Goal: Check status: Check status

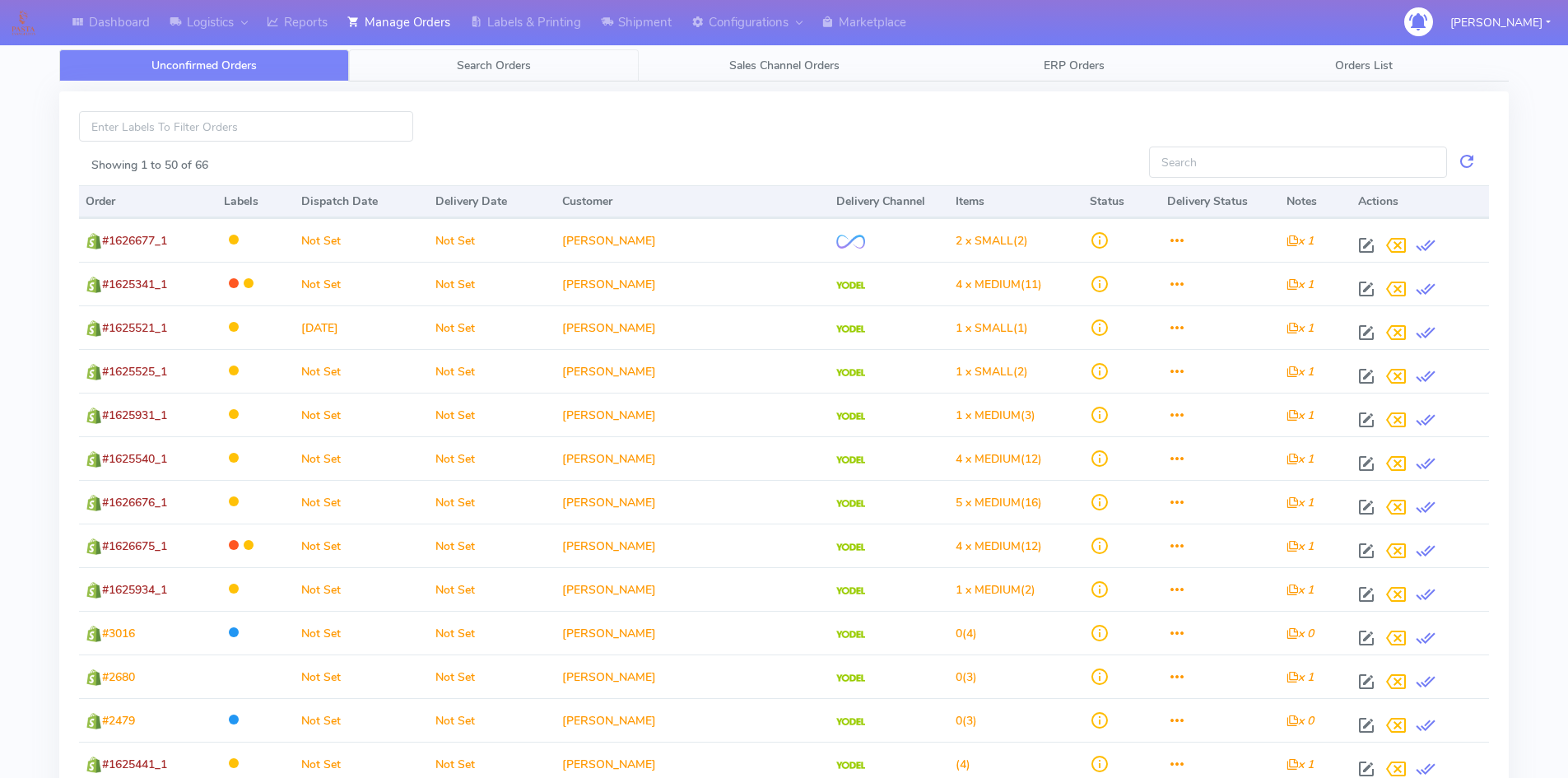
click at [500, 62] on span "Search Orders" at bounding box center [494, 65] width 75 height 15
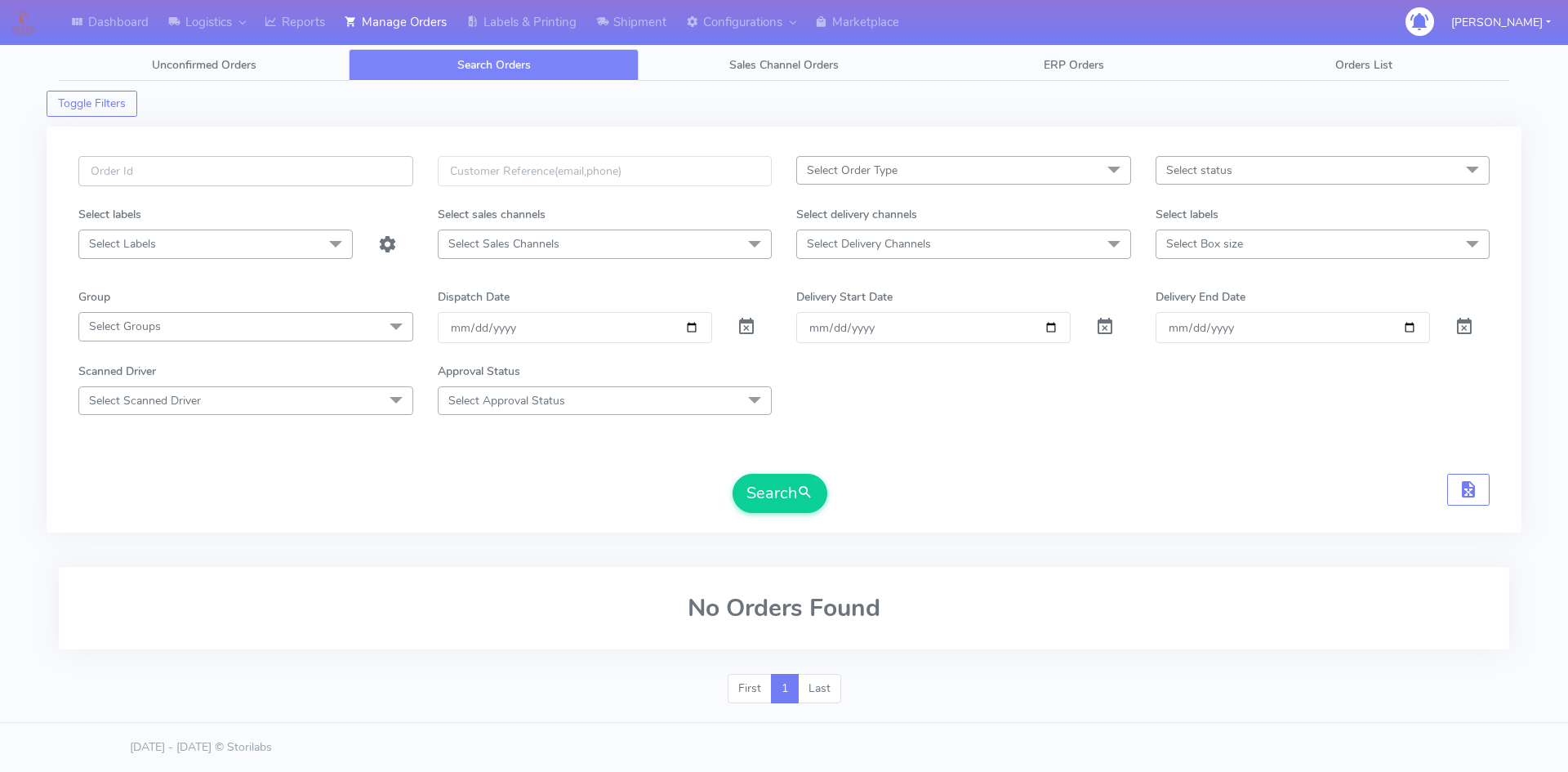
click at [229, 177] on input "text" at bounding box center [245, 171] width 335 height 31
click at [754, 329] on span at bounding box center [747, 330] width 20 height 15
click at [211, 173] on input "text" at bounding box center [245, 171] width 335 height 31
paste input "1624642"
type input "1624642"
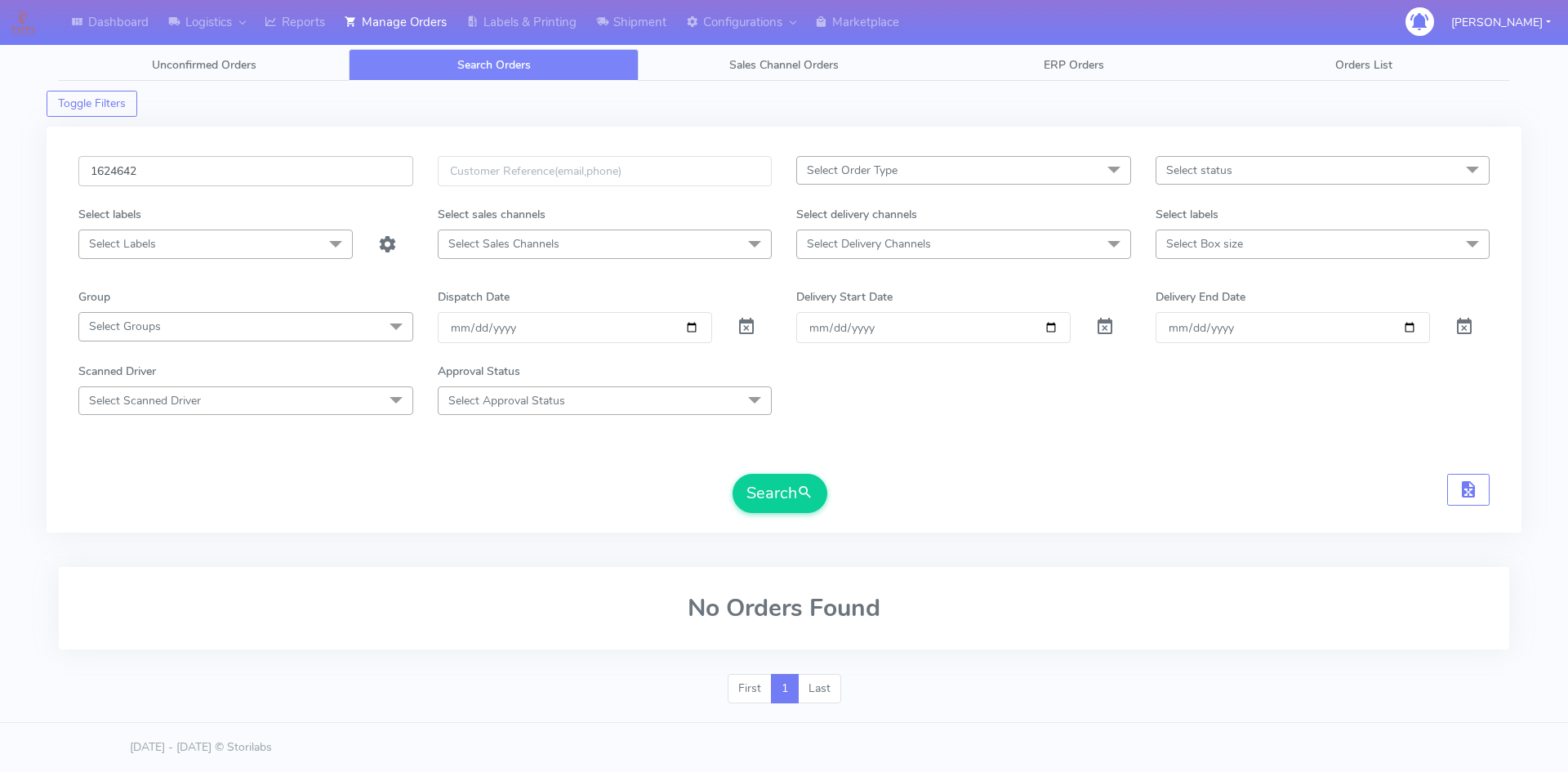
click at [732, 473] on button "Search" at bounding box center [779, 492] width 95 height 39
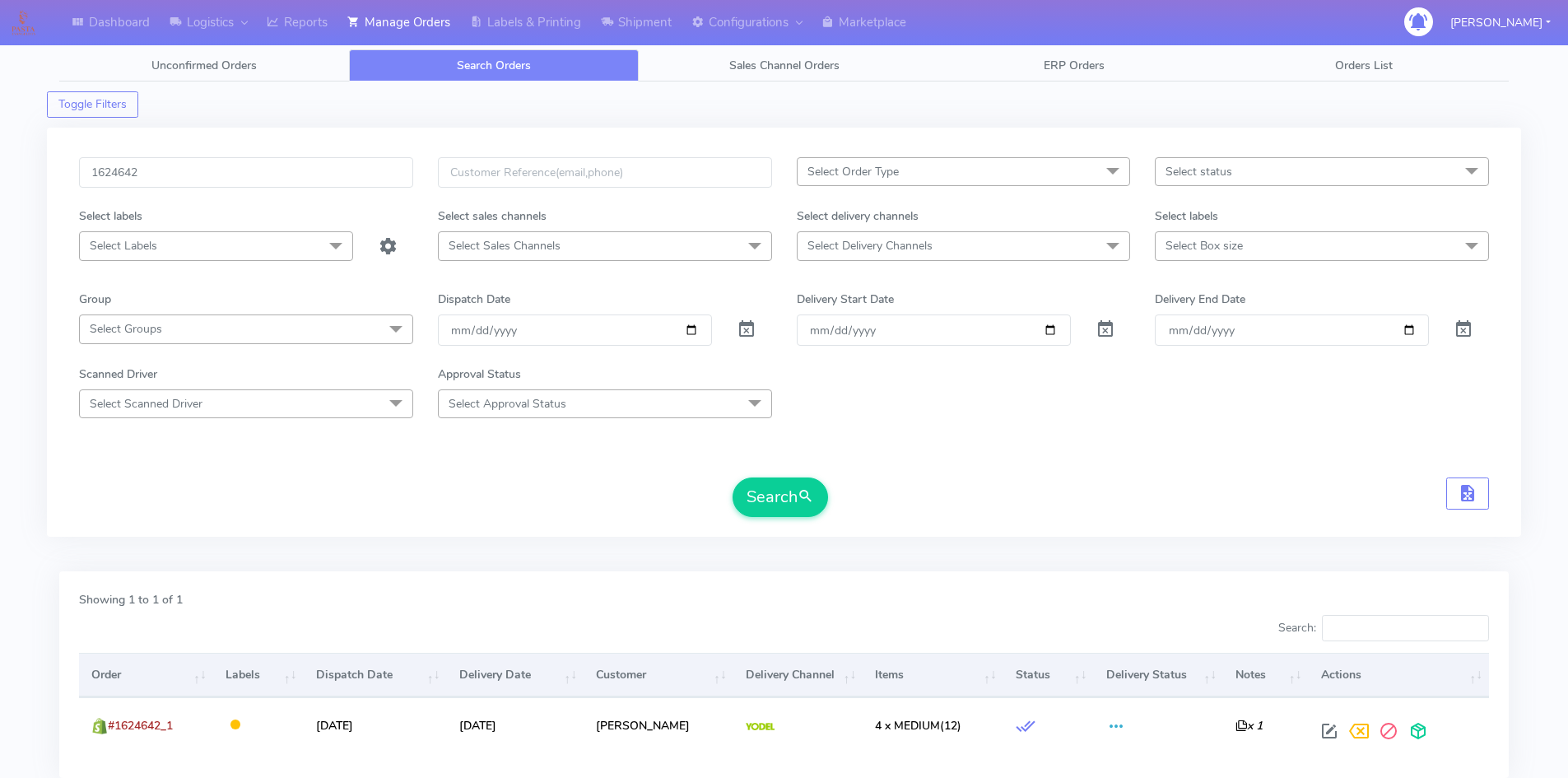
scroll to position [83, 0]
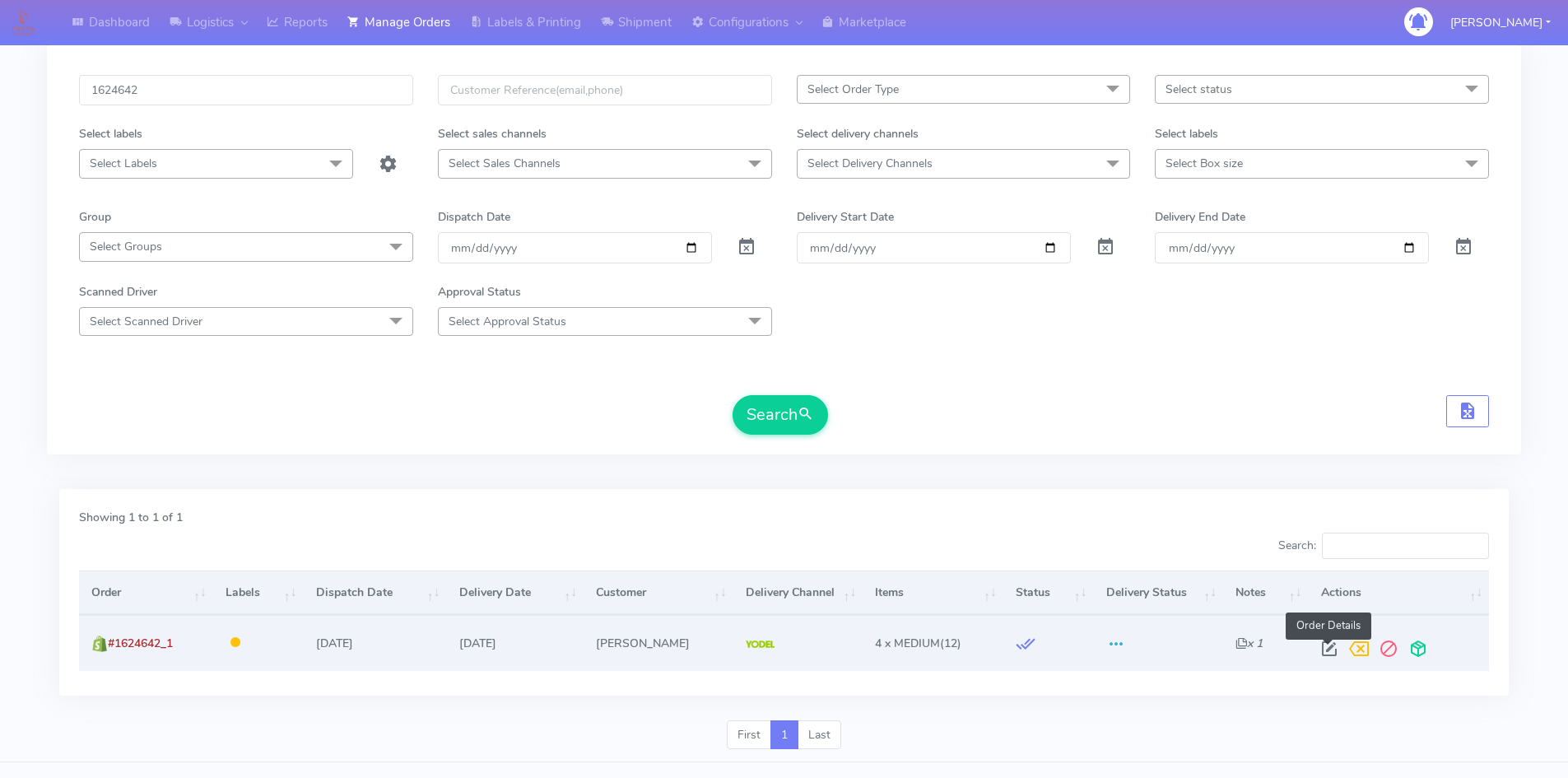
click at [1325, 646] on span at bounding box center [1329, 652] width 30 height 15
select select "5"
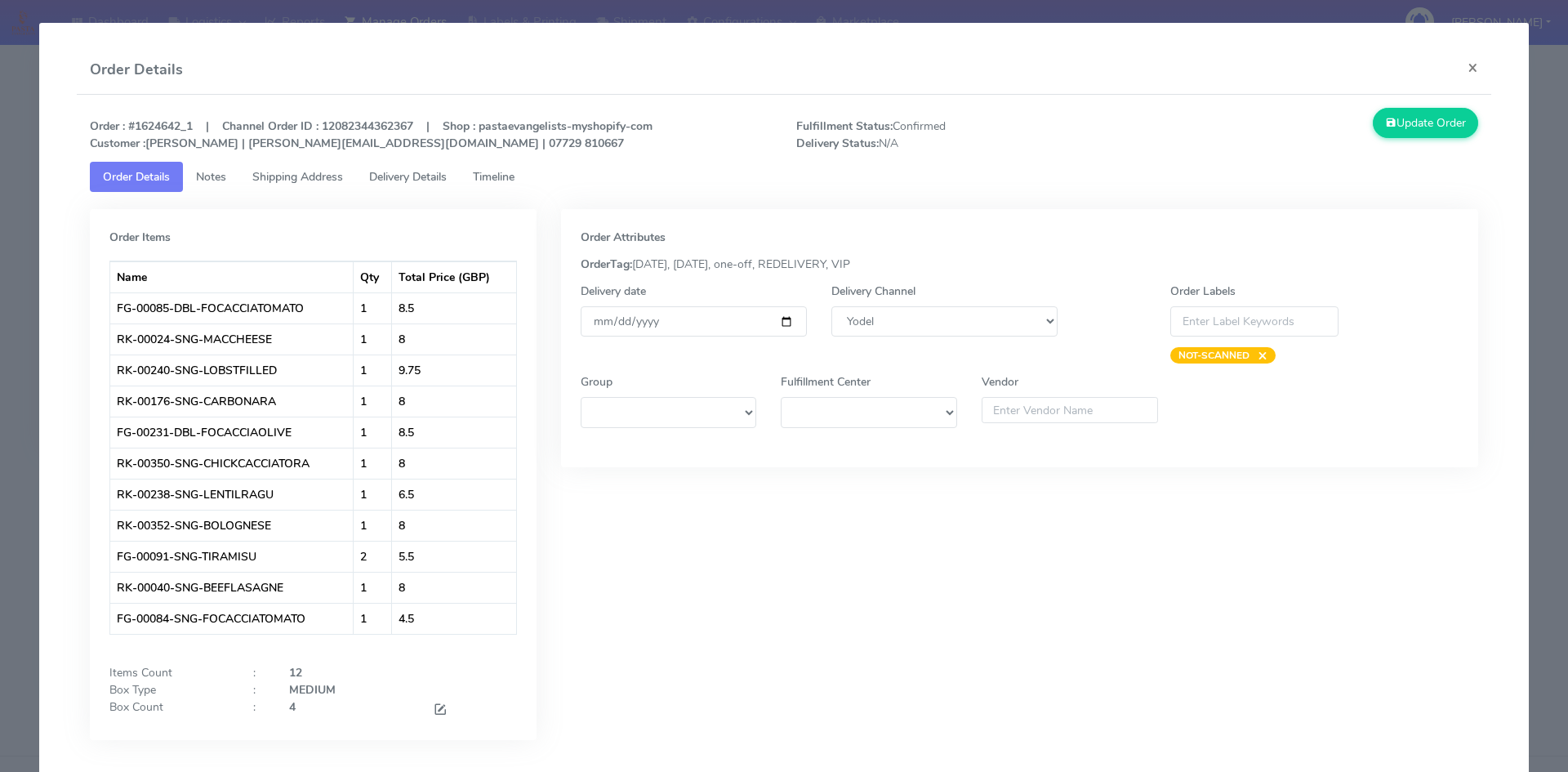
click at [413, 182] on span "Delivery Details" at bounding box center [408, 176] width 78 height 15
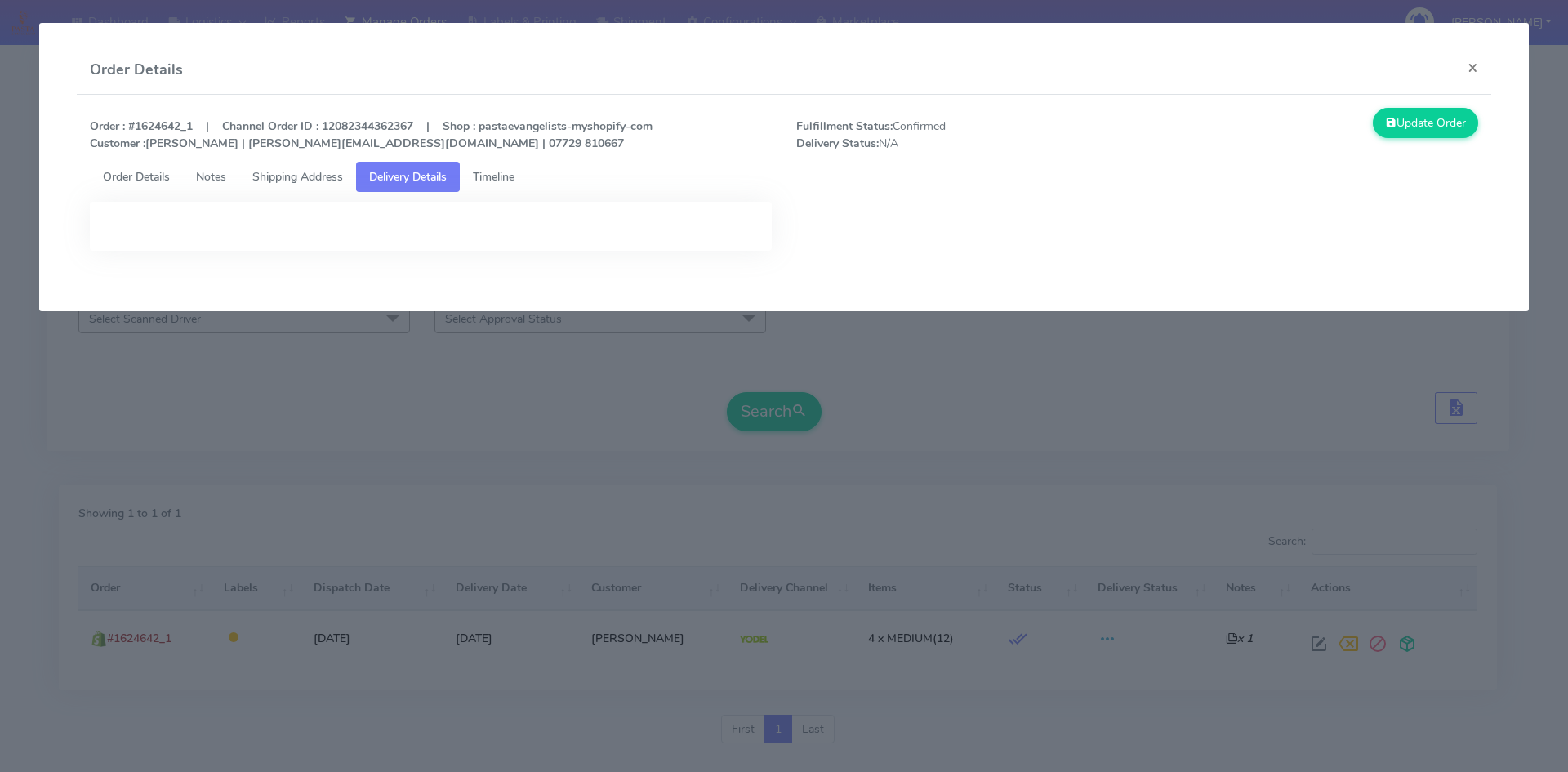
click at [303, 177] on span "Shipping Address" at bounding box center [298, 176] width 91 height 15
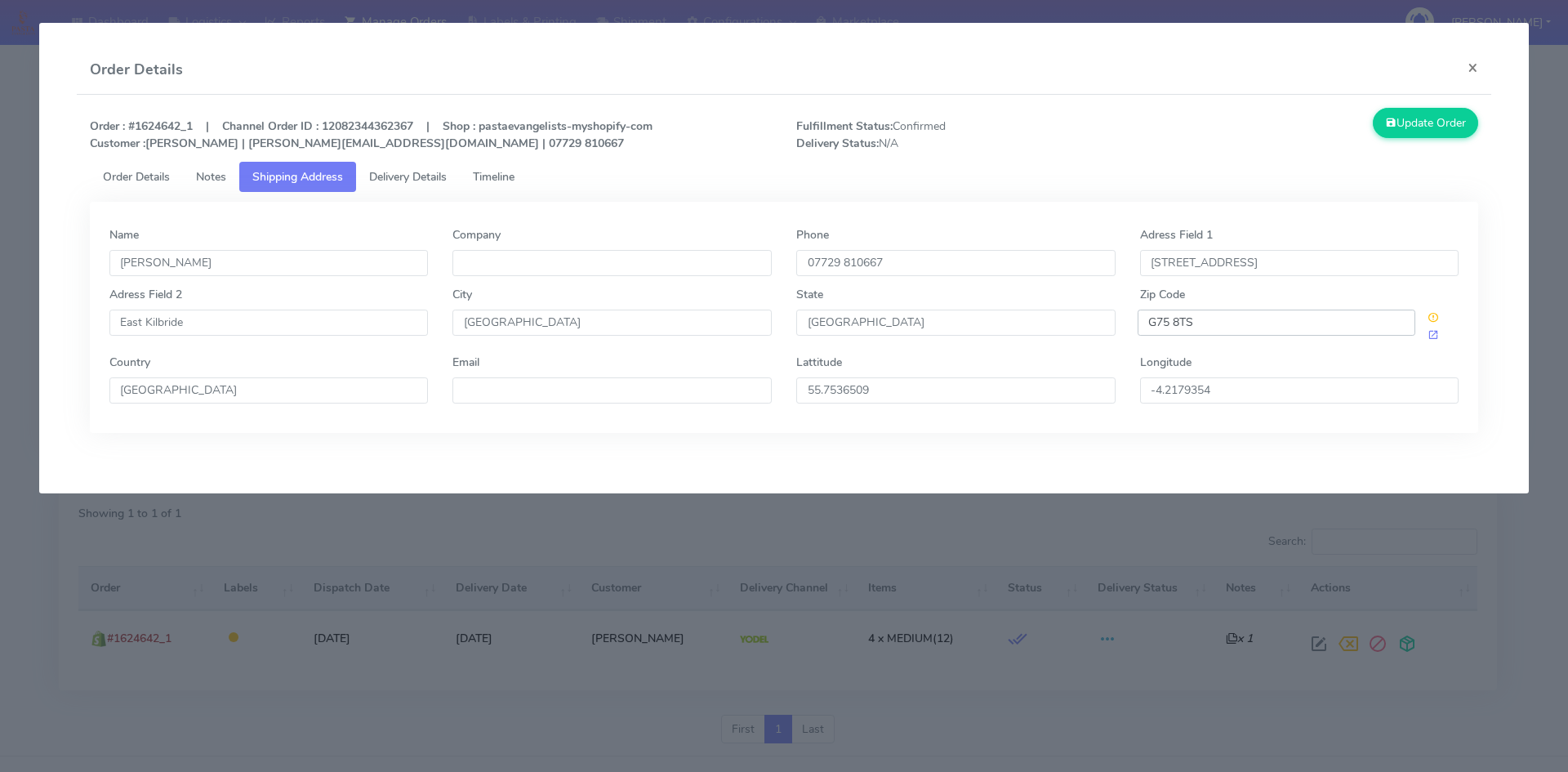
drag, startPoint x: 1200, startPoint y: 326, endPoint x: 1114, endPoint y: 325, distance: 86.0
click at [1114, 325] on div "[GEOGRAPHIC_DATA] 2 [GEOGRAPHIC_DATA] [GEOGRAPHIC_DATA] [GEOGRAPHIC_DATA] Zip C…" at bounding box center [784, 319] width 1374 height 68
click at [418, 181] on span "Delivery Details" at bounding box center [408, 176] width 78 height 15
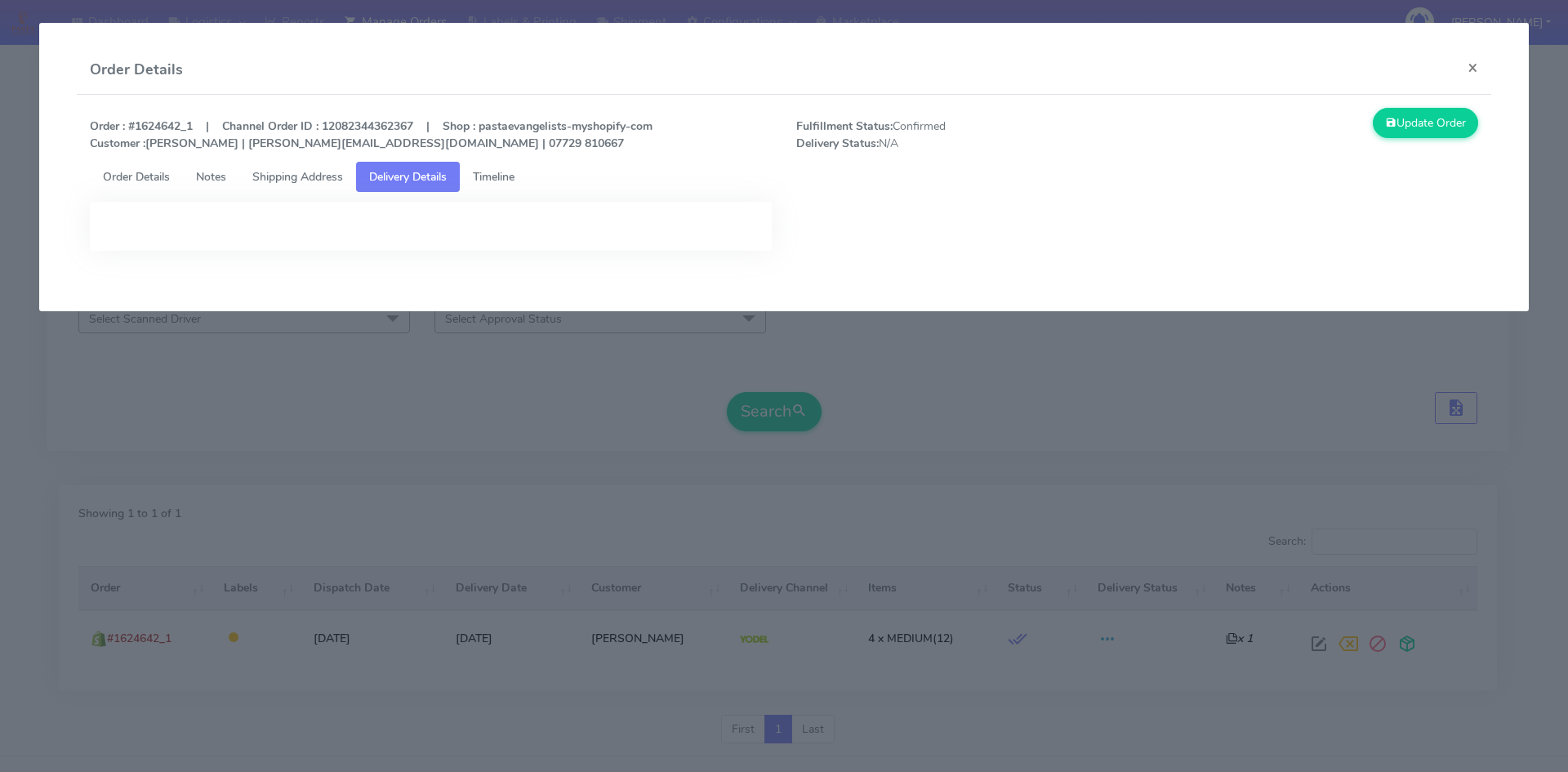
click at [417, 182] on span "Delivery Details" at bounding box center [408, 176] width 78 height 15
click at [317, 179] on span "Shipping Address" at bounding box center [298, 176] width 91 height 15
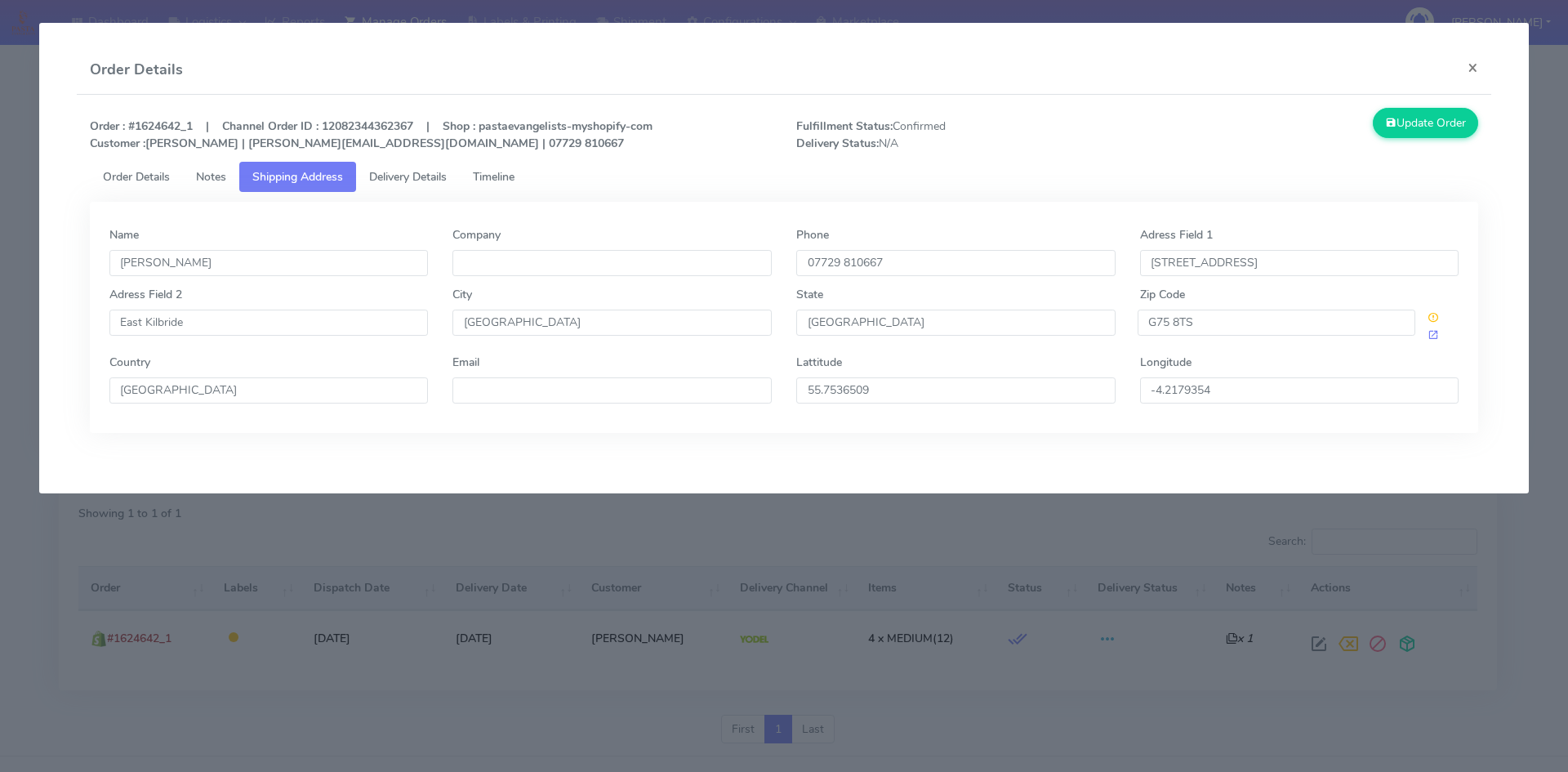
click at [226, 179] on span "Notes" at bounding box center [211, 176] width 31 height 15
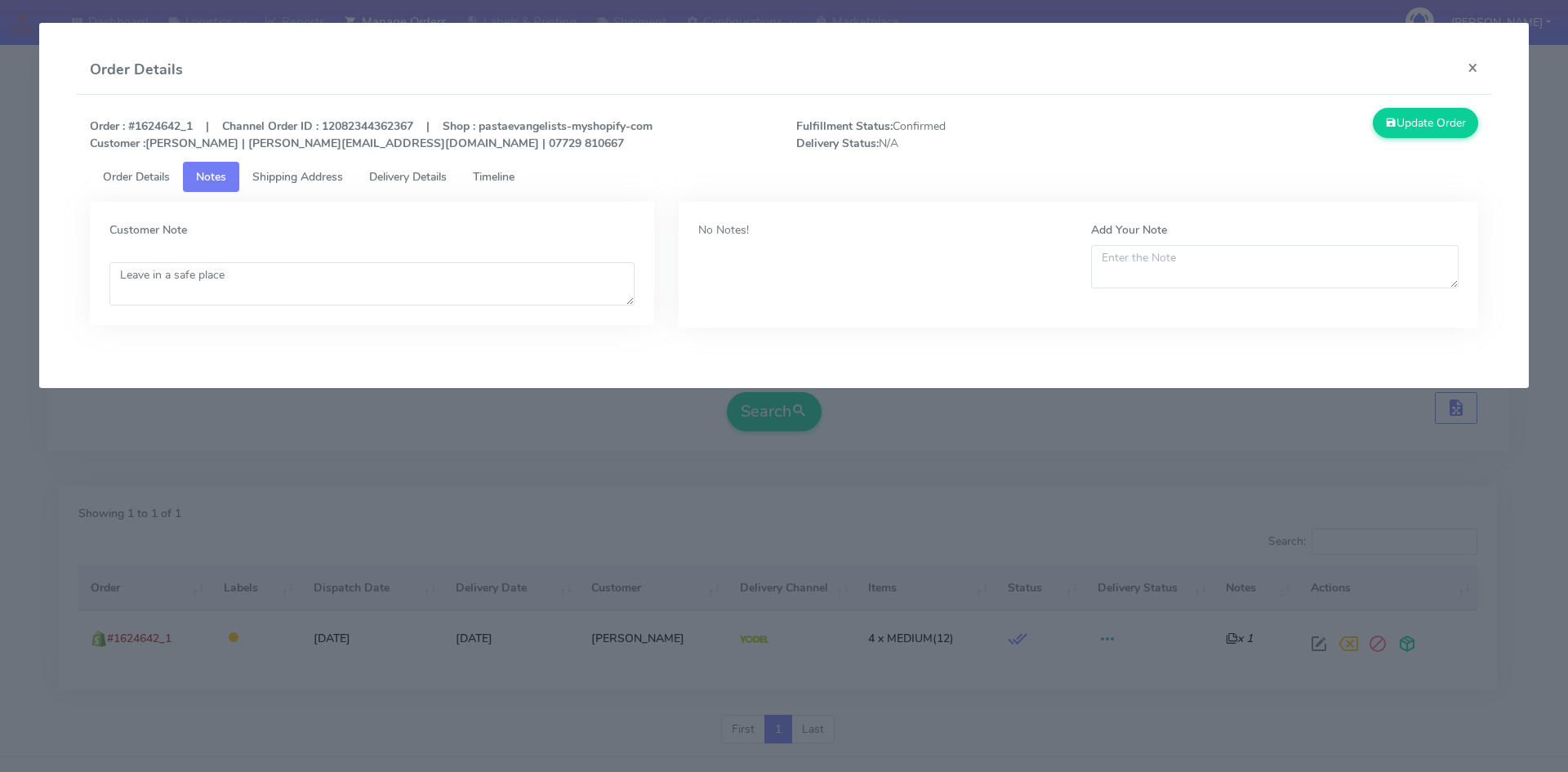
click at [141, 179] on span "Order Details" at bounding box center [136, 176] width 67 height 15
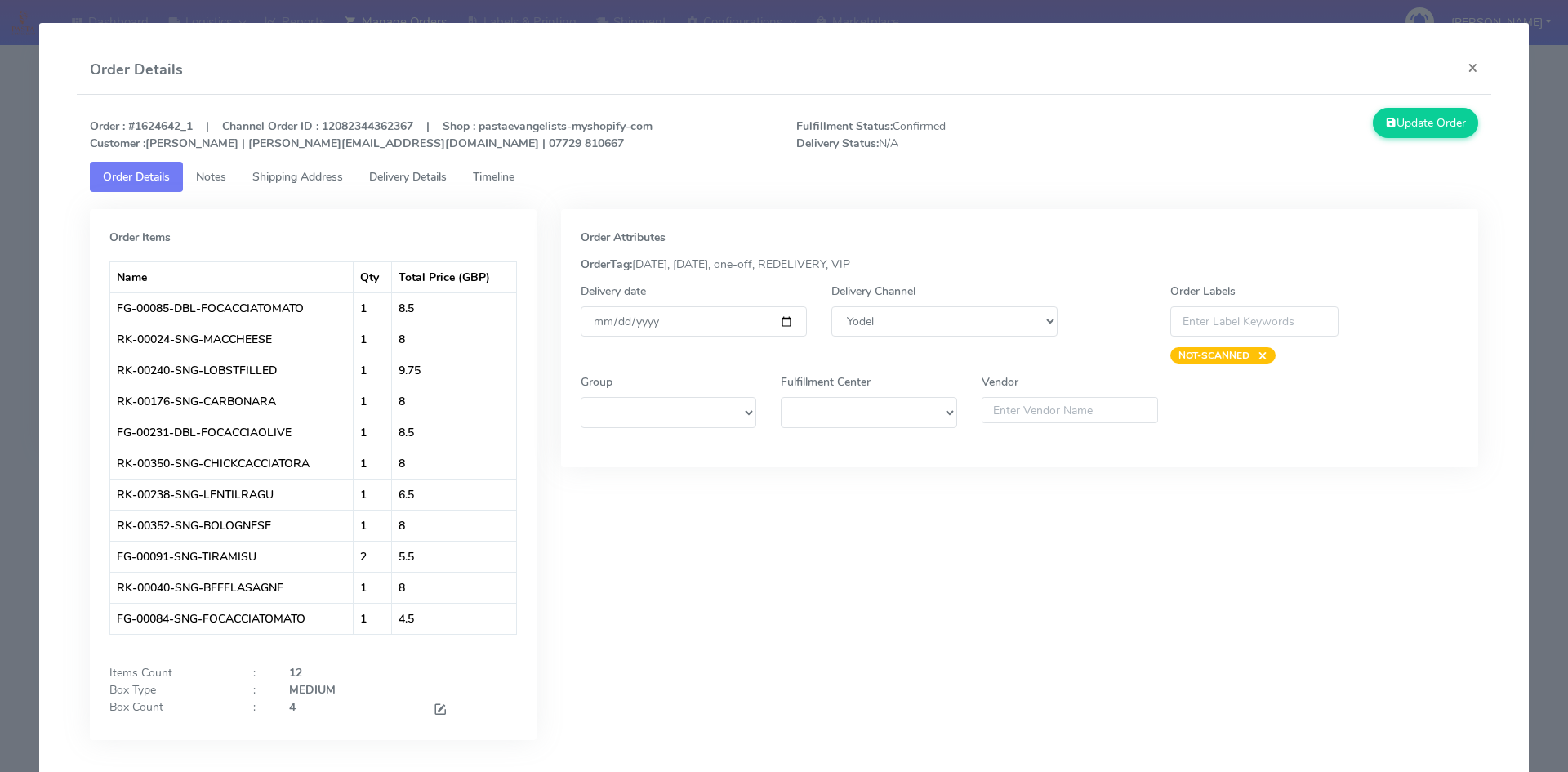
click at [212, 179] on span "Notes" at bounding box center [211, 176] width 31 height 15
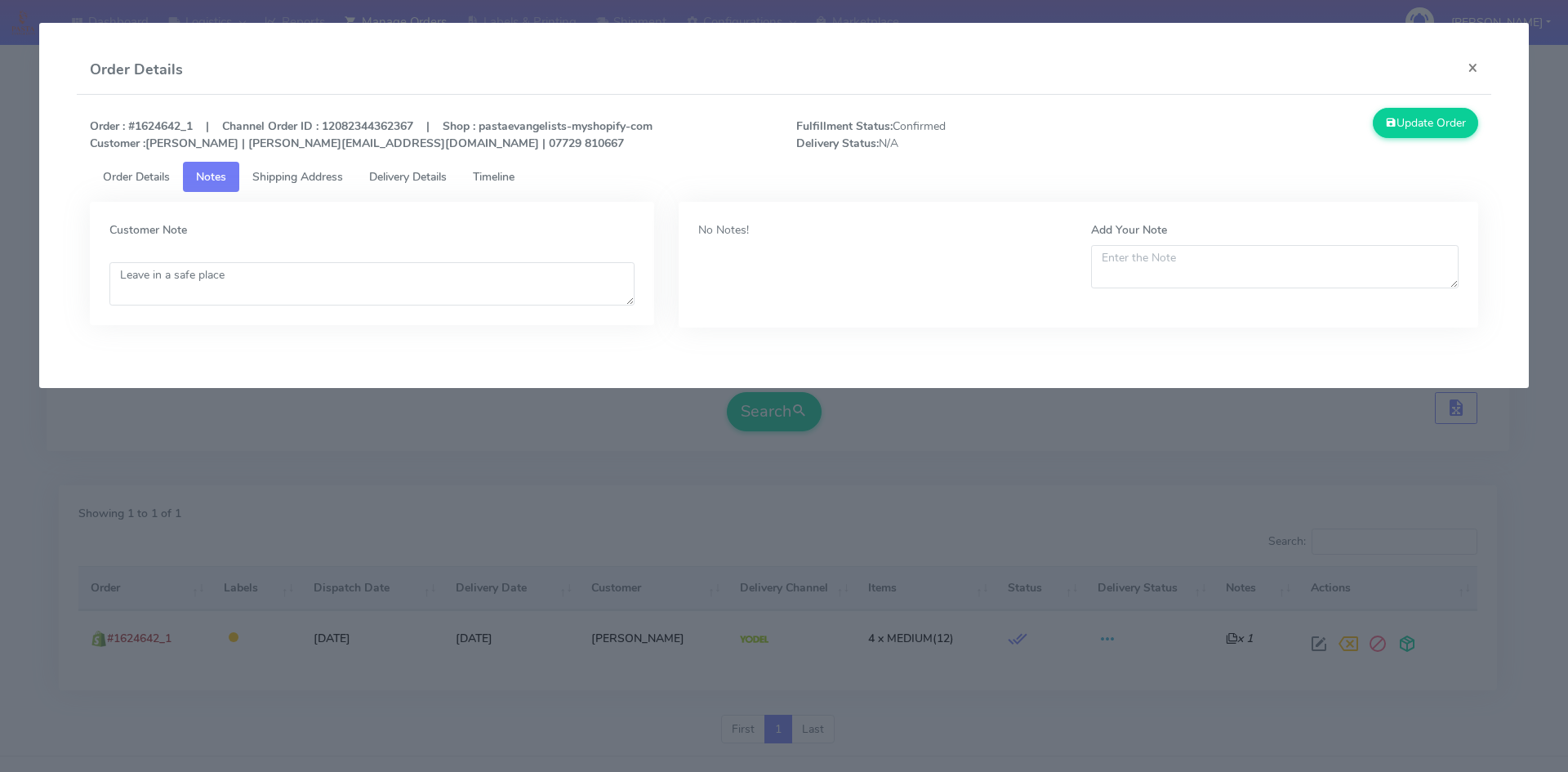
click at [301, 177] on span "Shipping Address" at bounding box center [298, 176] width 91 height 15
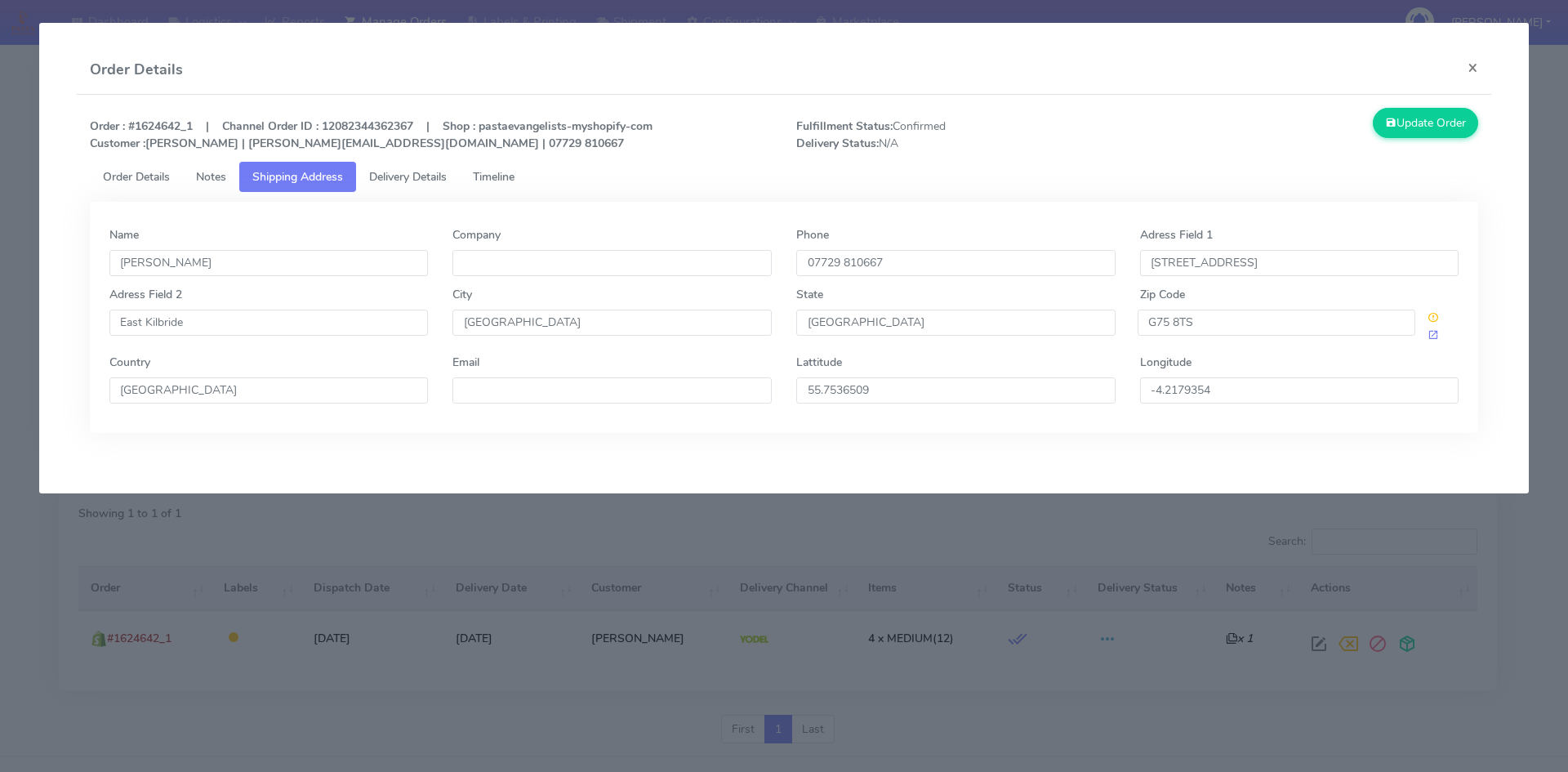
click at [501, 170] on span "Timeline" at bounding box center [493, 176] width 41 height 15
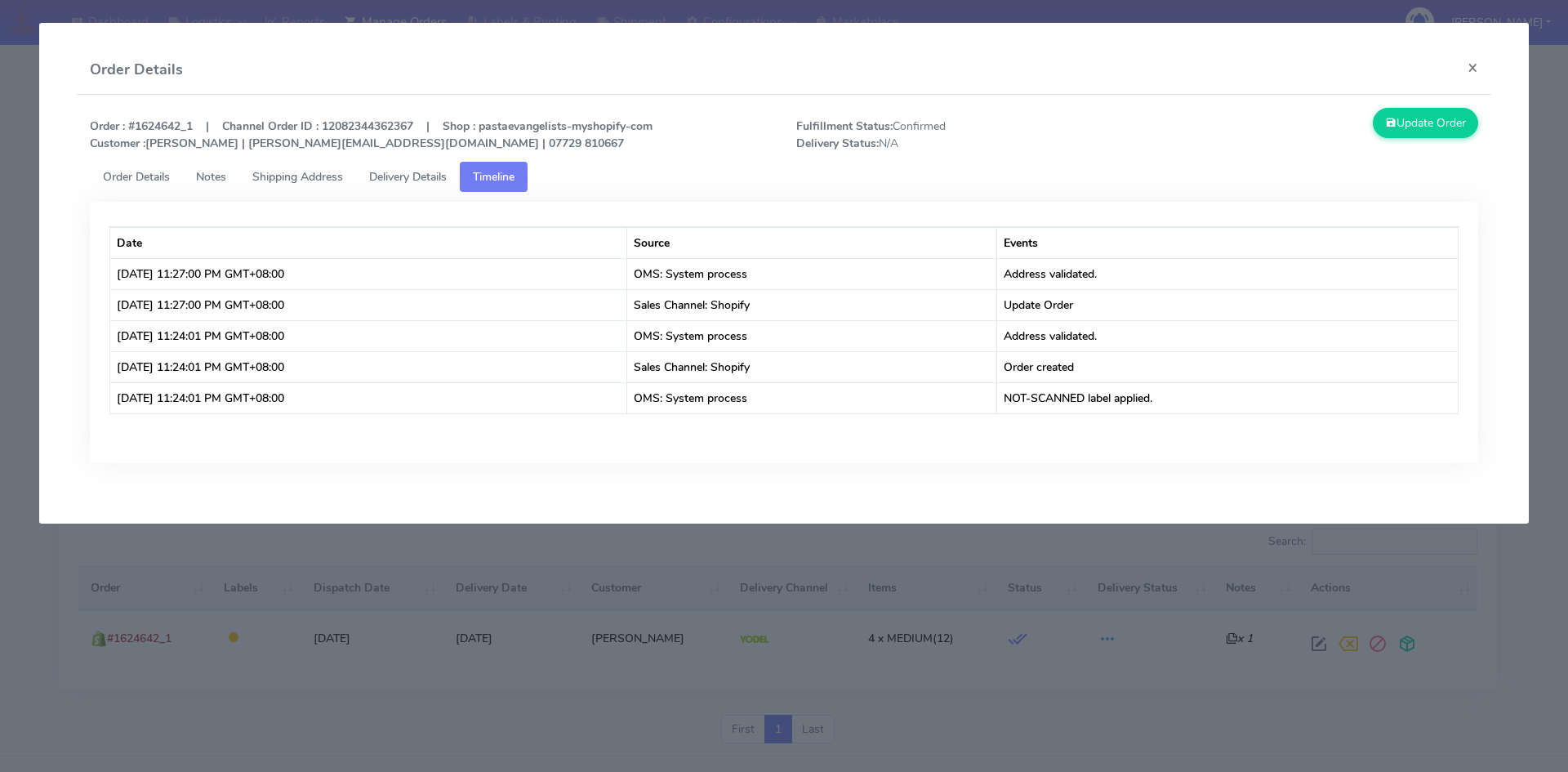
click at [404, 182] on span "Delivery Details" at bounding box center [408, 176] width 78 height 15
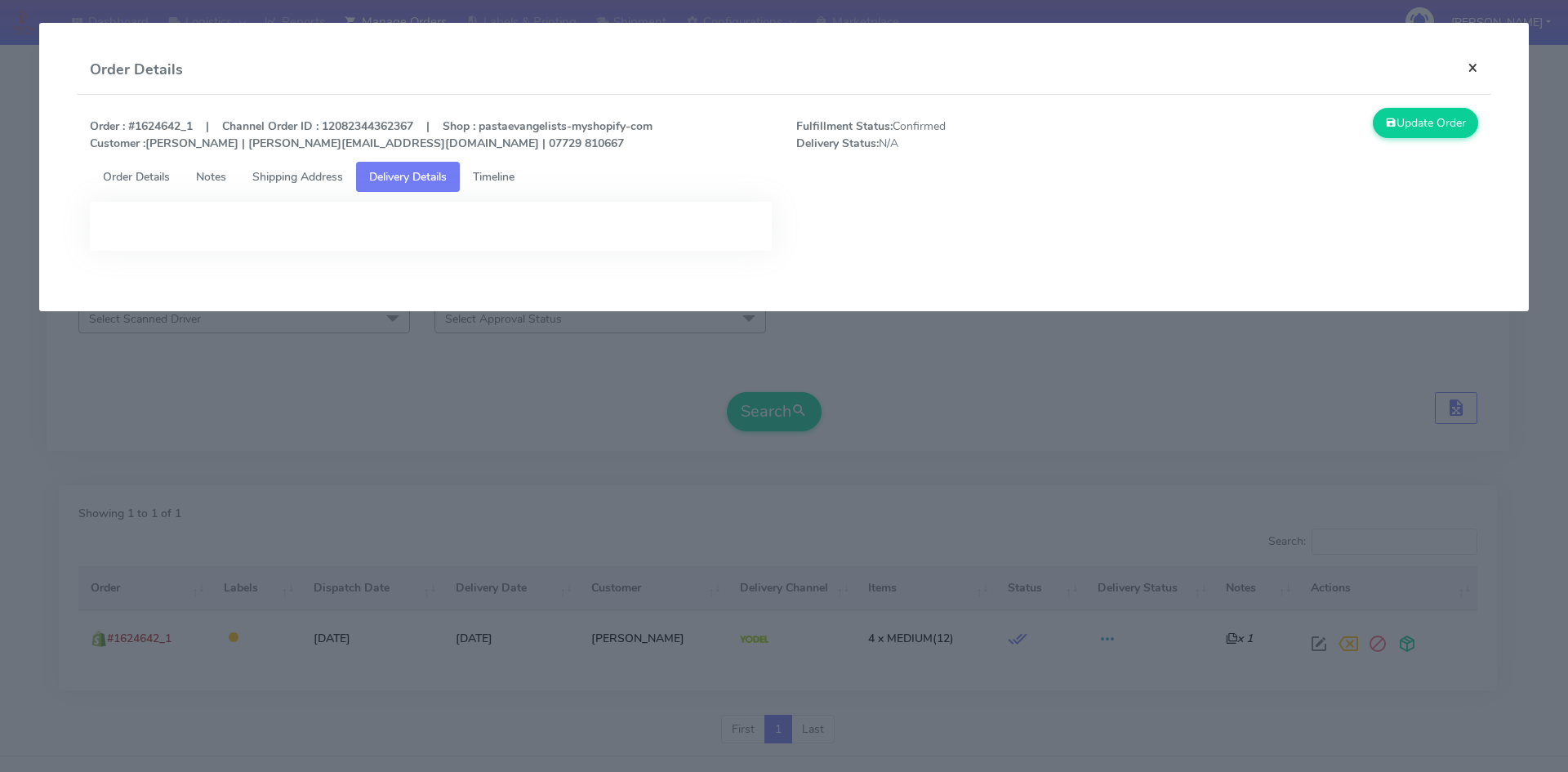
click at [1471, 65] on button "×" at bounding box center [1472, 68] width 37 height 43
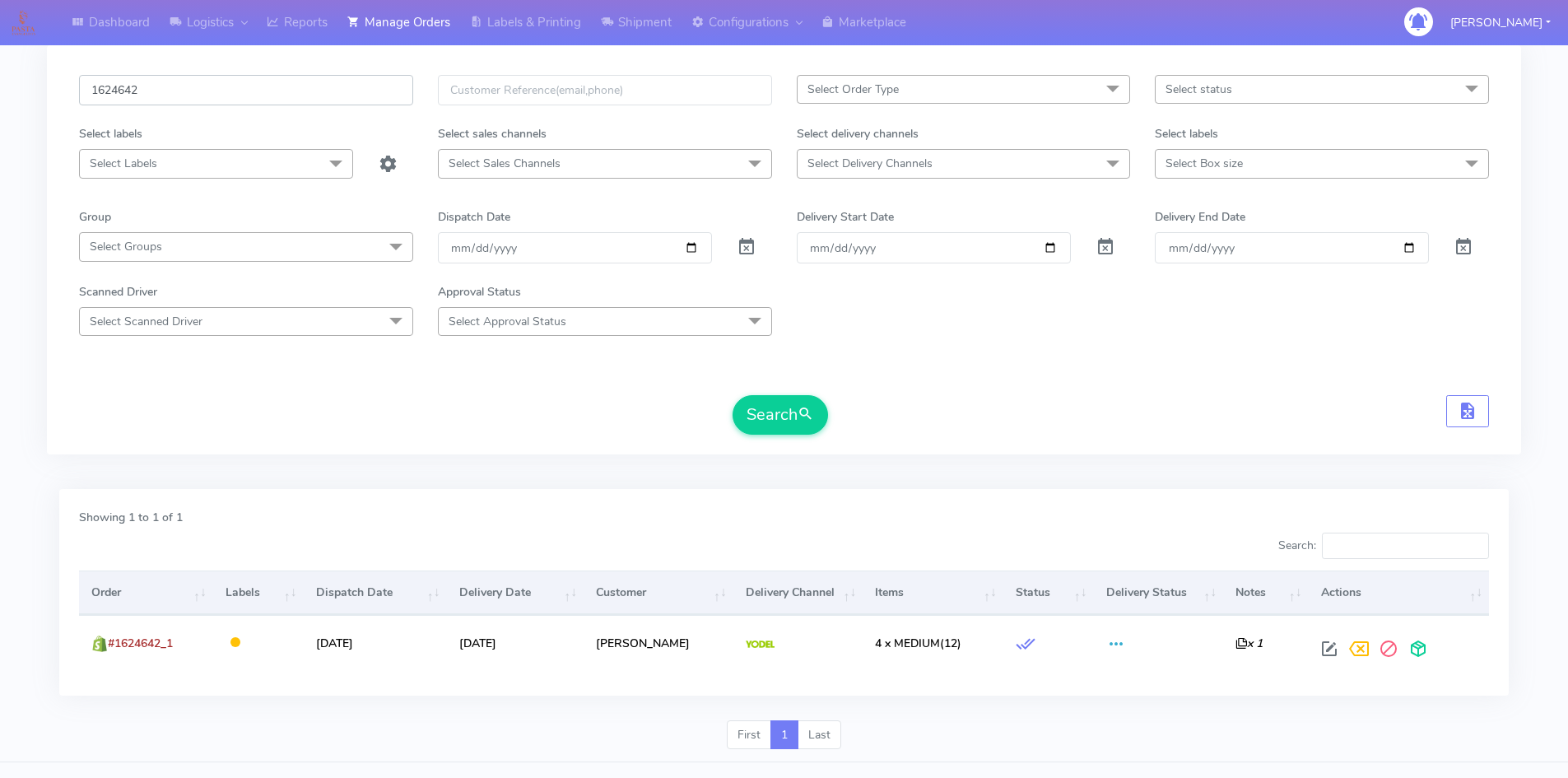
drag, startPoint x: 172, startPoint y: 100, endPoint x: 26, endPoint y: 109, distance: 146.3
click at [26, 109] on div "Dashboard Logistics London Logistics Reports Manage Orders Labels & Printing Sh…" at bounding box center [784, 354] width 1568 height 815
paste input "2150 Complete"
drag, startPoint x: 161, startPoint y: 99, endPoint x: 138, endPoint y: 101, distance: 23.1
click at [138, 101] on input "1622150 Complete" at bounding box center [246, 90] width 335 height 31
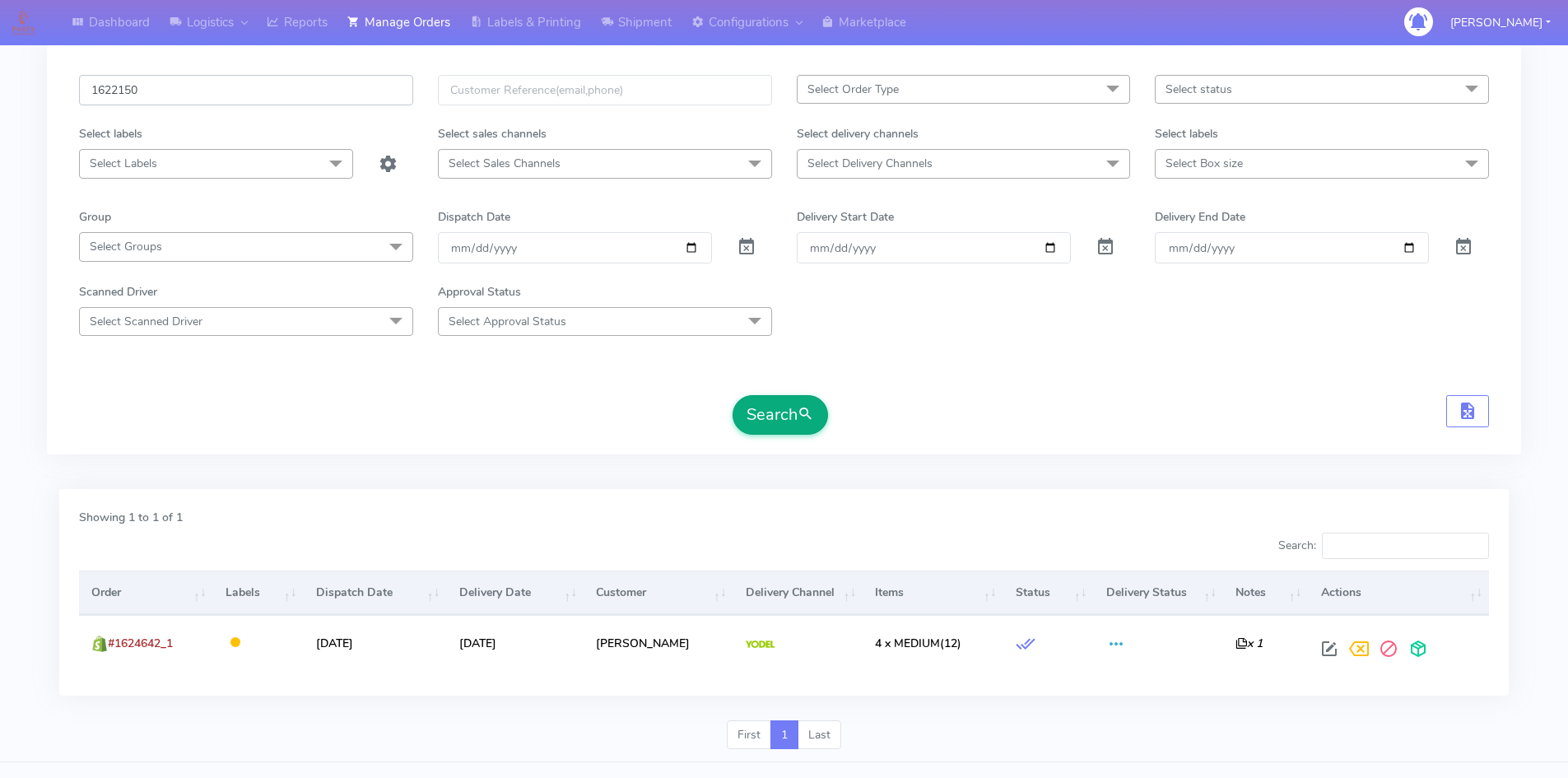
type input "1622150"
click at [770, 415] on button "Search" at bounding box center [780, 414] width 95 height 39
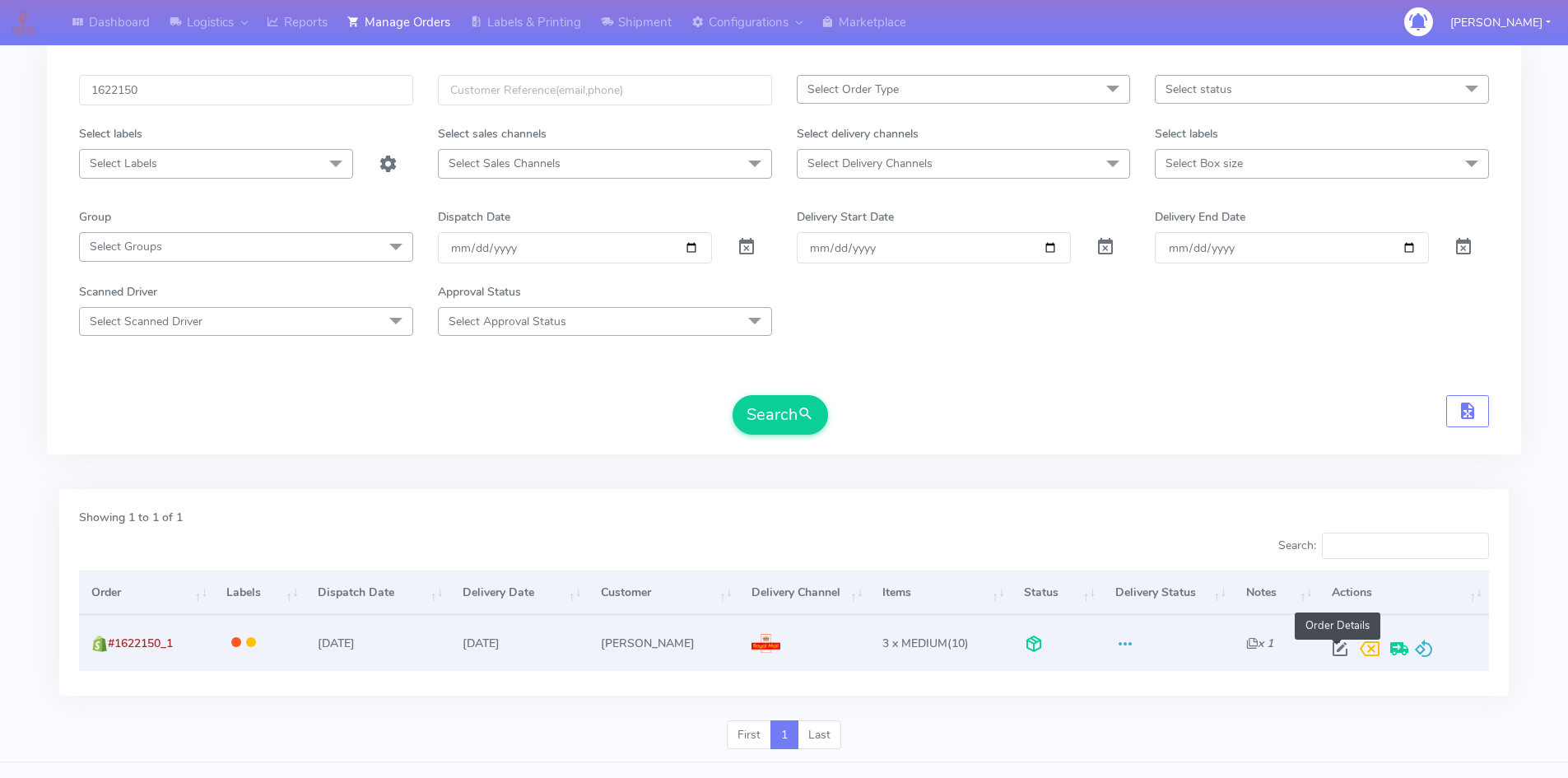
click at [1338, 650] on span at bounding box center [1340, 652] width 30 height 15
select select "3"
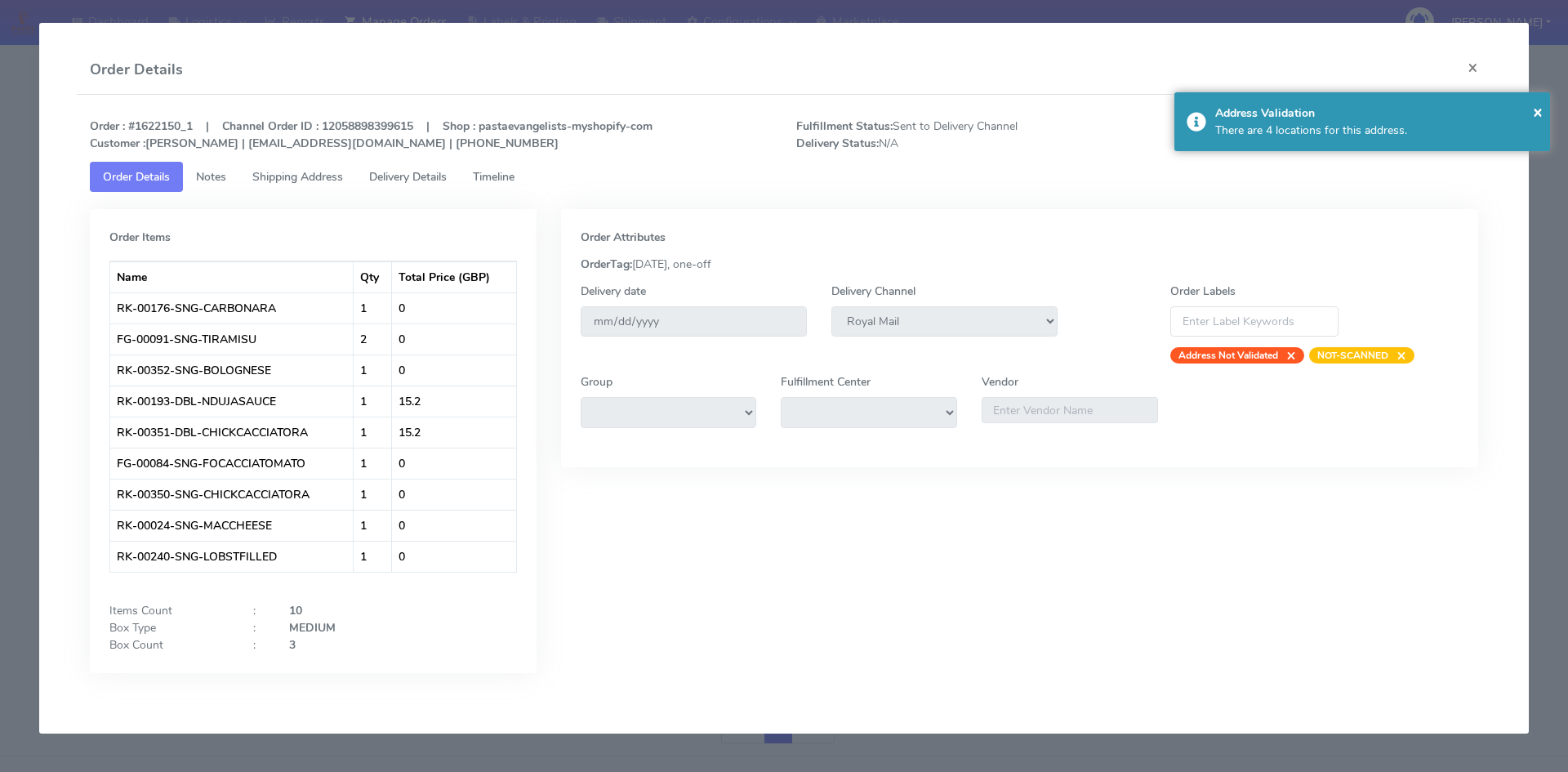
click at [425, 173] on span "Delivery Details" at bounding box center [408, 176] width 78 height 15
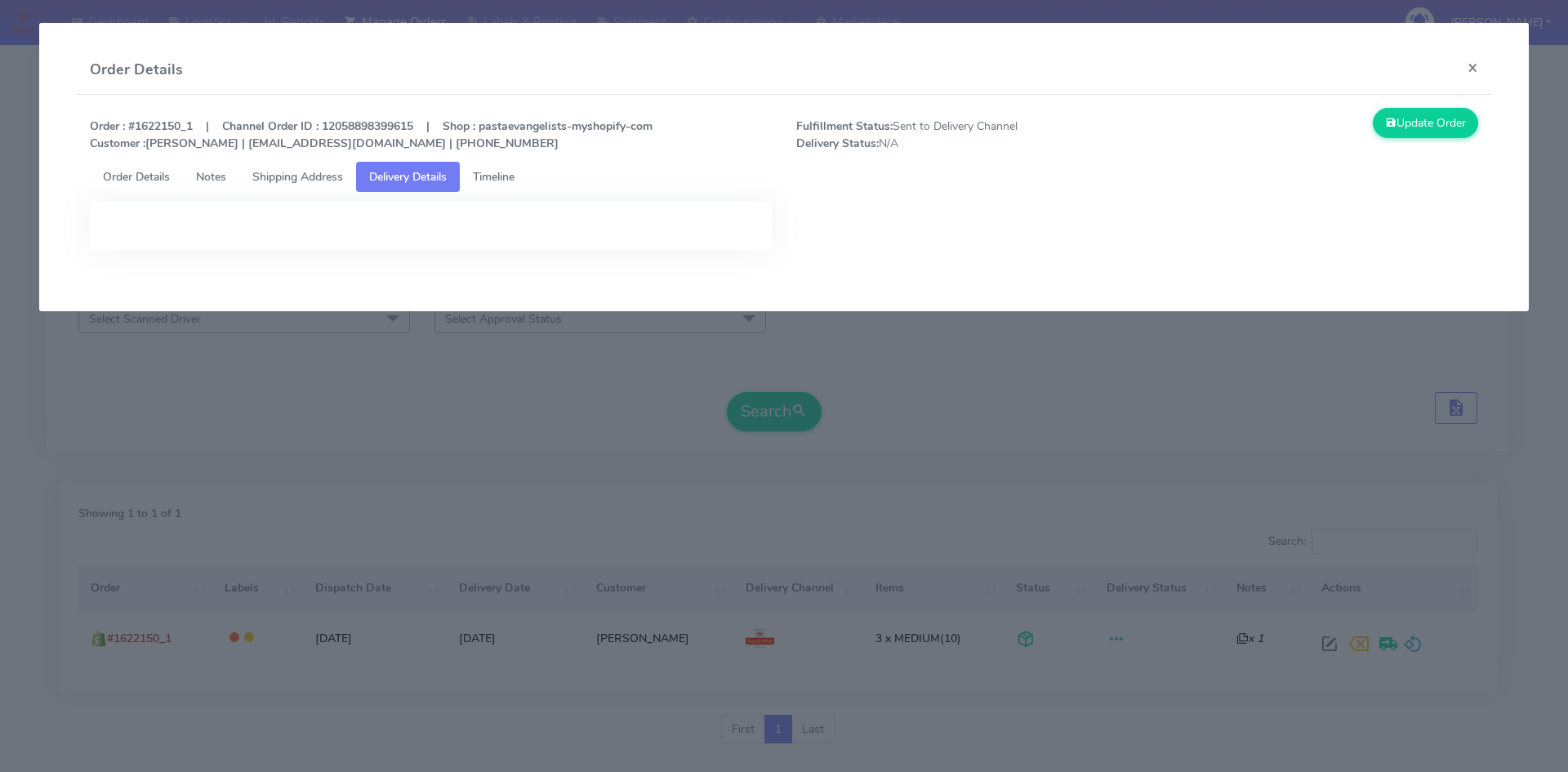
click at [158, 178] on span "Order Details" at bounding box center [136, 176] width 67 height 15
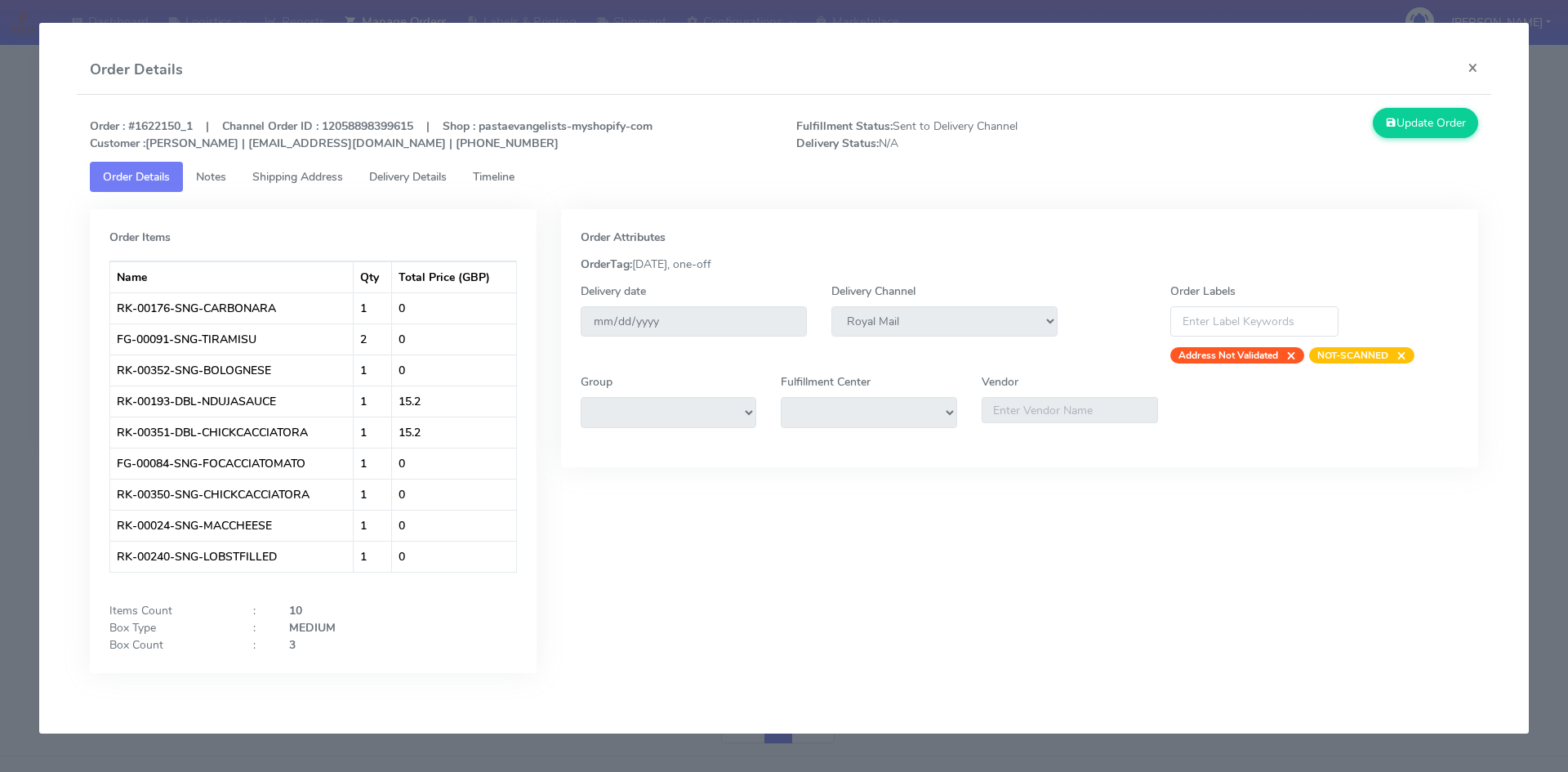
click at [403, 173] on span "Delivery Details" at bounding box center [408, 176] width 78 height 15
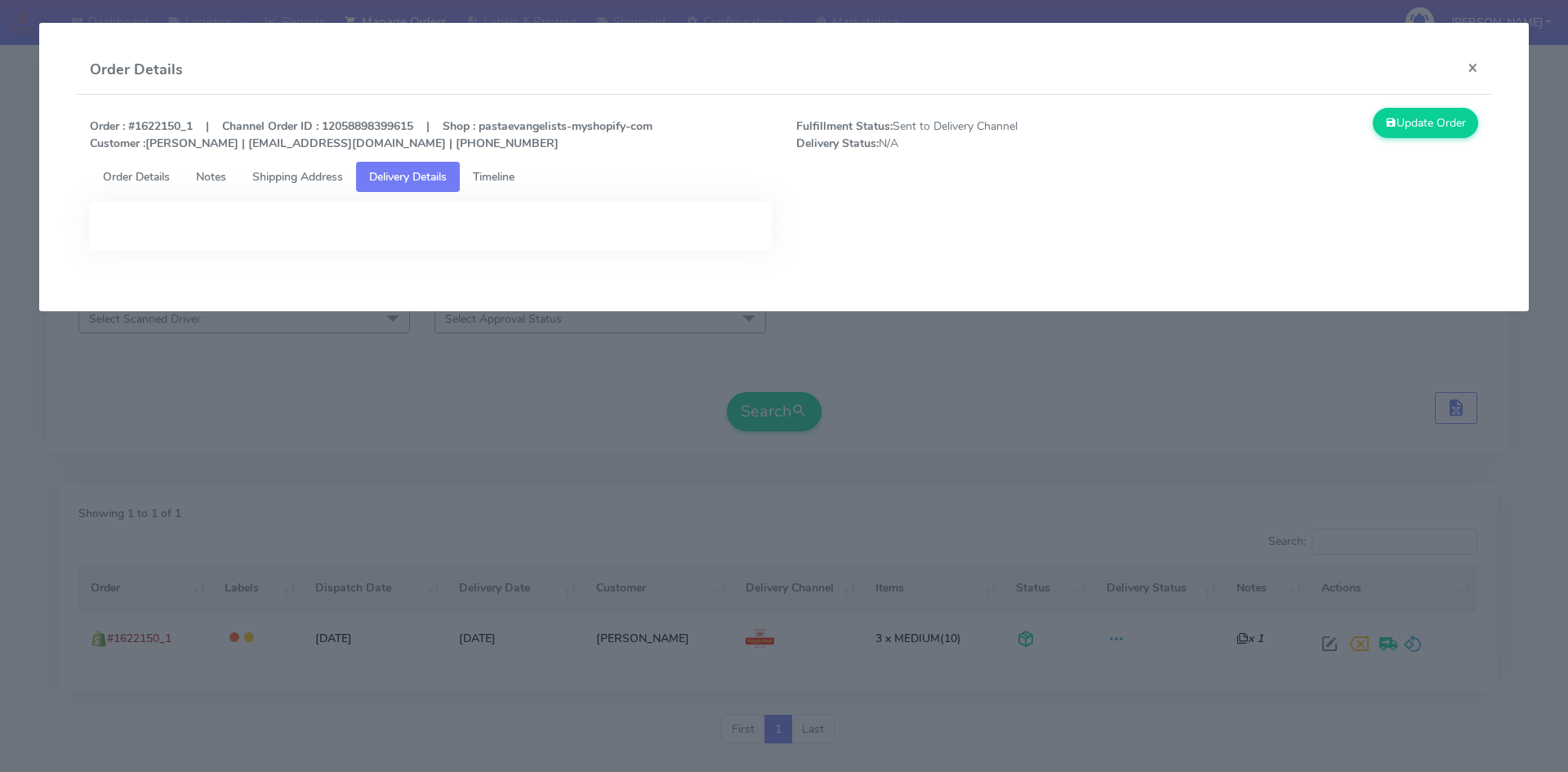
click at [149, 174] on span "Order Details" at bounding box center [136, 176] width 67 height 15
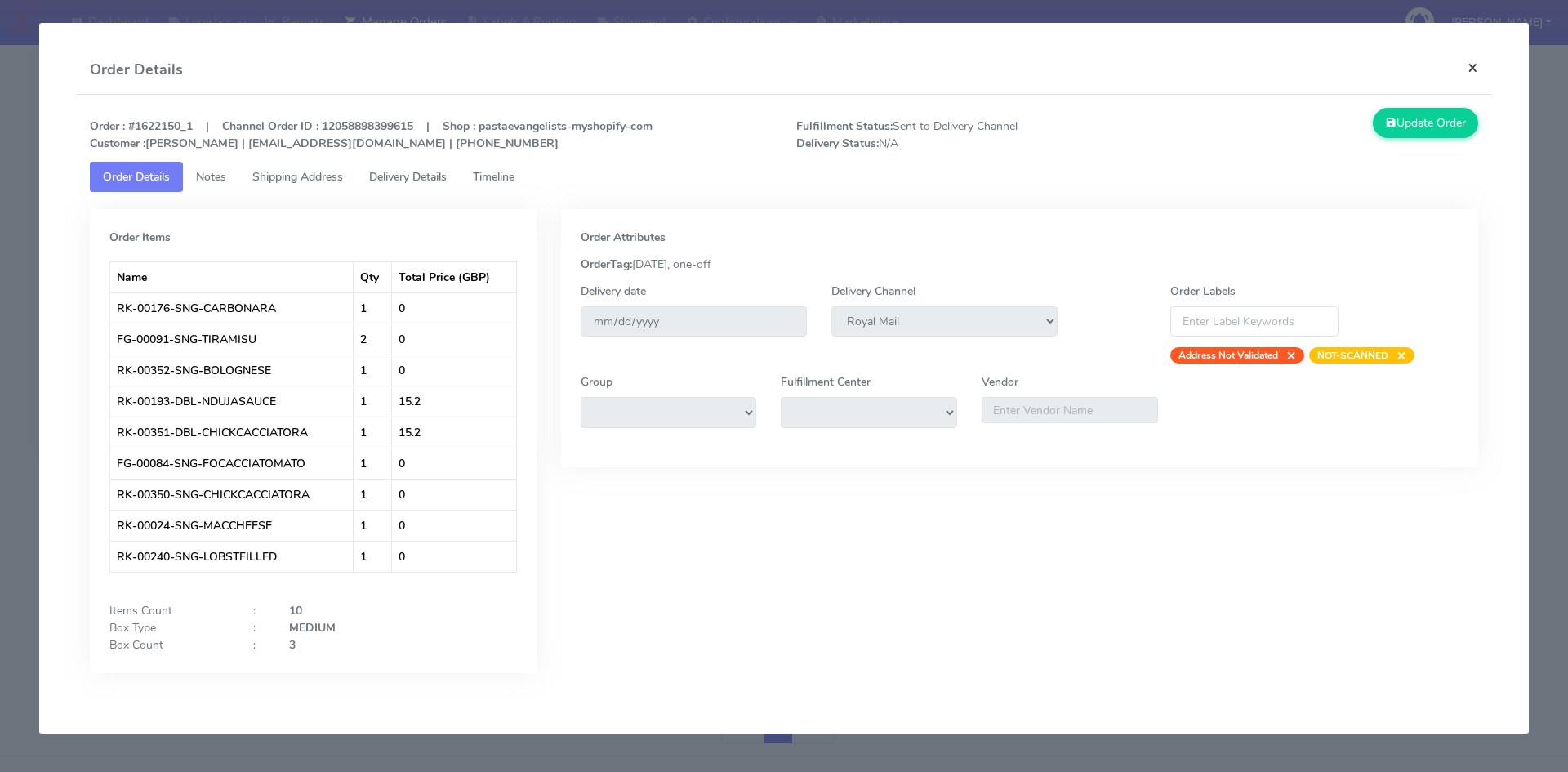
click at [1467, 70] on button "×" at bounding box center [1472, 68] width 37 height 43
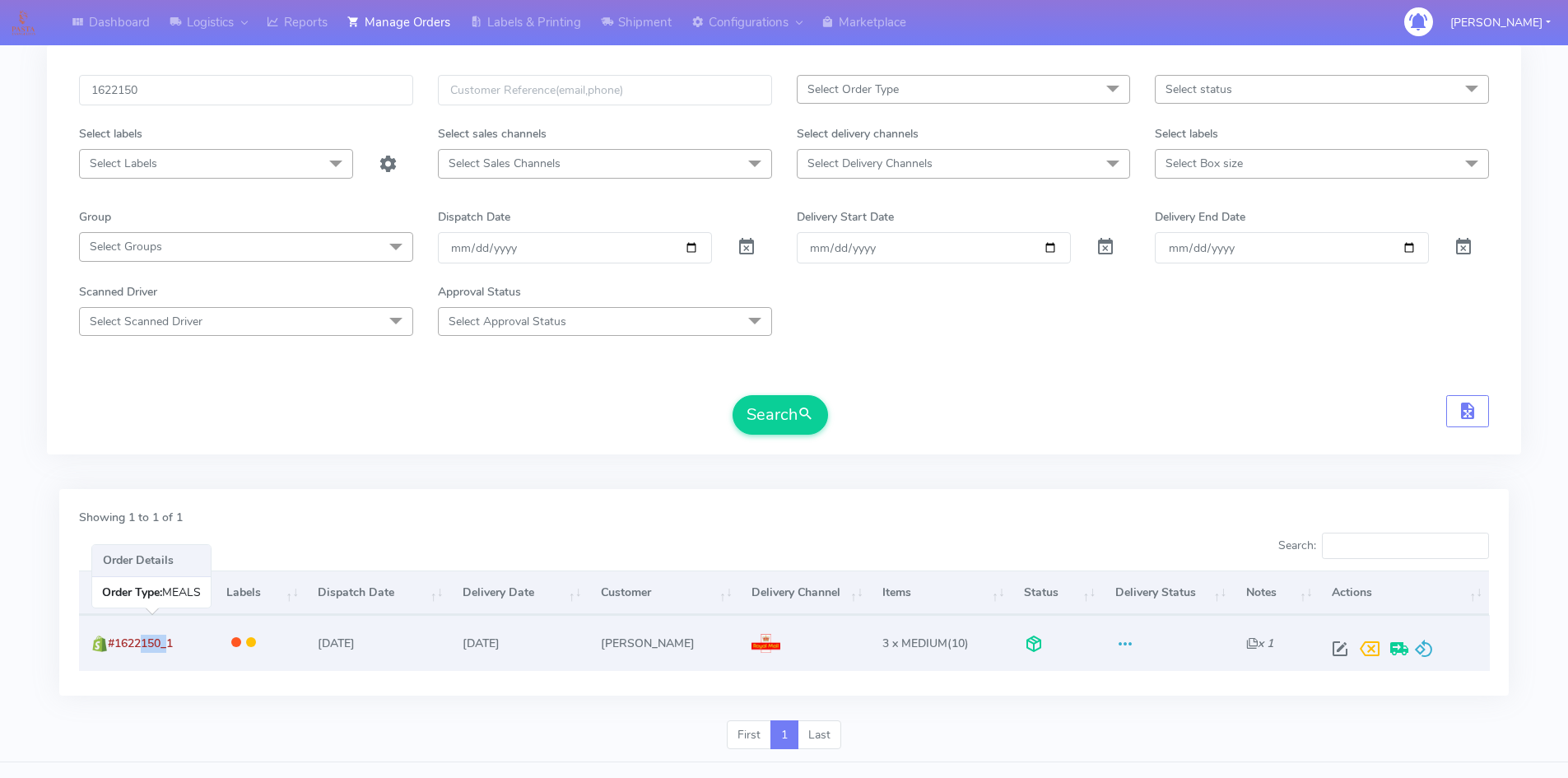
drag, startPoint x: 166, startPoint y: 645, endPoint x: 136, endPoint y: 645, distance: 30.0
click at [136, 645] on span "#1622150_1" at bounding box center [141, 643] width 65 height 15
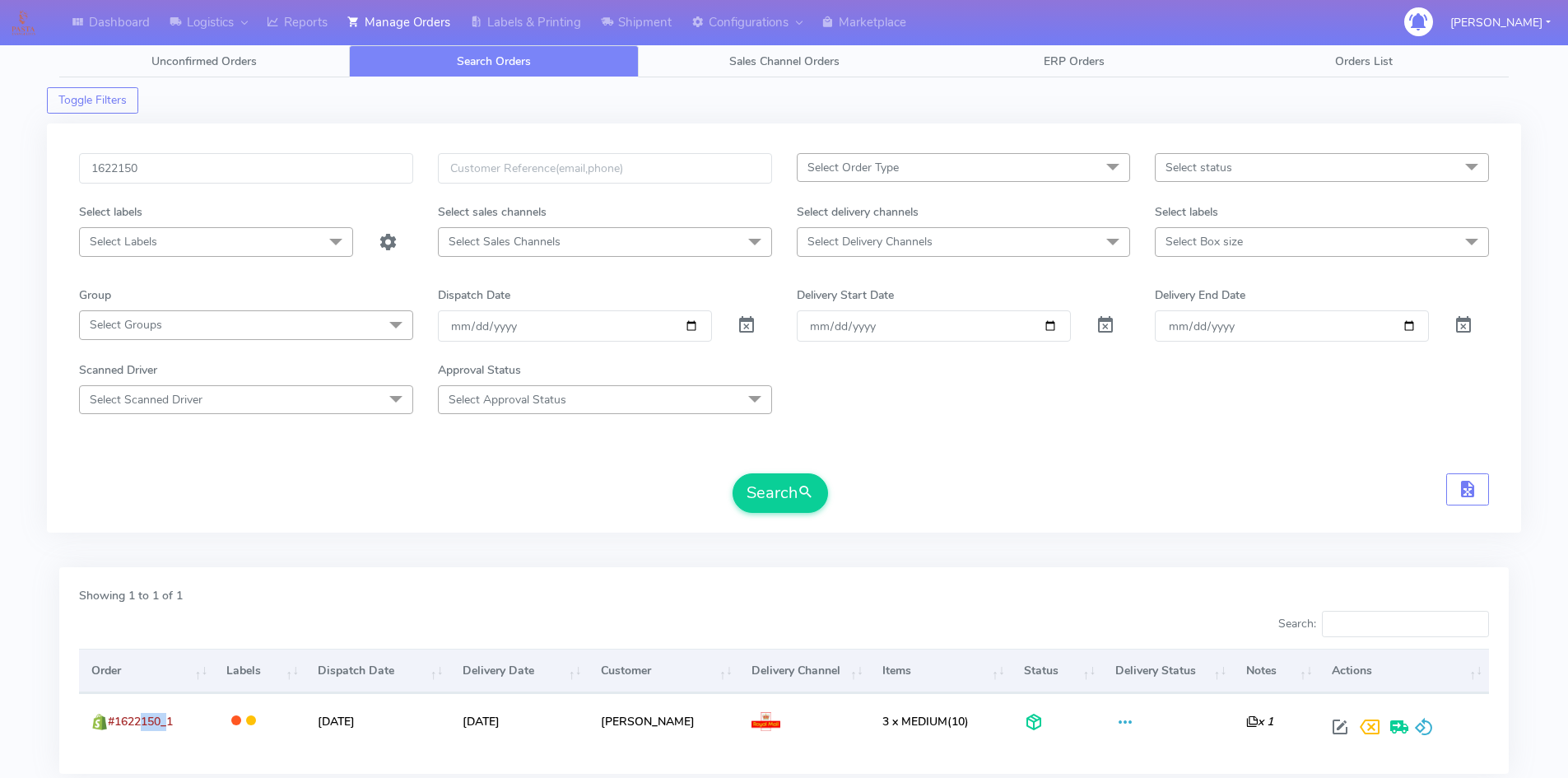
scroll to position [0, 0]
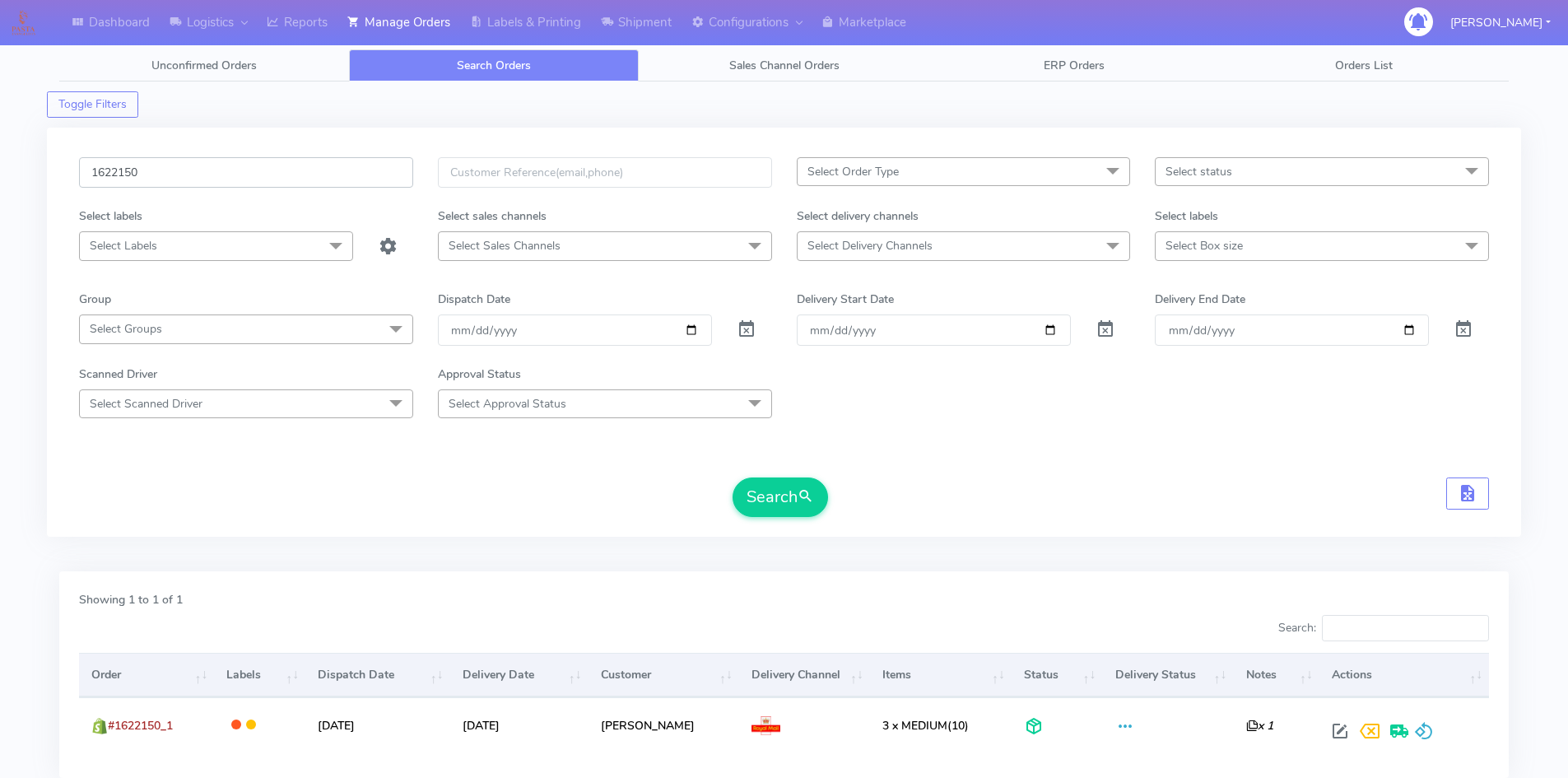
drag, startPoint x: 205, startPoint y: 179, endPoint x: 7, endPoint y: 192, distance: 198.4
click at [7, 192] on div "Dashboard Logistics London Logistics Reports Manage Orders Labels & Printing Sh…" at bounding box center [784, 437] width 1568 height 815
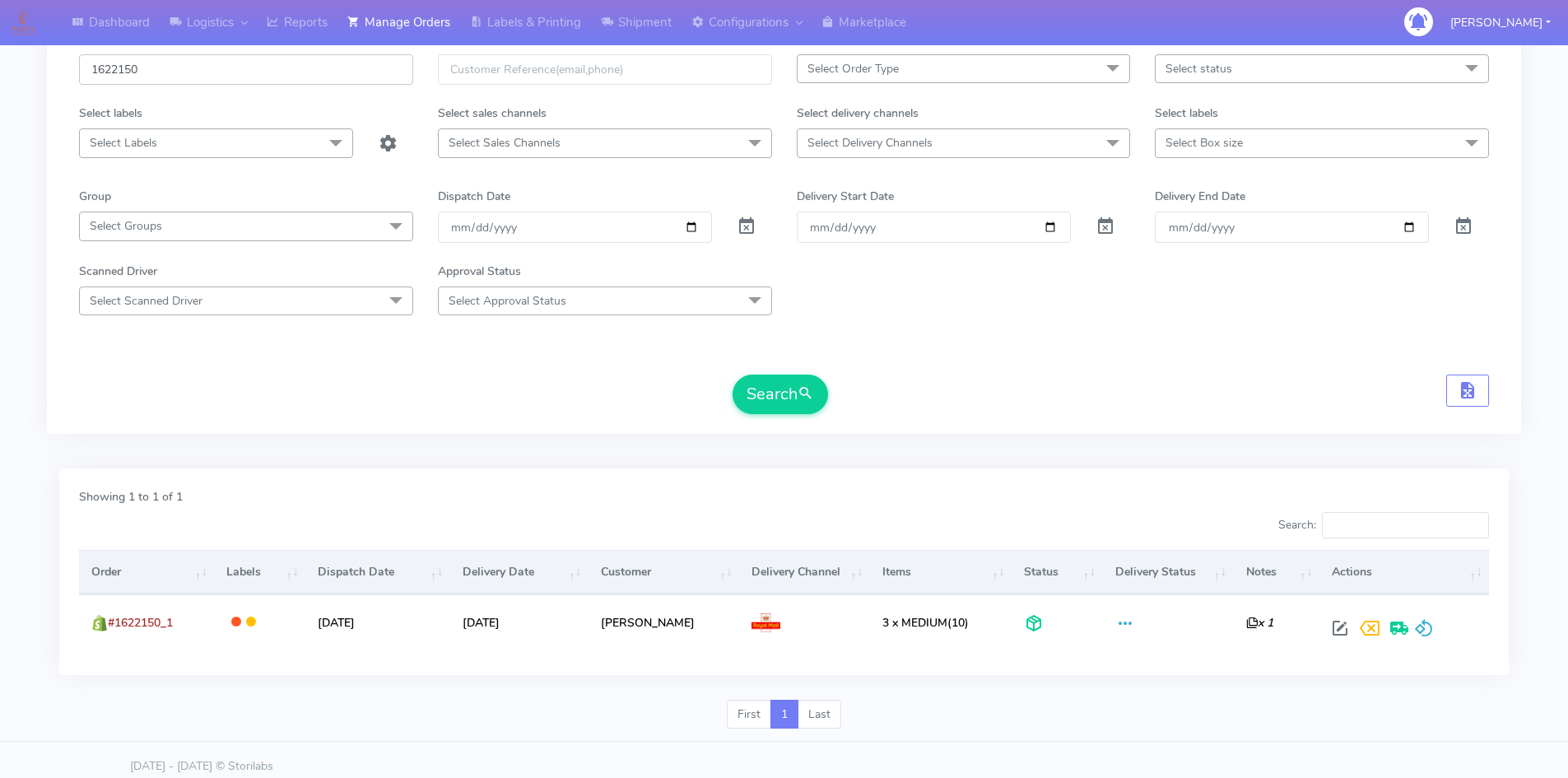
scroll to position [116, 0]
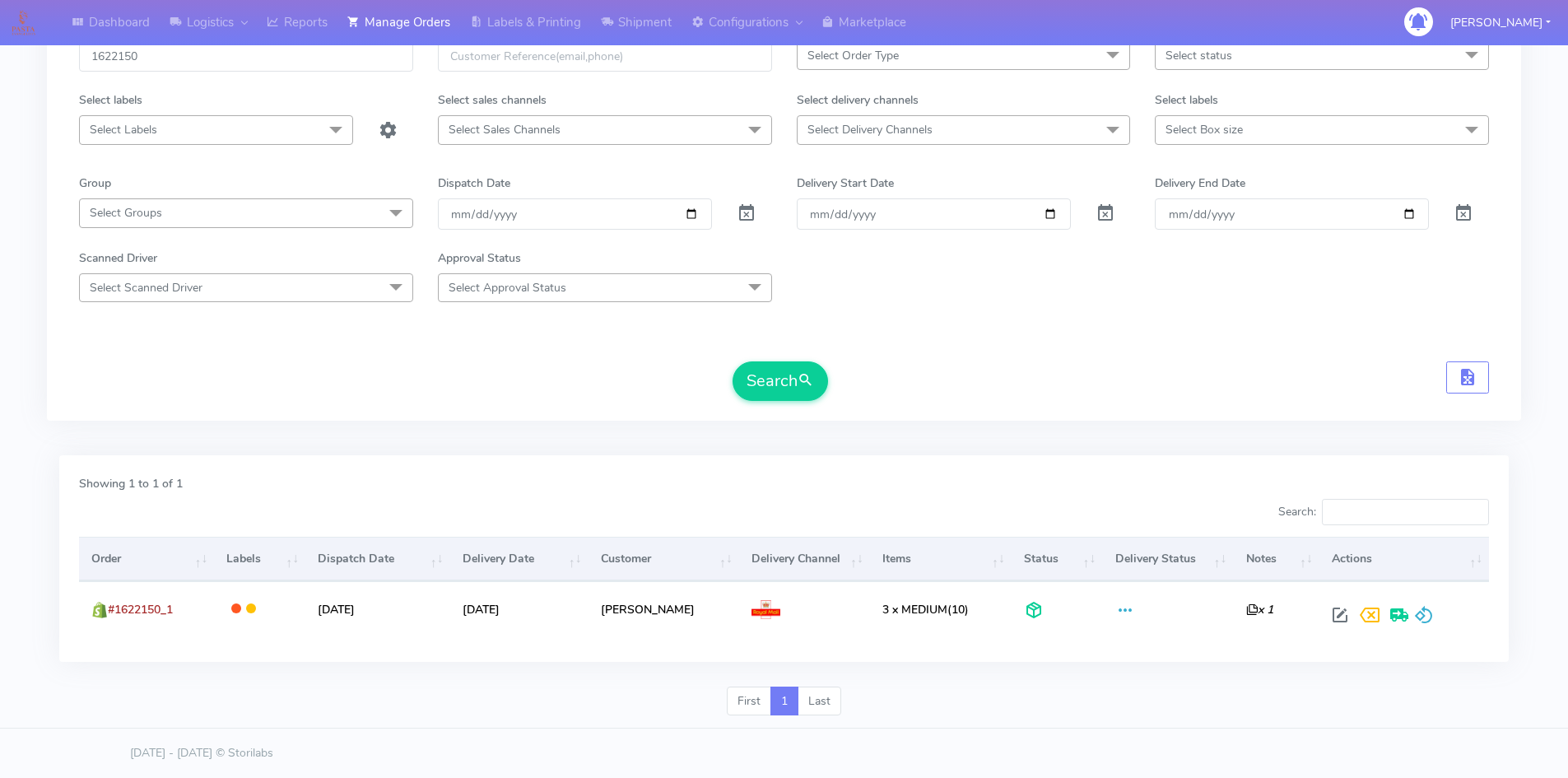
click at [1052, 479] on div "Showing 1 to 1 of 1" at bounding box center [784, 487] width 1434 height 24
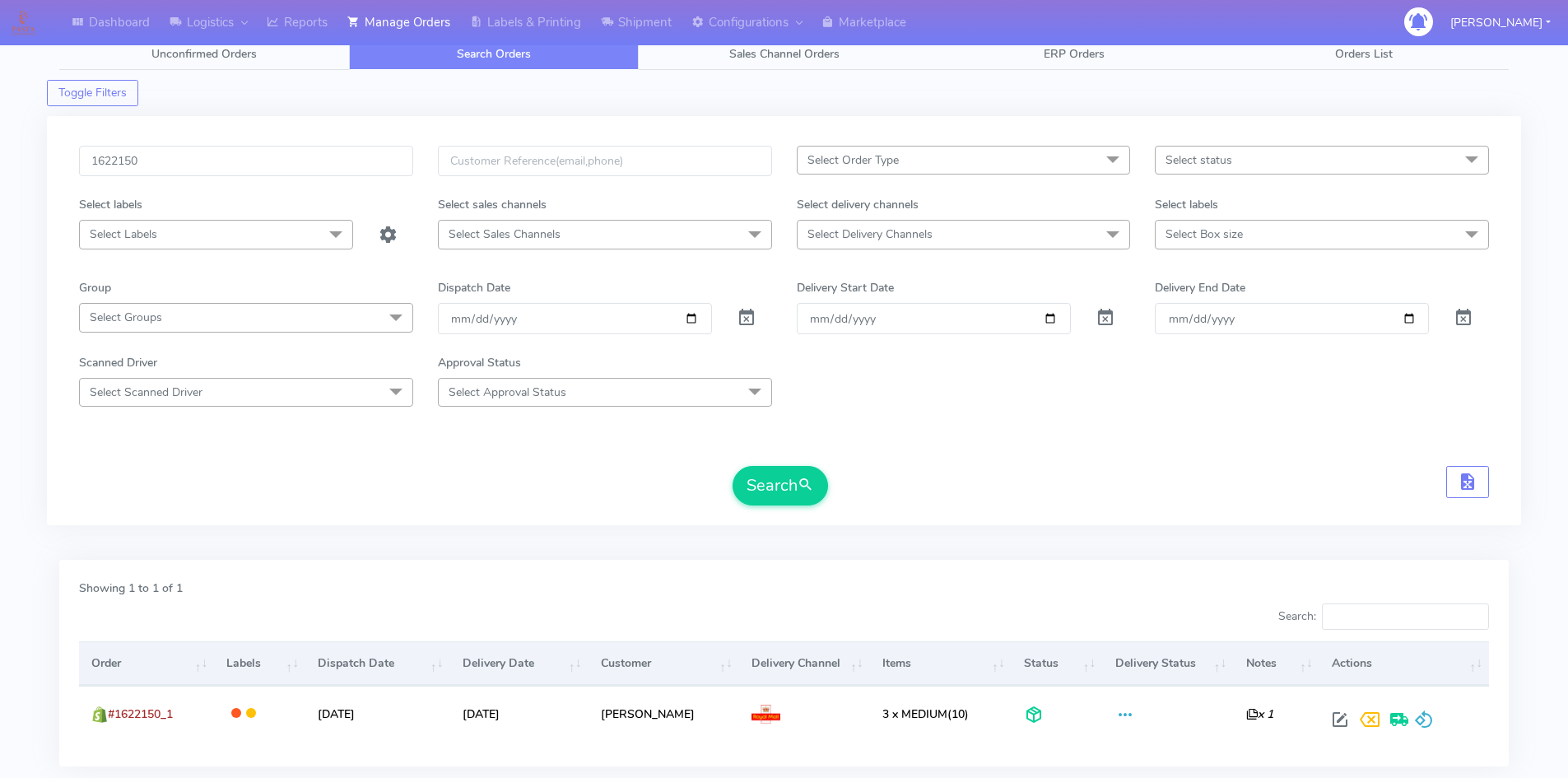
scroll to position [0, 0]
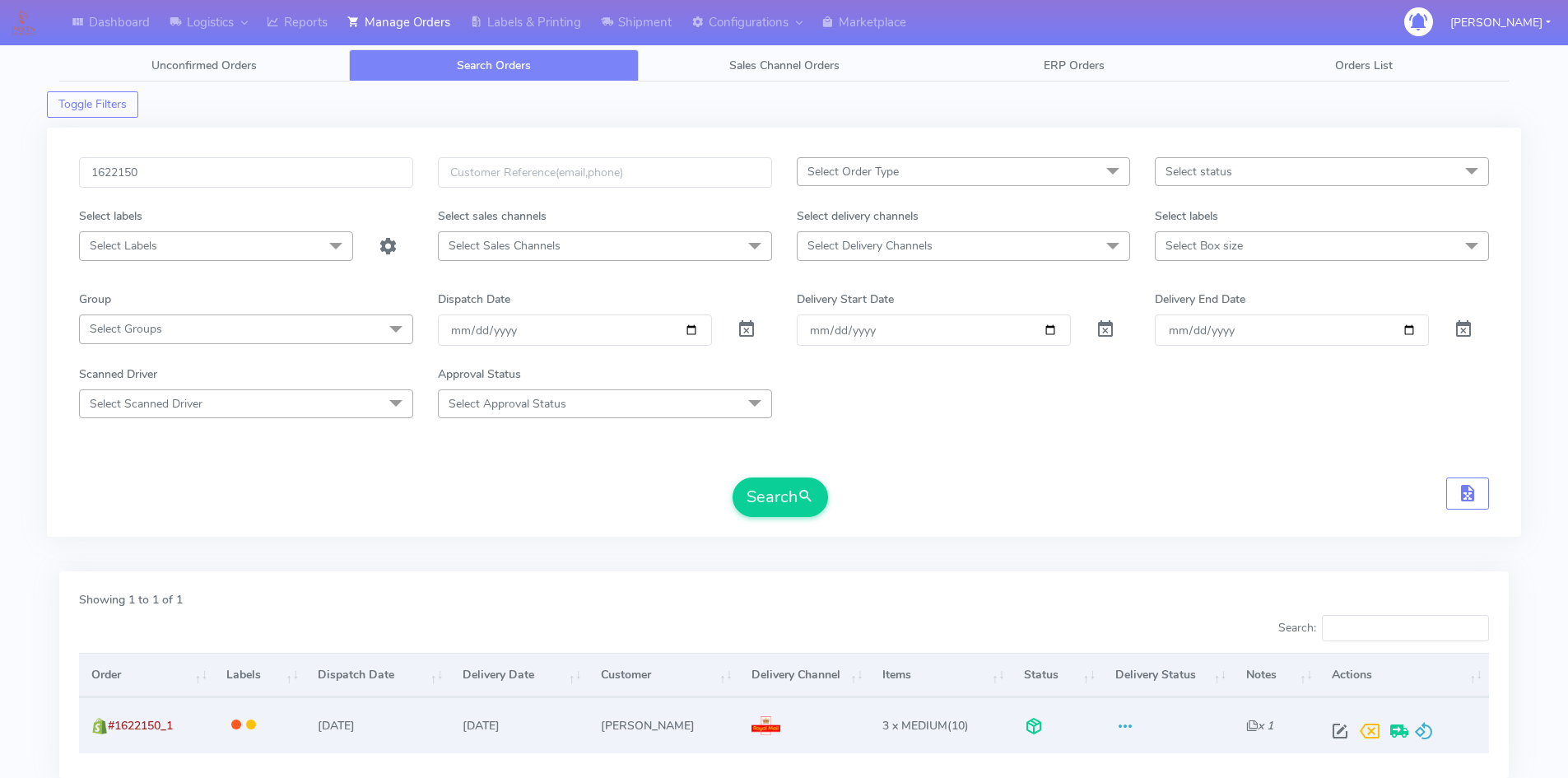
click at [305, 723] on td at bounding box center [259, 724] width 92 height 55
drag, startPoint x: 185, startPoint y: 727, endPoint x: 187, endPoint y: 713, distance: 14.1
click at [178, 723] on td "#1622150_1" at bounding box center [146, 724] width 135 height 55
click at [1333, 732] on span at bounding box center [1340, 734] width 30 height 15
select select "3"
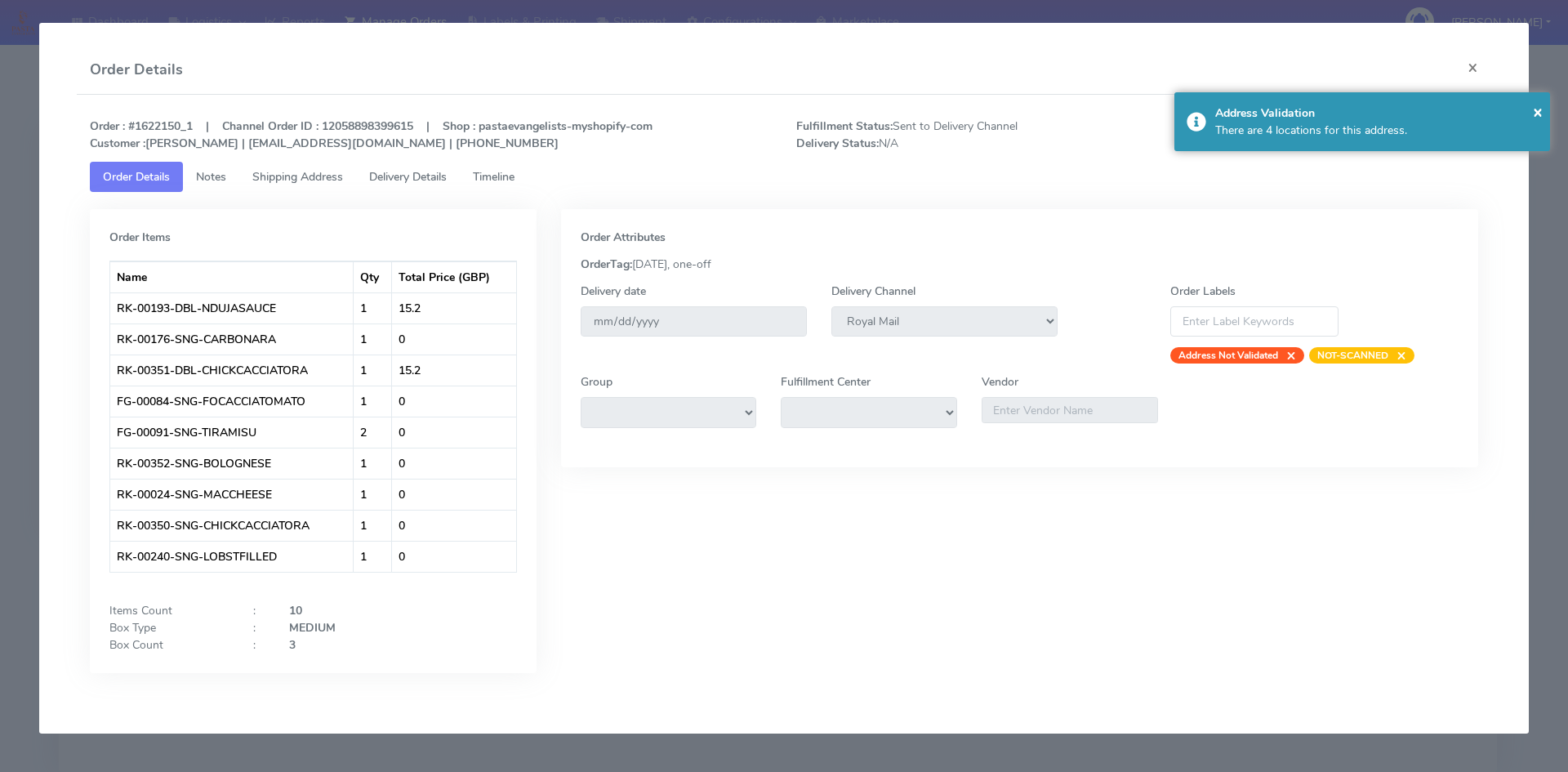
click at [429, 176] on span "Delivery Details" at bounding box center [408, 176] width 78 height 15
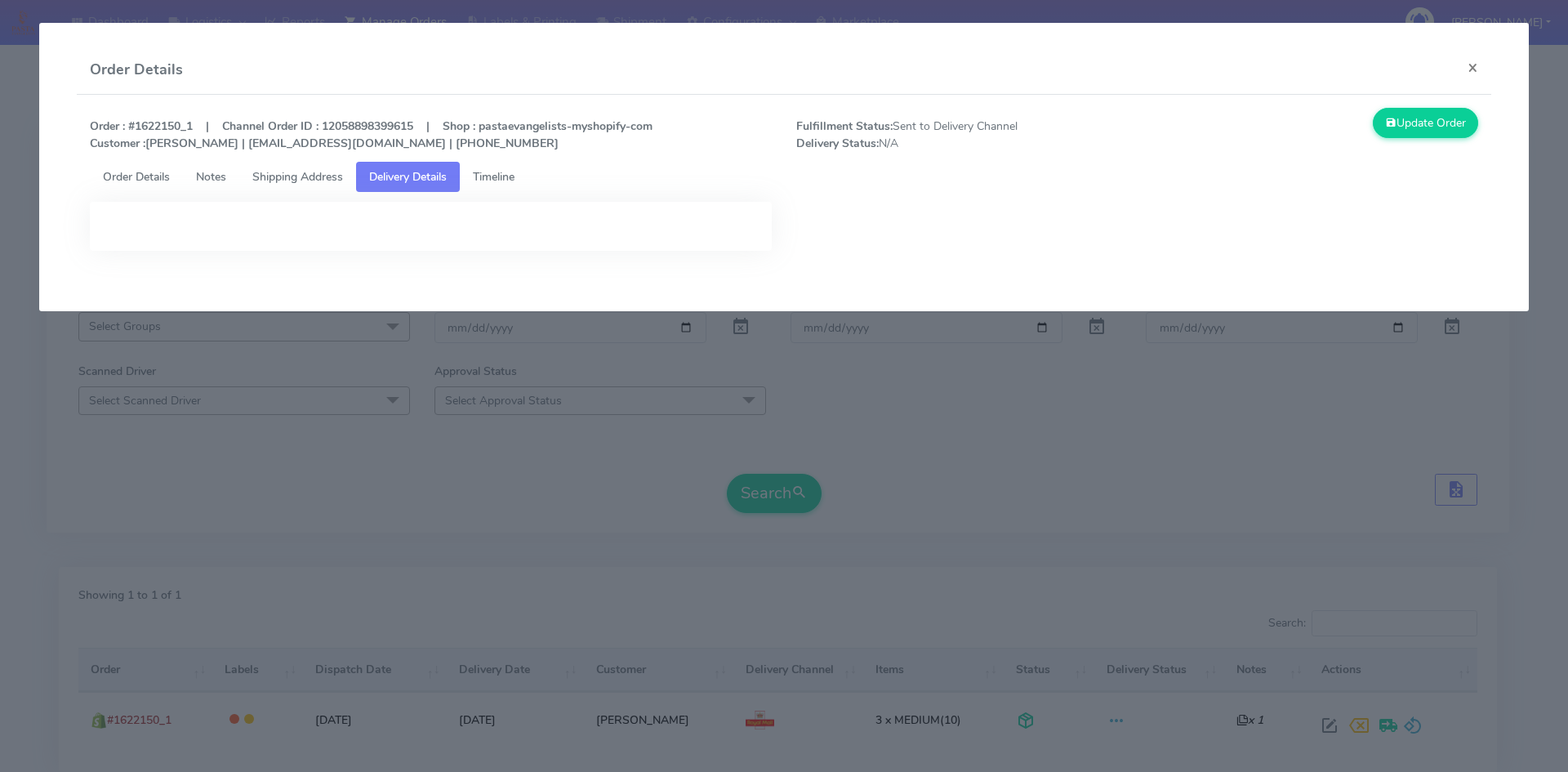
click at [510, 174] on span "Timeline" at bounding box center [493, 176] width 41 height 15
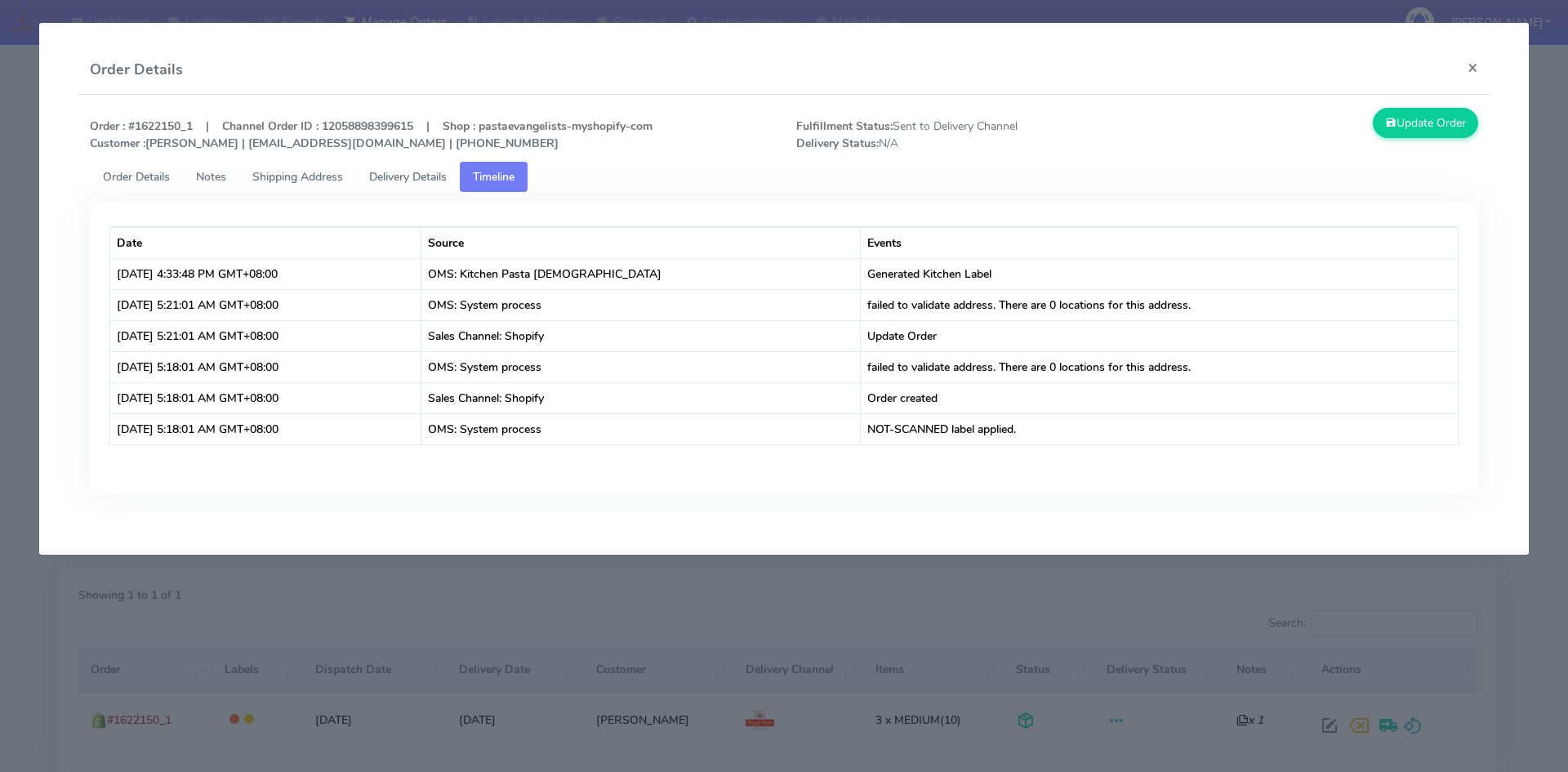
click at [407, 162] on link "Delivery Details" at bounding box center [408, 177] width 104 height 31
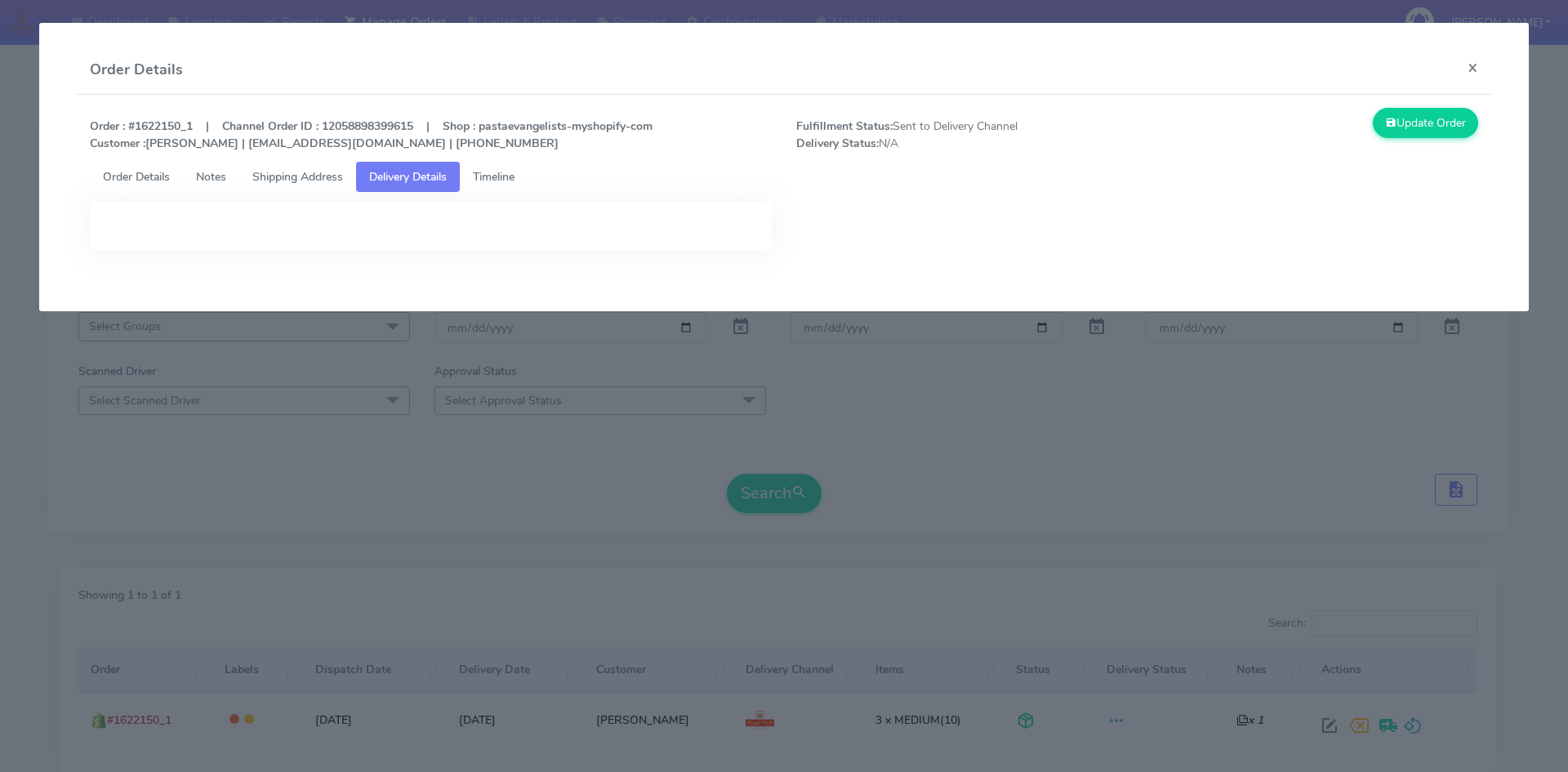
click at [297, 174] on span "Shipping Address" at bounding box center [298, 176] width 91 height 15
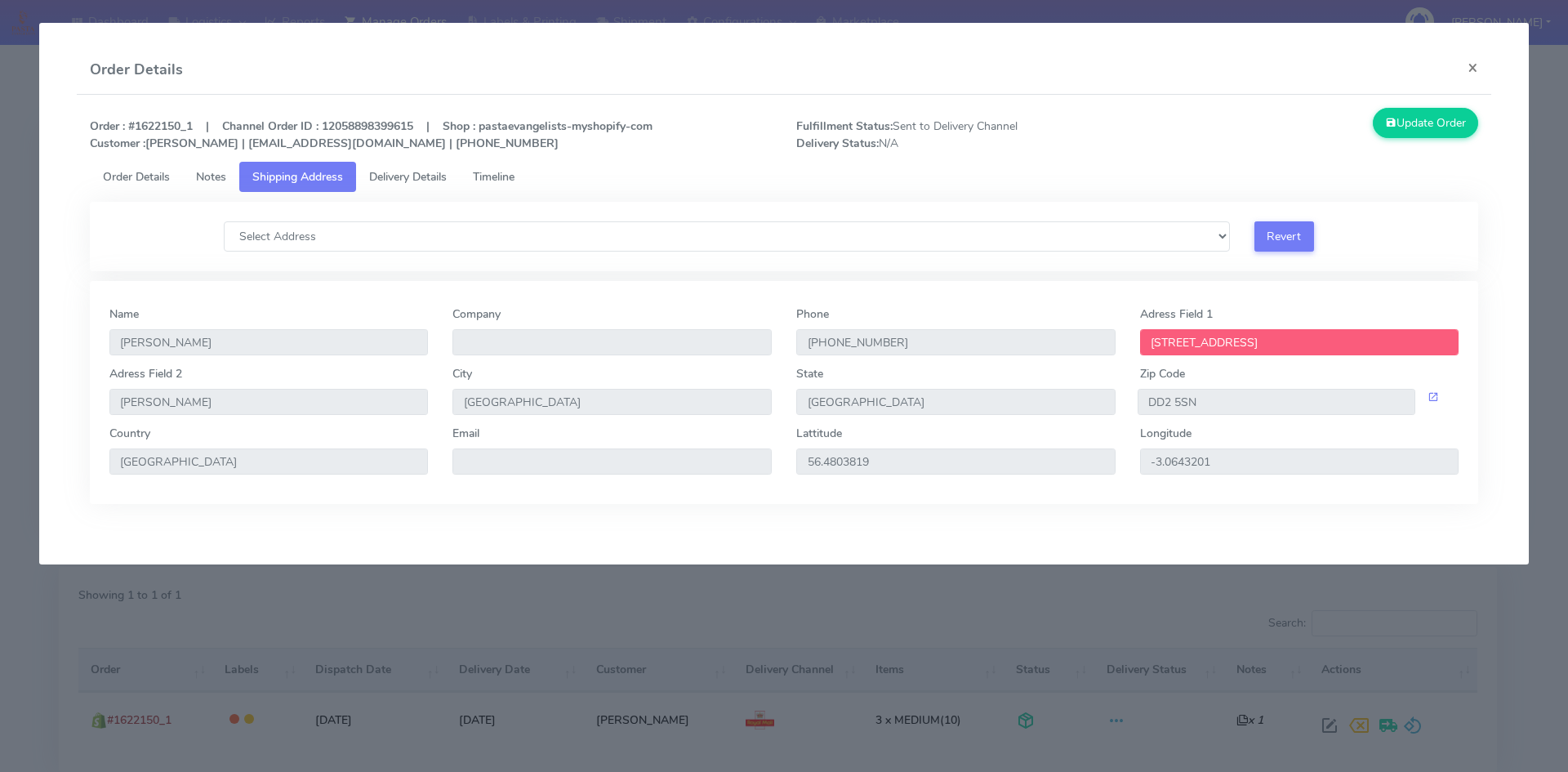
click at [205, 172] on span "Notes" at bounding box center [211, 176] width 31 height 15
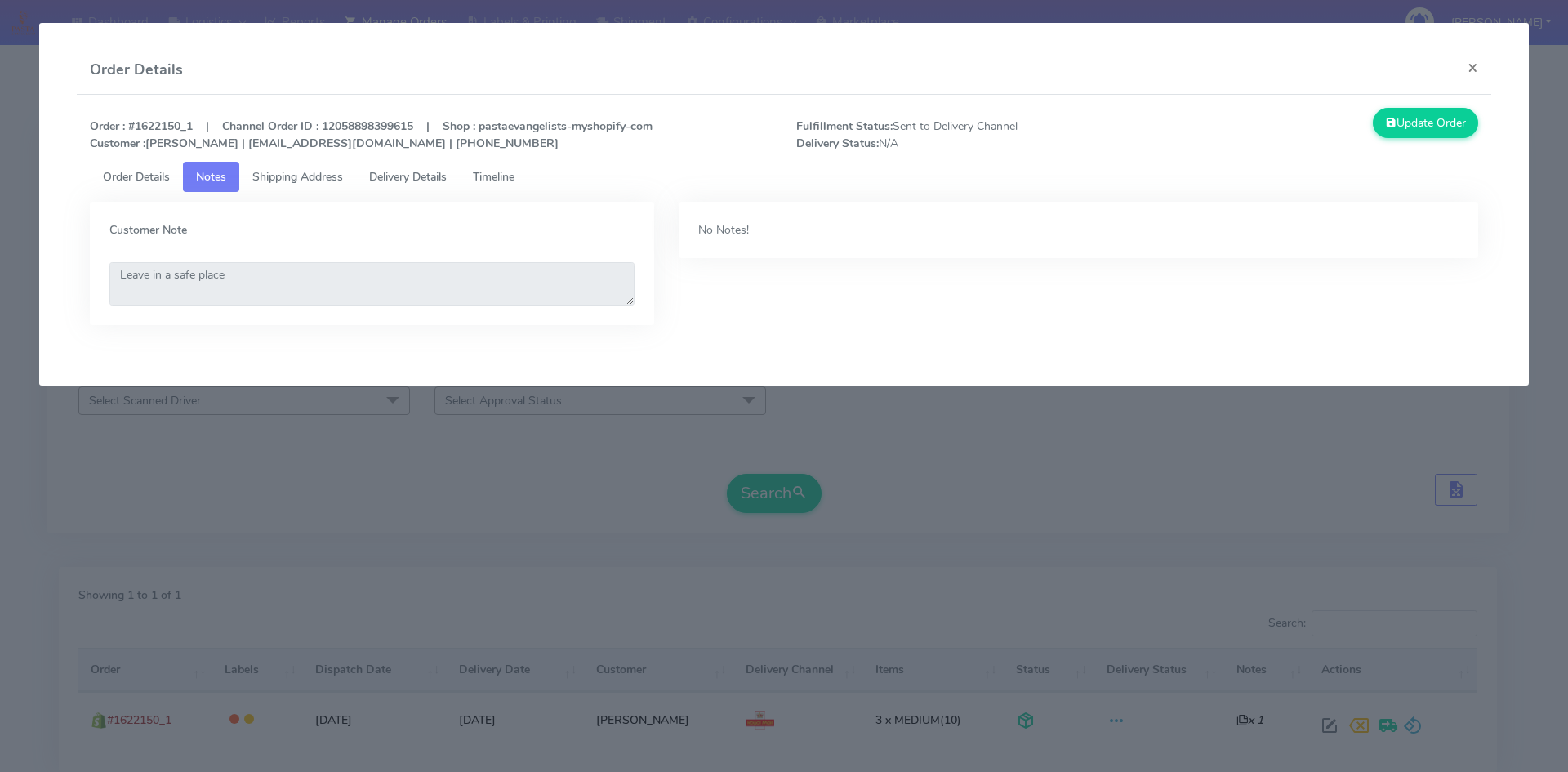
click at [125, 171] on span "Order Details" at bounding box center [136, 176] width 67 height 15
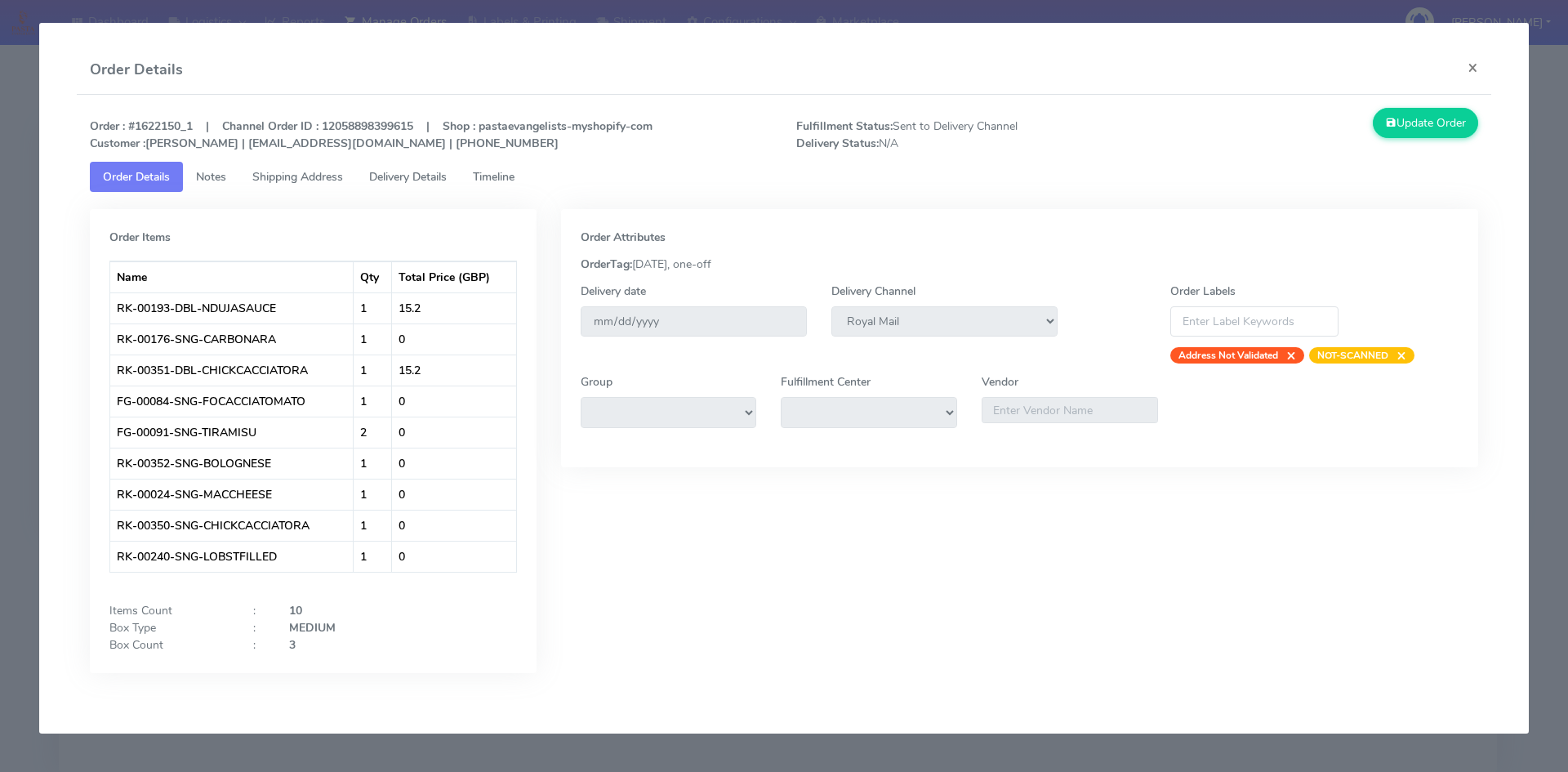
click at [289, 174] on span "Shipping Address" at bounding box center [298, 176] width 91 height 15
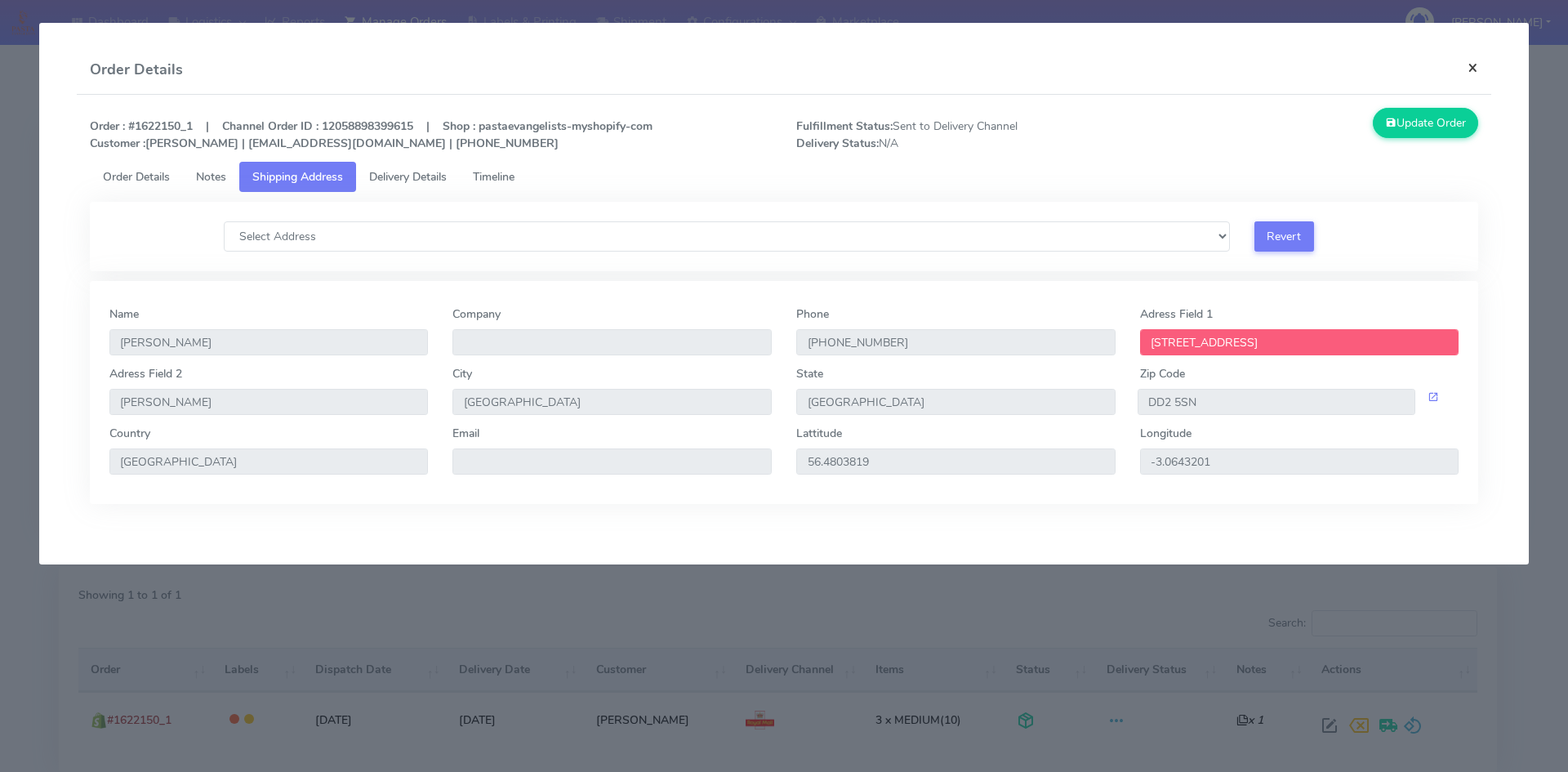
drag, startPoint x: 1469, startPoint y: 73, endPoint x: 1214, endPoint y: 122, distance: 259.7
click at [1469, 73] on button "×" at bounding box center [1472, 68] width 37 height 43
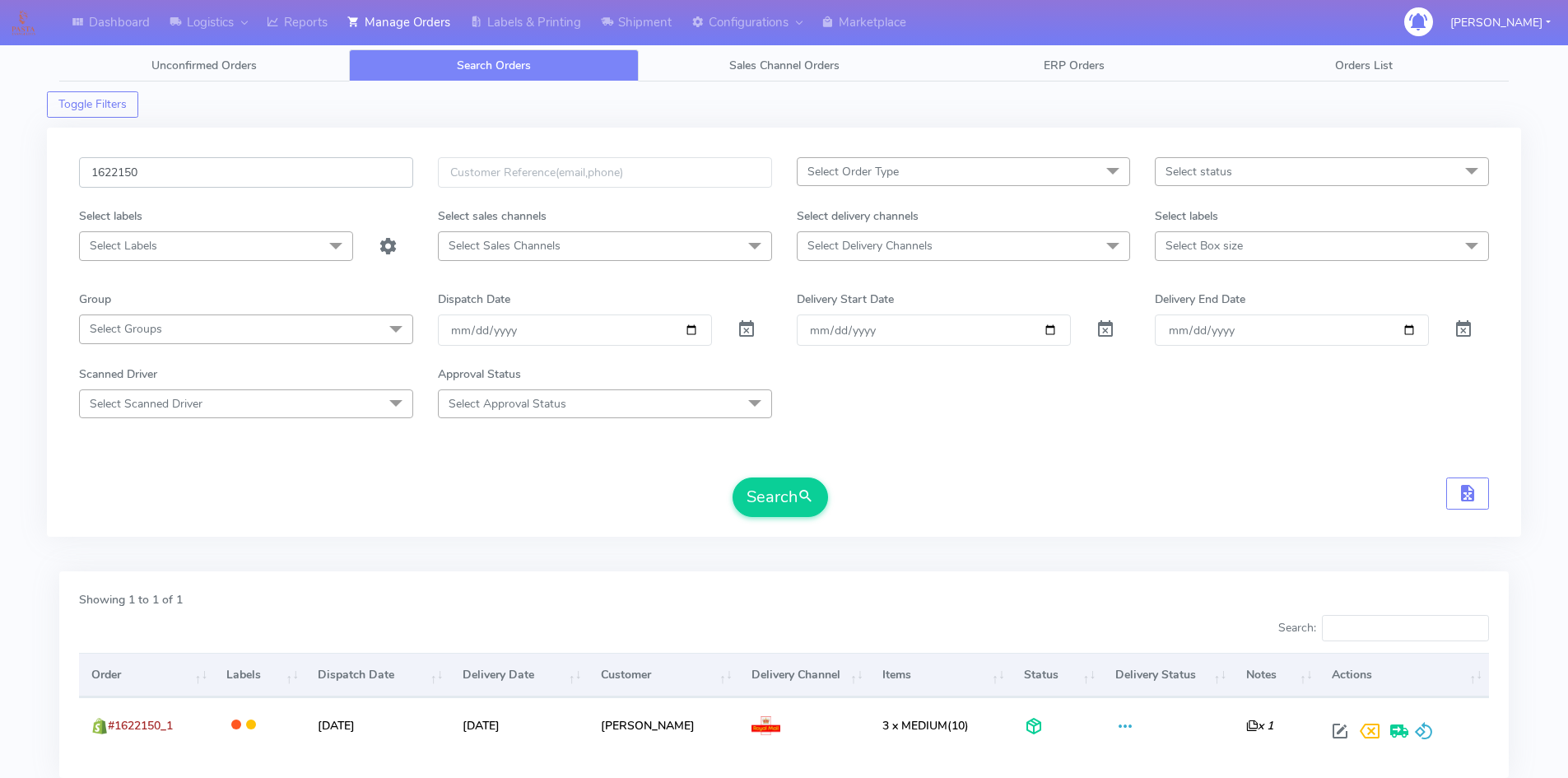
drag, startPoint x: 175, startPoint y: 184, endPoint x: 41, endPoint y: 165, distance: 135.3
click at [41, 165] on div "Dashboard Logistics London Logistics Reports Manage Orders Labels & Printing Sh…" at bounding box center [784, 437] width 1568 height 815
paste input "[PERSON_NAME] To Hello, I understand from the courier that delivery was attempt…"
type input "1622150"
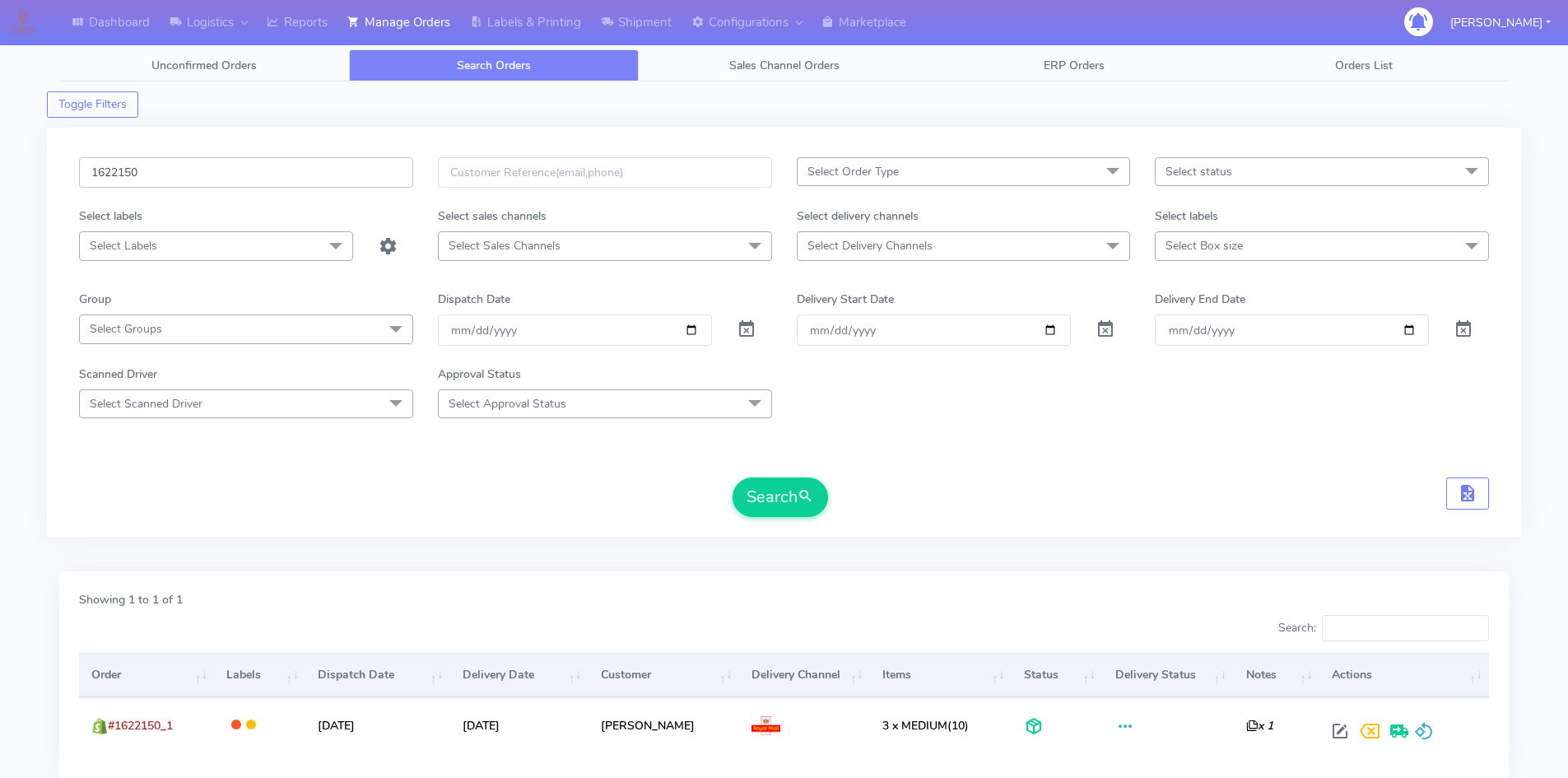
scroll to position [0, 0]
click at [183, 172] on input "1622150" at bounding box center [246, 173] width 335 height 31
drag, startPoint x: 182, startPoint y: 172, endPoint x: 54, endPoint y: 151, distance: 129.7
click at [54, 151] on div "1622150 Select Order Type Select All MEALS ATAVI One Off Pasta Club Gift Kit Ev…" at bounding box center [784, 332] width 1474 height 409
click at [170, 174] on input "text" at bounding box center [246, 173] width 335 height 31
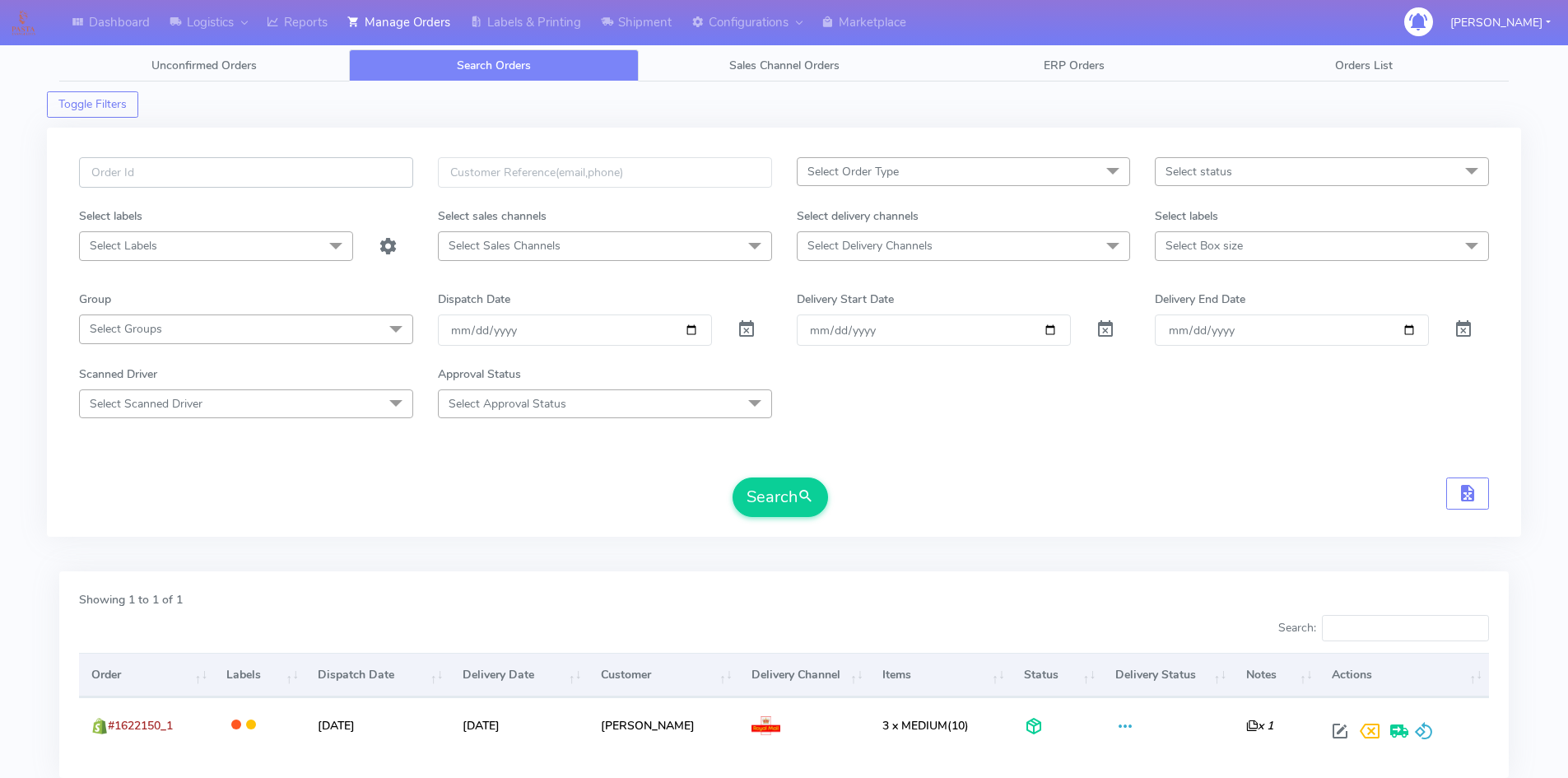
paste input "1624061"
type input "1624061"
click at [733, 477] on button "Search" at bounding box center [780, 496] width 95 height 39
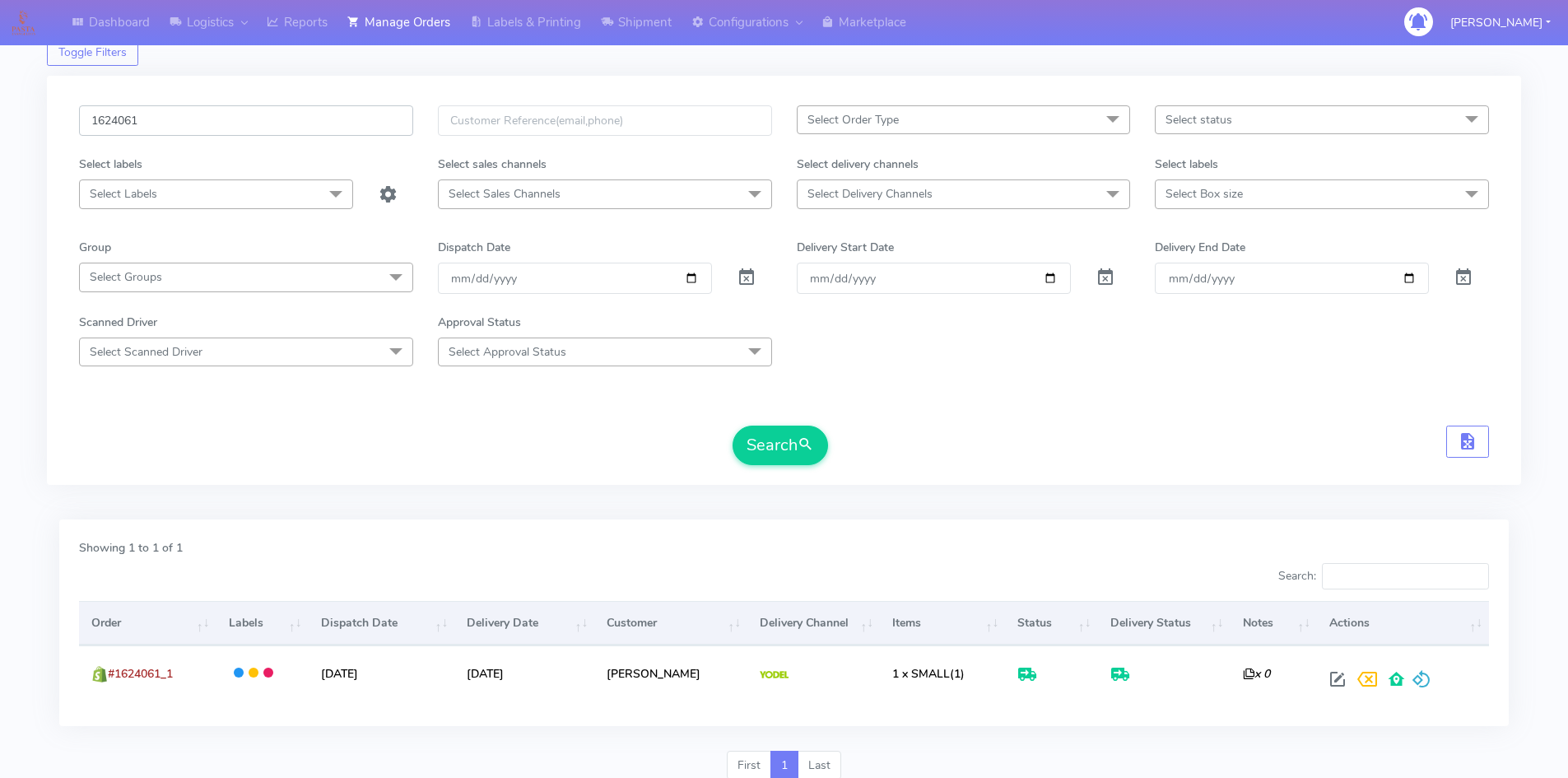
scroll to position [116, 0]
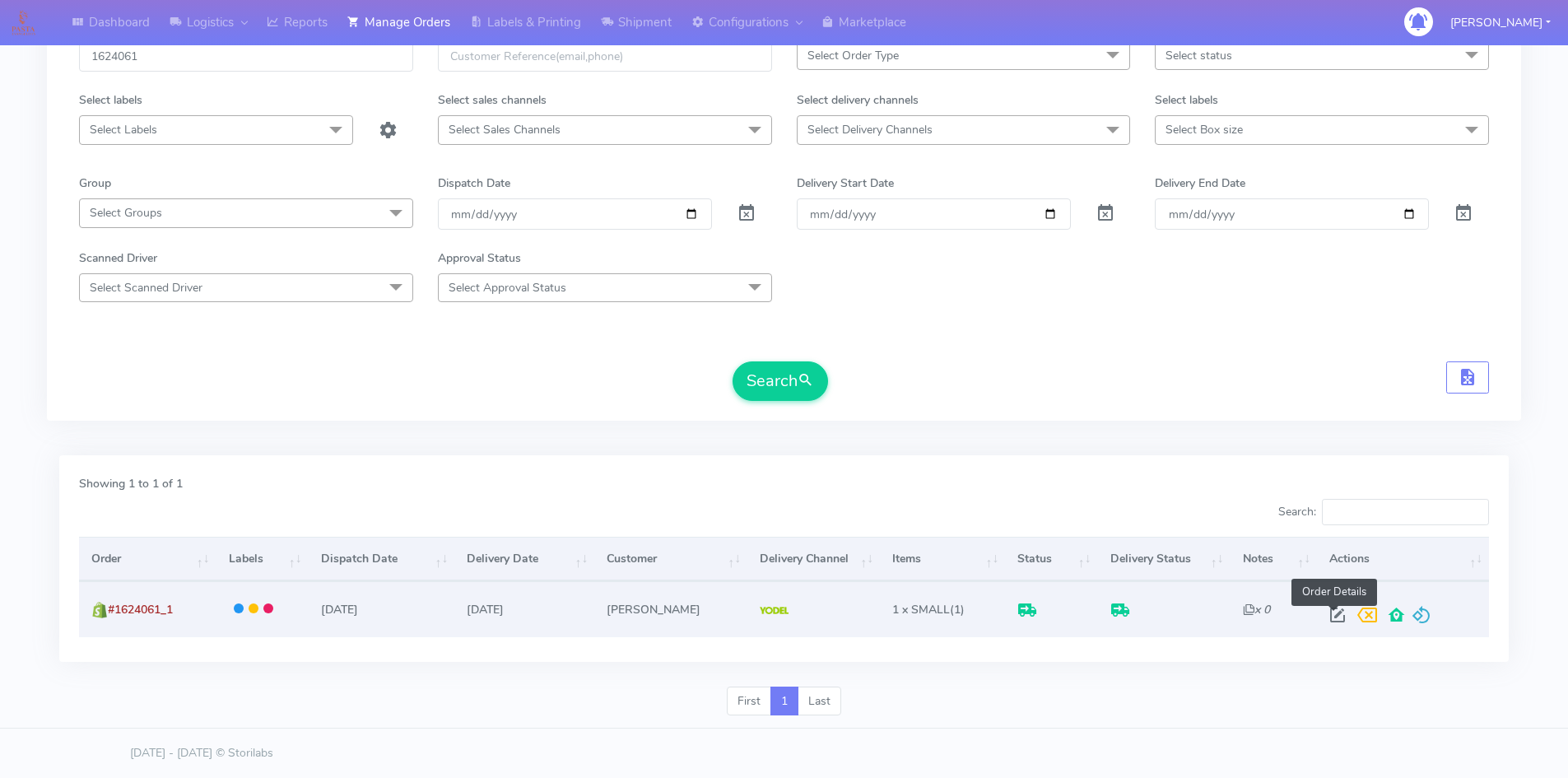
click at [1333, 612] on span at bounding box center [1337, 618] width 30 height 15
select select "5"
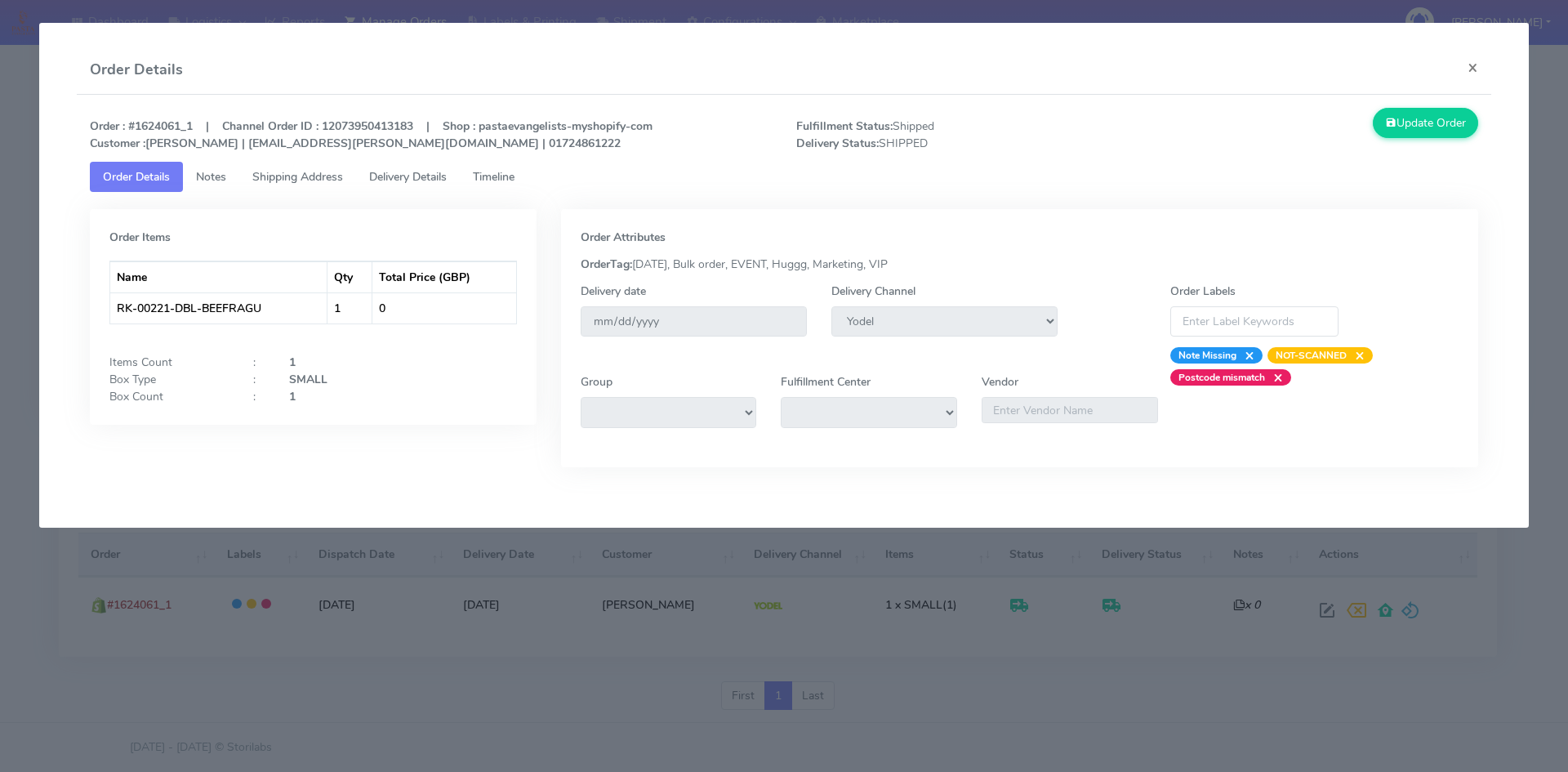
click at [403, 188] on link "Delivery Details" at bounding box center [408, 177] width 104 height 31
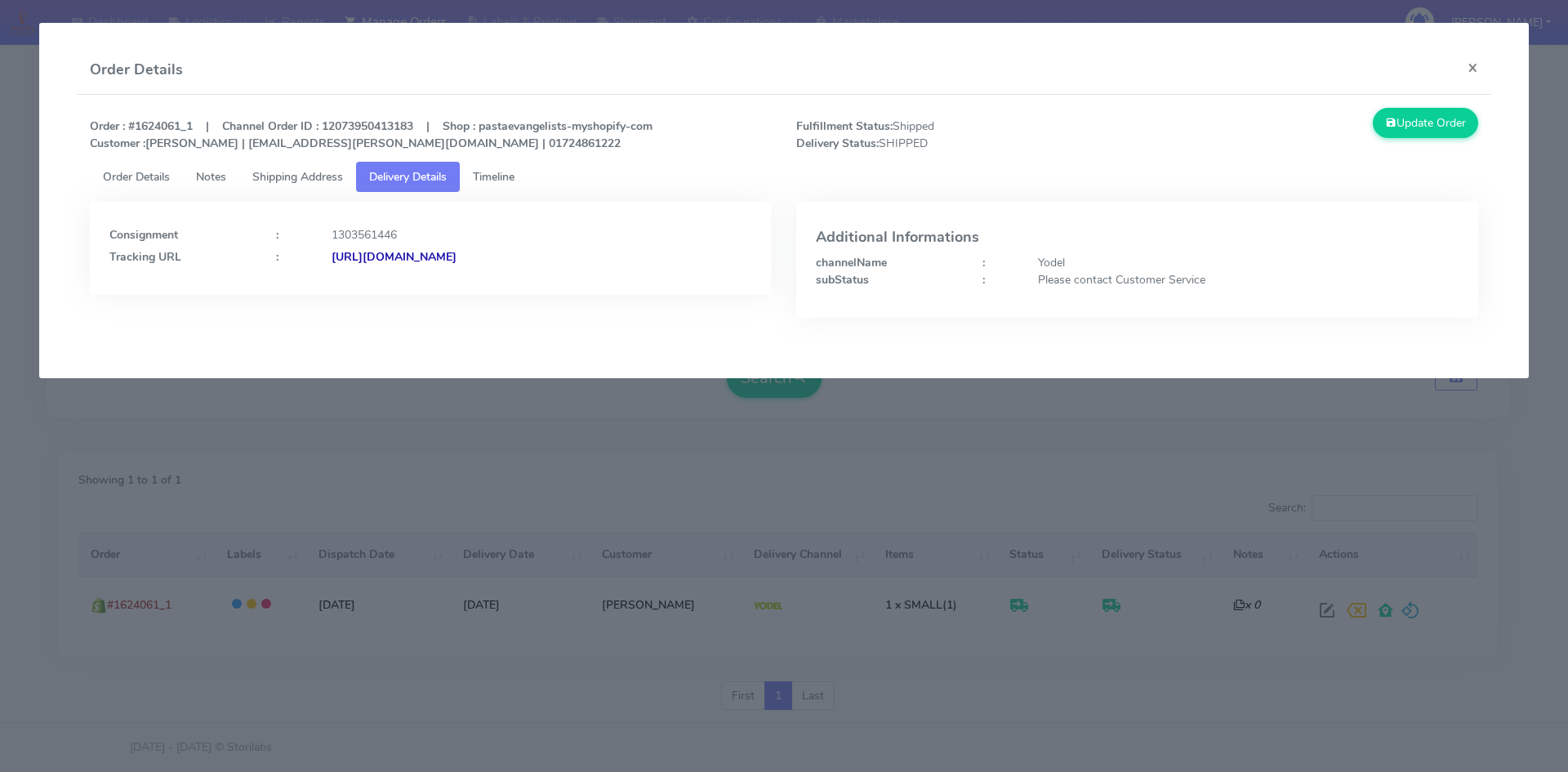
click at [305, 170] on span "Shipping Address" at bounding box center [298, 176] width 91 height 15
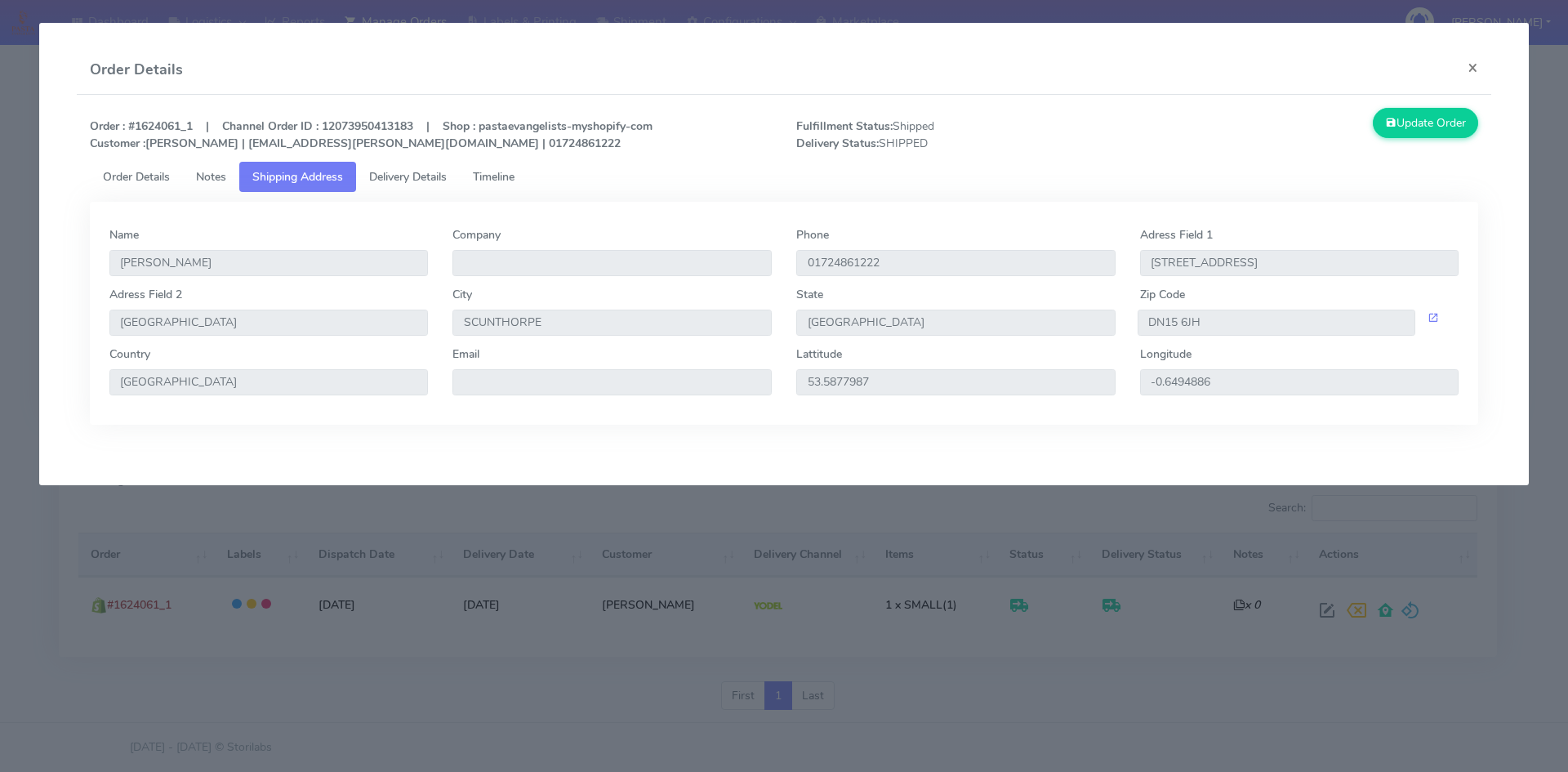
click at [143, 178] on span "Order Details" at bounding box center [136, 176] width 67 height 15
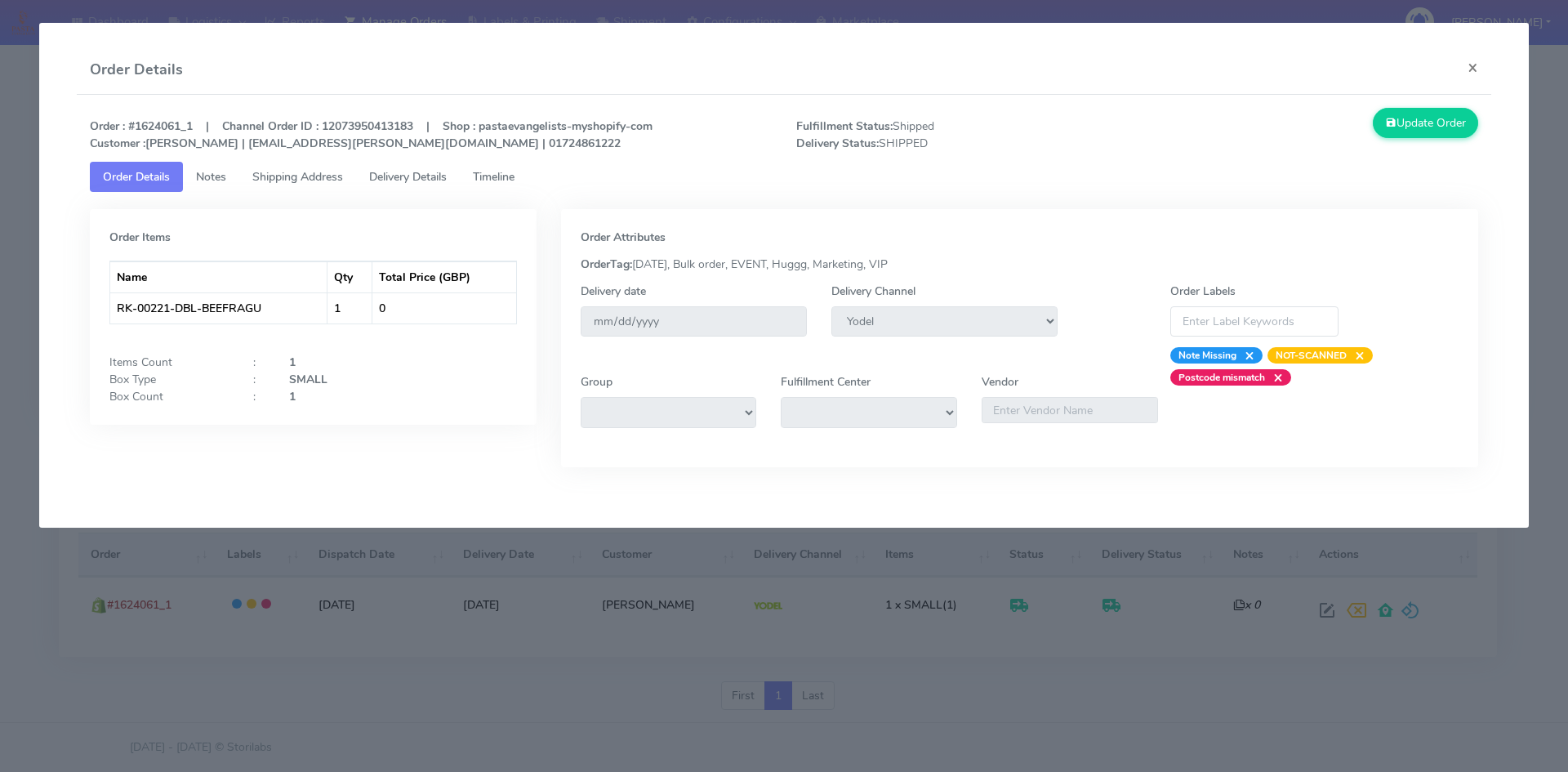
click at [652, 614] on modal-container "Order Details × Order : #1624061_1 | Channel Order ID : 12073950413183 | Shop :…" at bounding box center [784, 386] width 1568 height 772
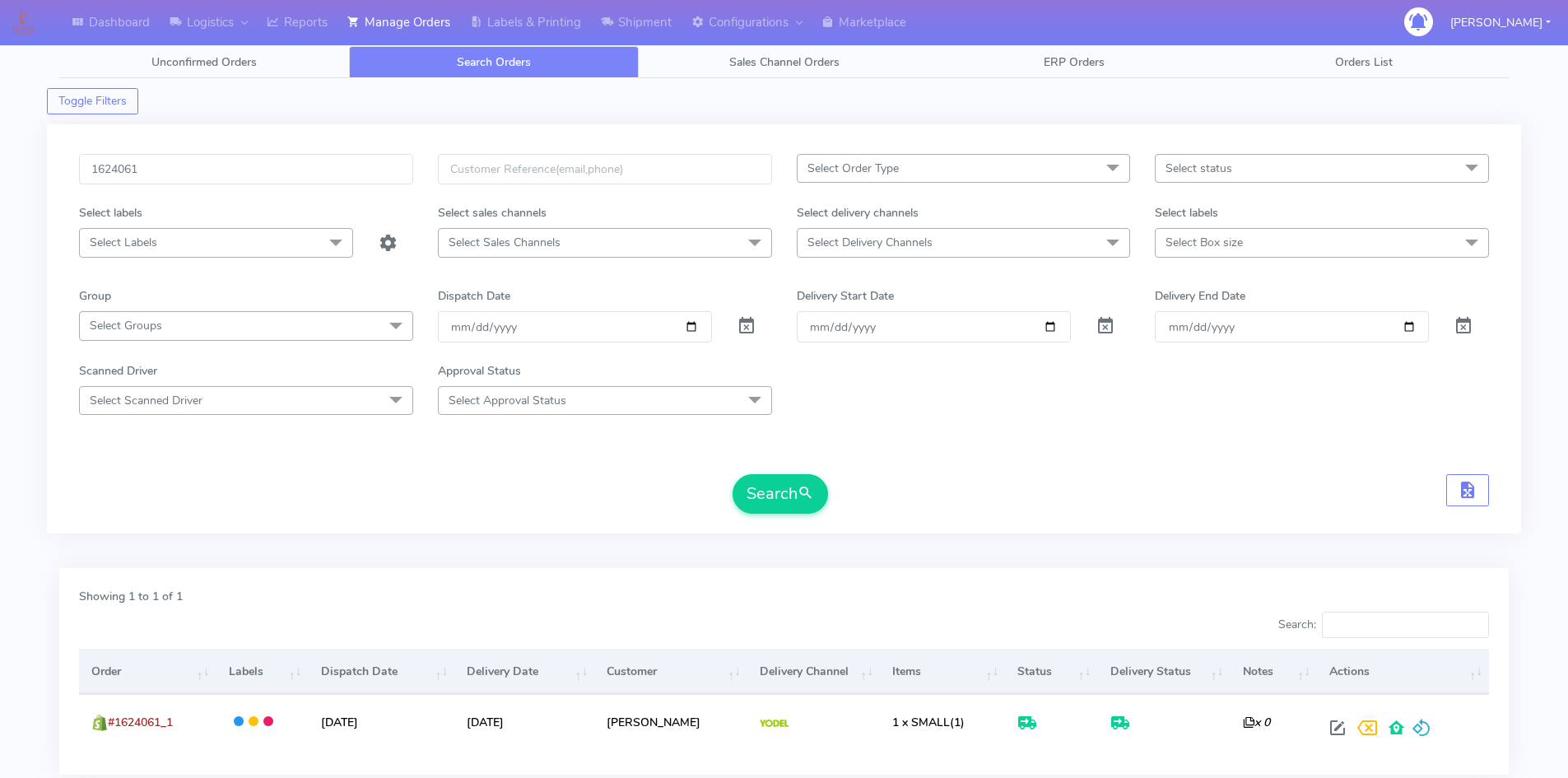
scroll to position [0, 0]
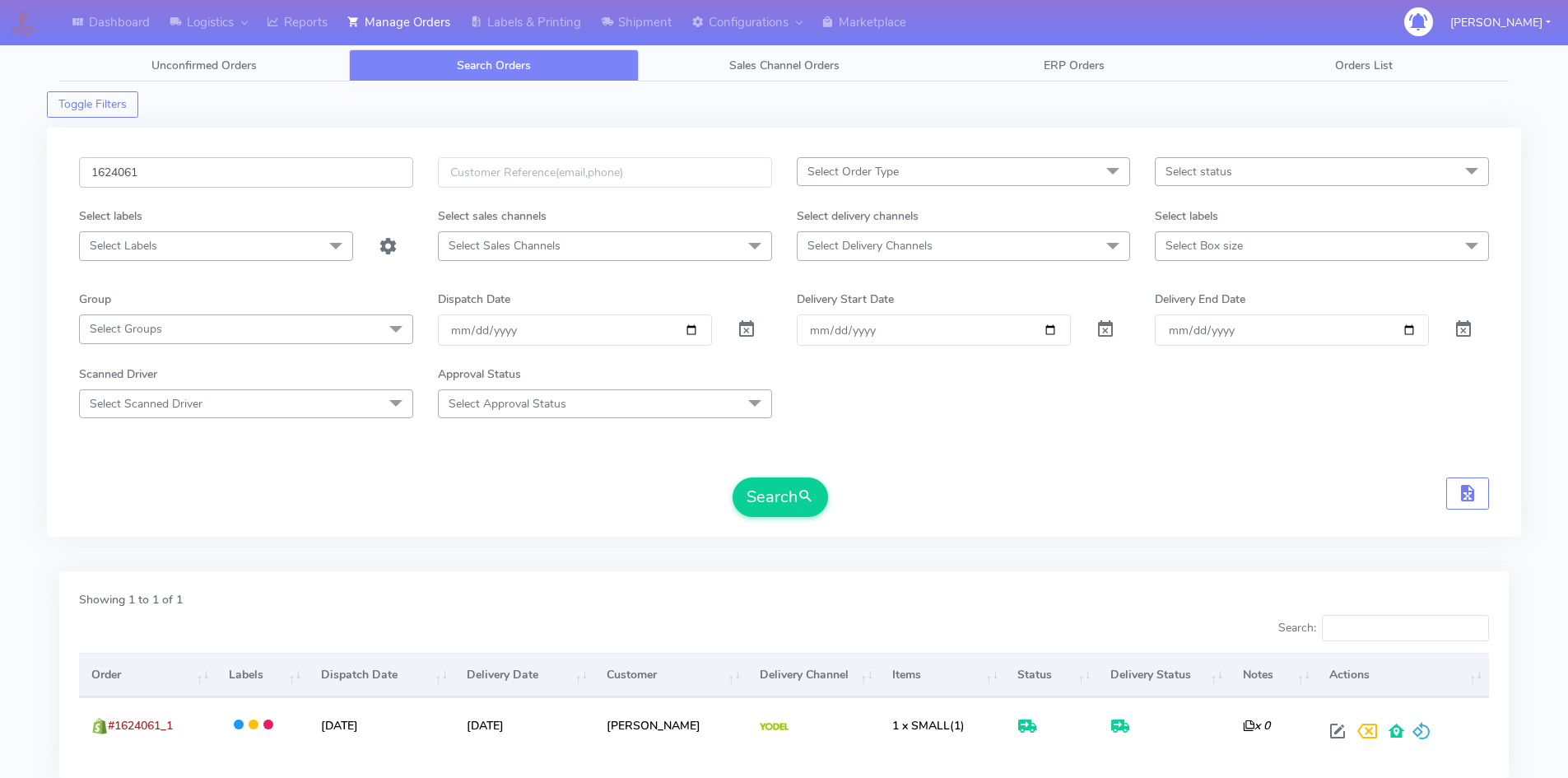
drag, startPoint x: 169, startPoint y: 173, endPoint x: 1, endPoint y: 166, distance: 168.1
click at [1, 166] on div "Dashboard Logistics London Logistics Reports Manage Orders Labels & Printing Sh…" at bounding box center [784, 437] width 1568 height 815
paste input "[EMAIL_ADDRESS][DOMAIN_NAME]"
type input "[EMAIL_ADDRESS][DOMAIN_NAME]"
click at [139, 169] on input "text" at bounding box center [246, 173] width 335 height 31
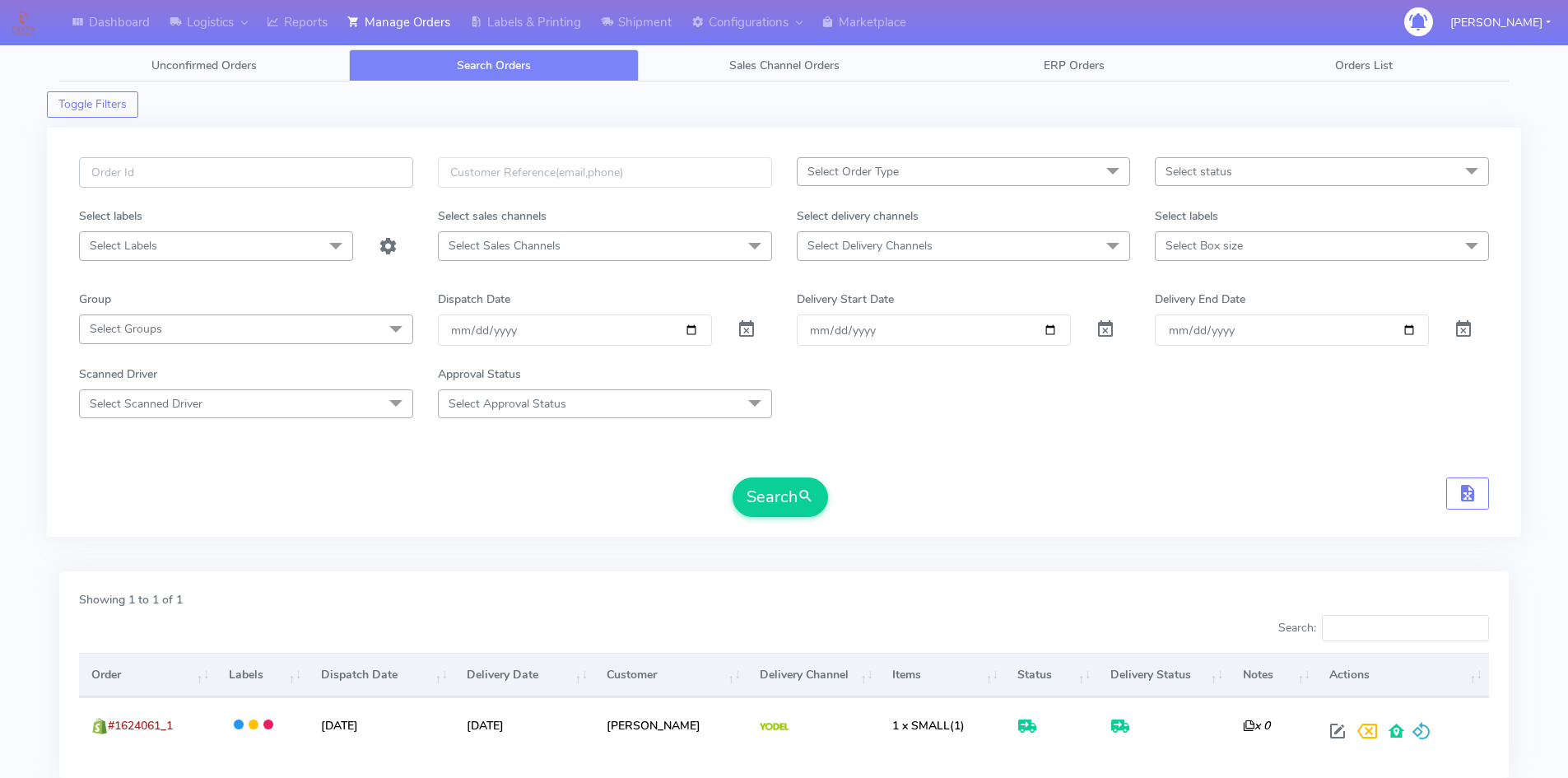
paste input "1621622"
type input "1621622"
click at [763, 503] on button "Search" at bounding box center [780, 496] width 95 height 39
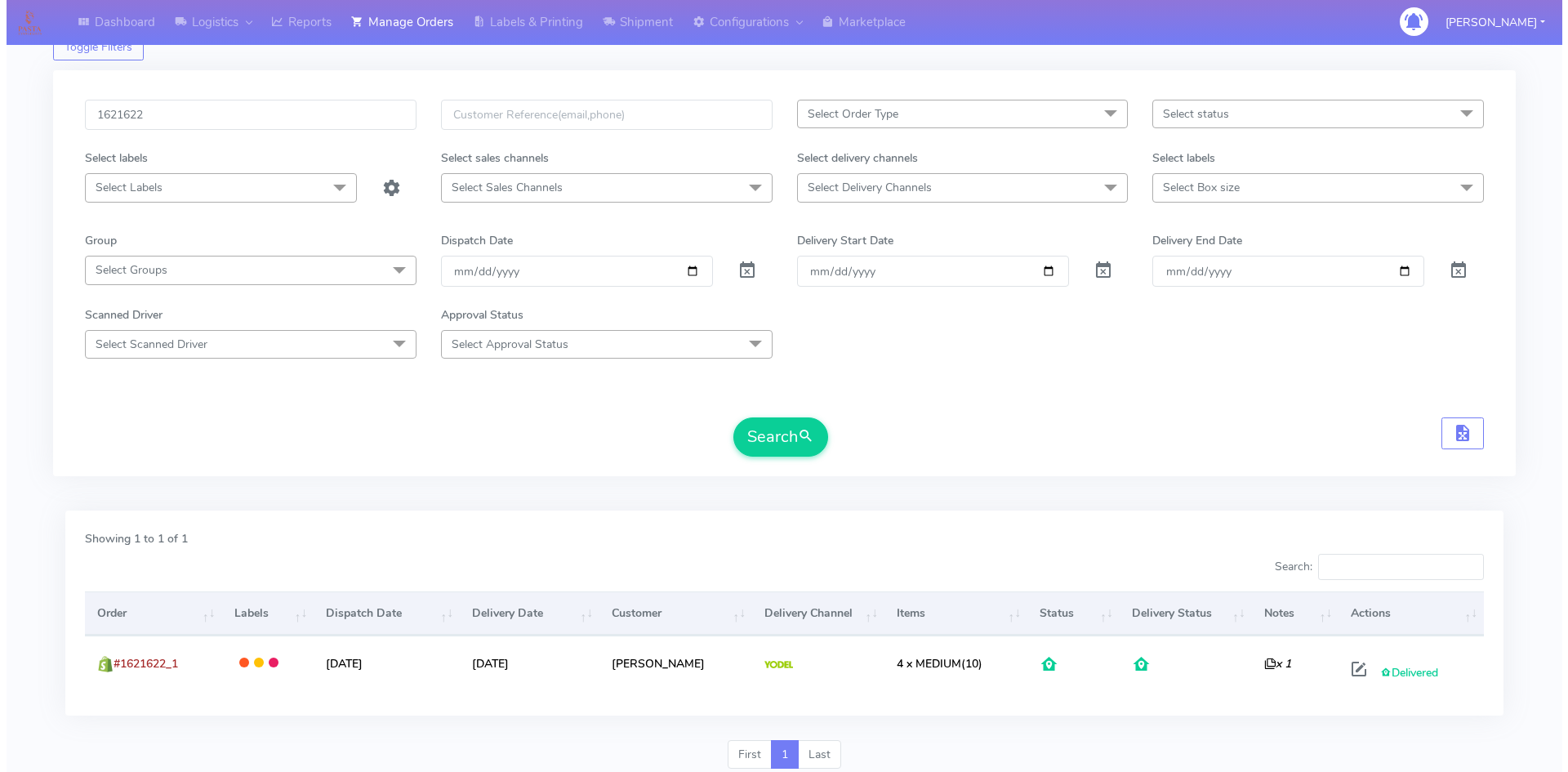
scroll to position [115, 0]
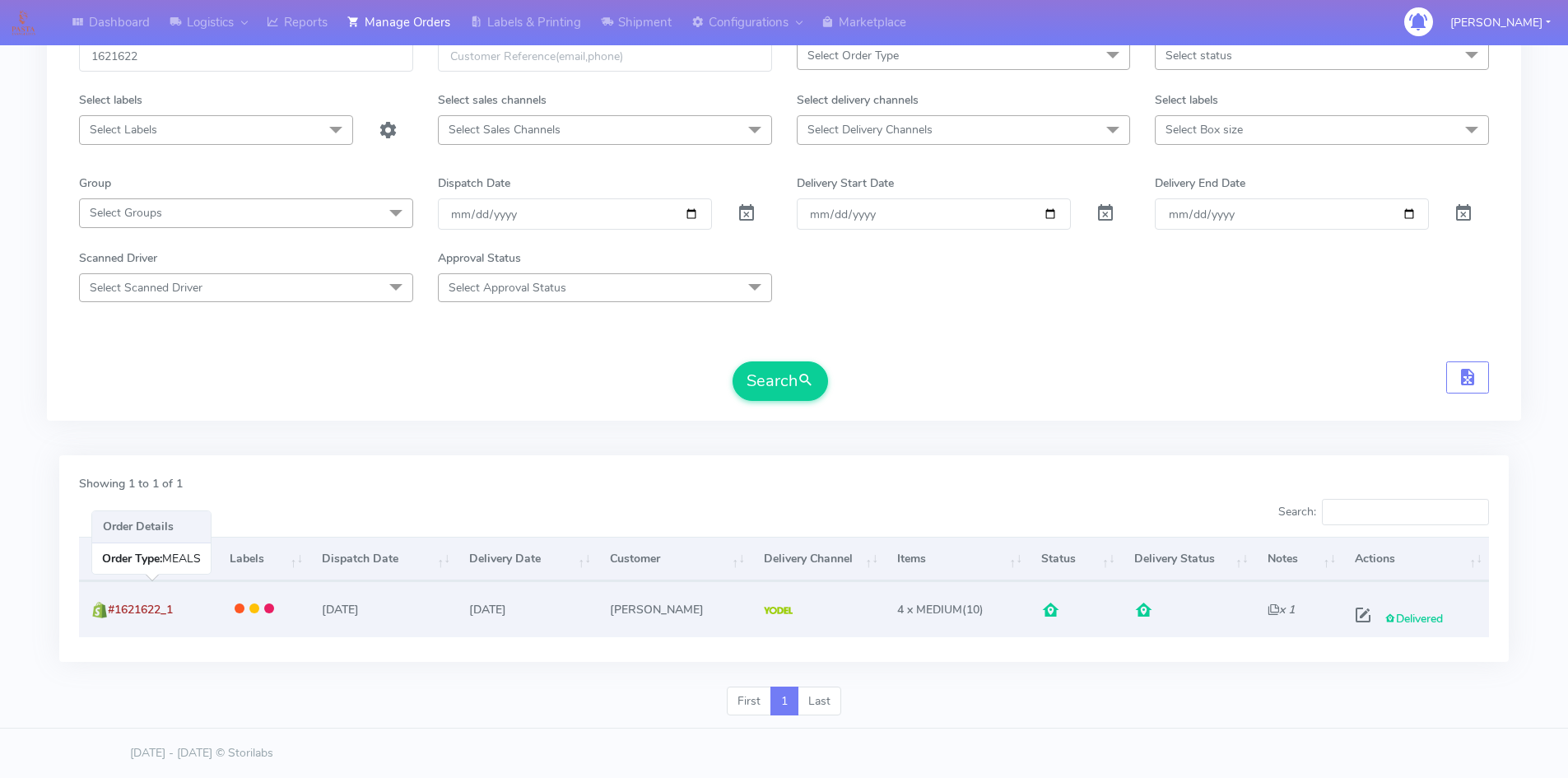
click at [190, 614] on td "#1621622_1" at bounding box center [147, 608] width 137 height 55
click at [1358, 617] on span at bounding box center [1363, 618] width 30 height 15
select select "5"
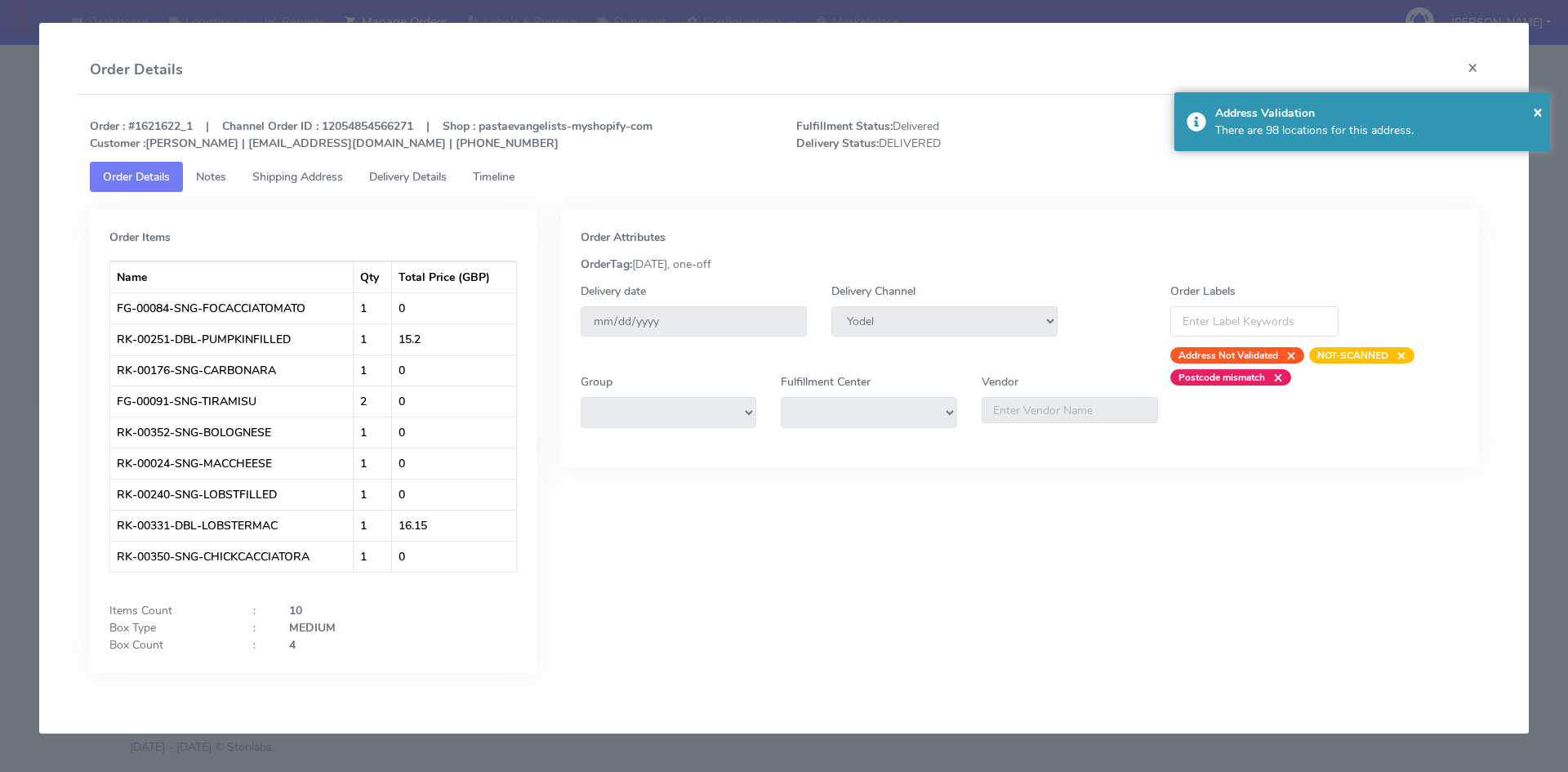
click at [432, 180] on span "Delivery Details" at bounding box center [408, 176] width 78 height 15
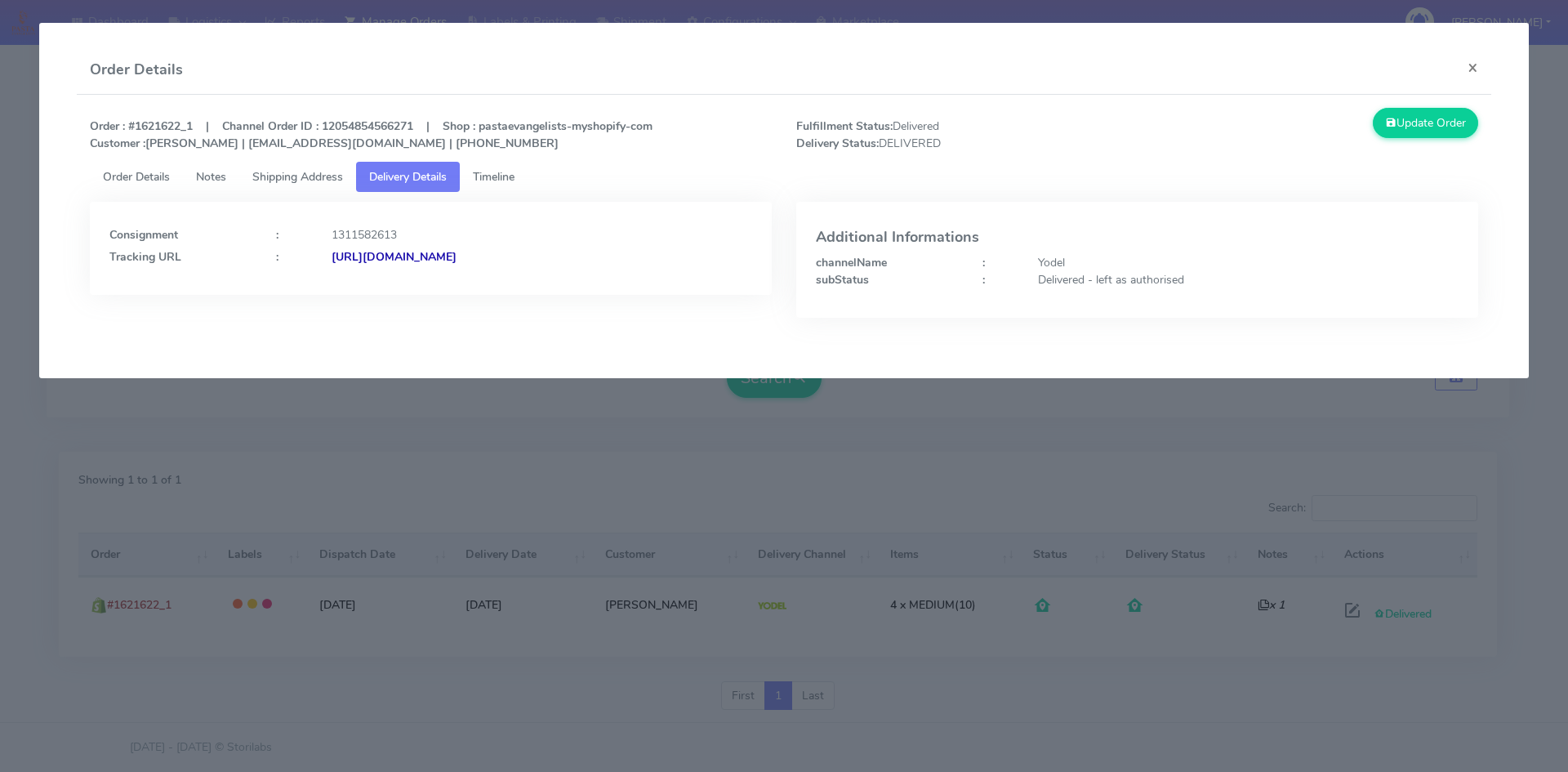
click at [295, 180] on span "Shipping Address" at bounding box center [298, 176] width 91 height 15
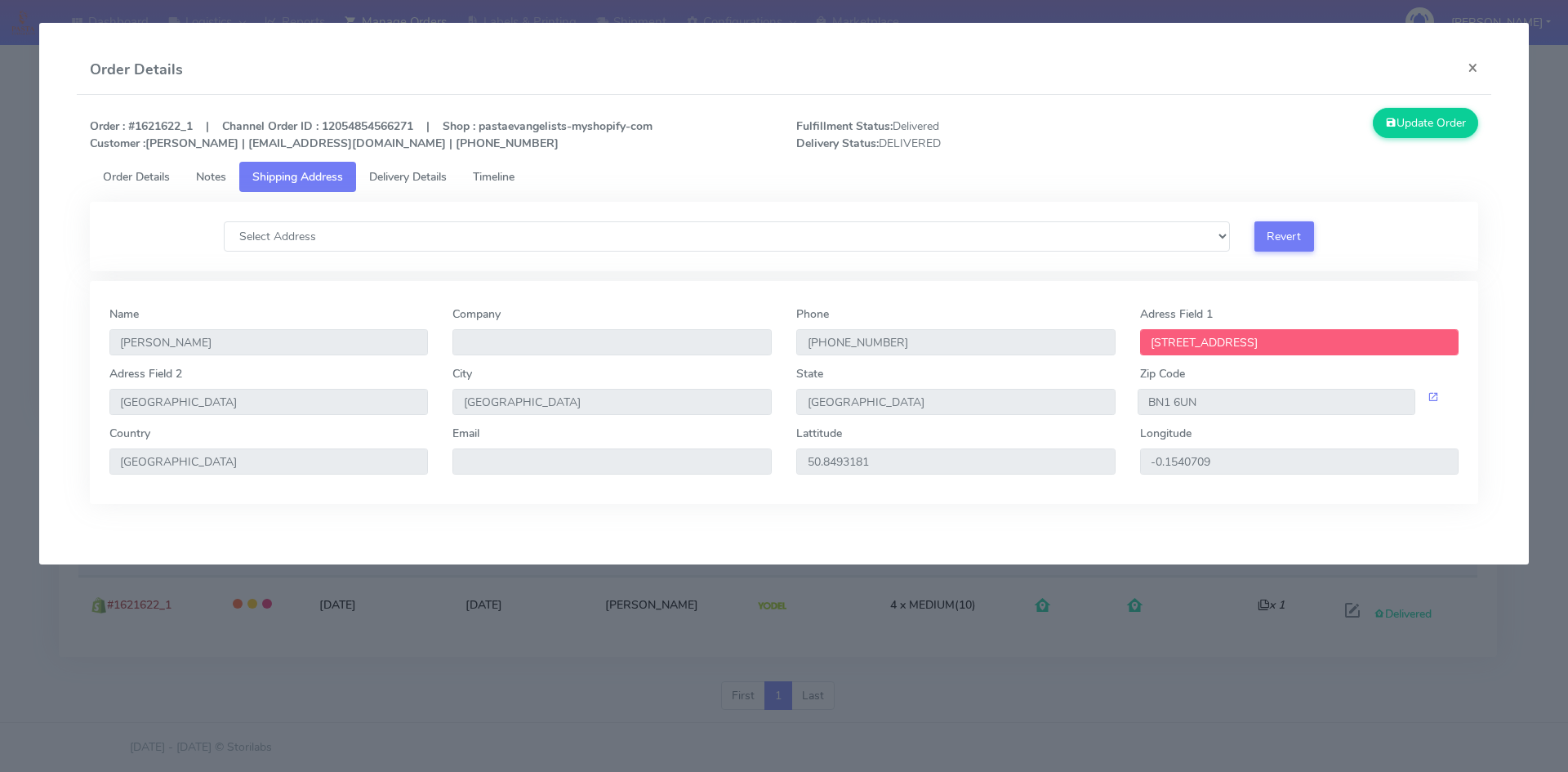
click at [151, 177] on span "Order Details" at bounding box center [136, 176] width 67 height 15
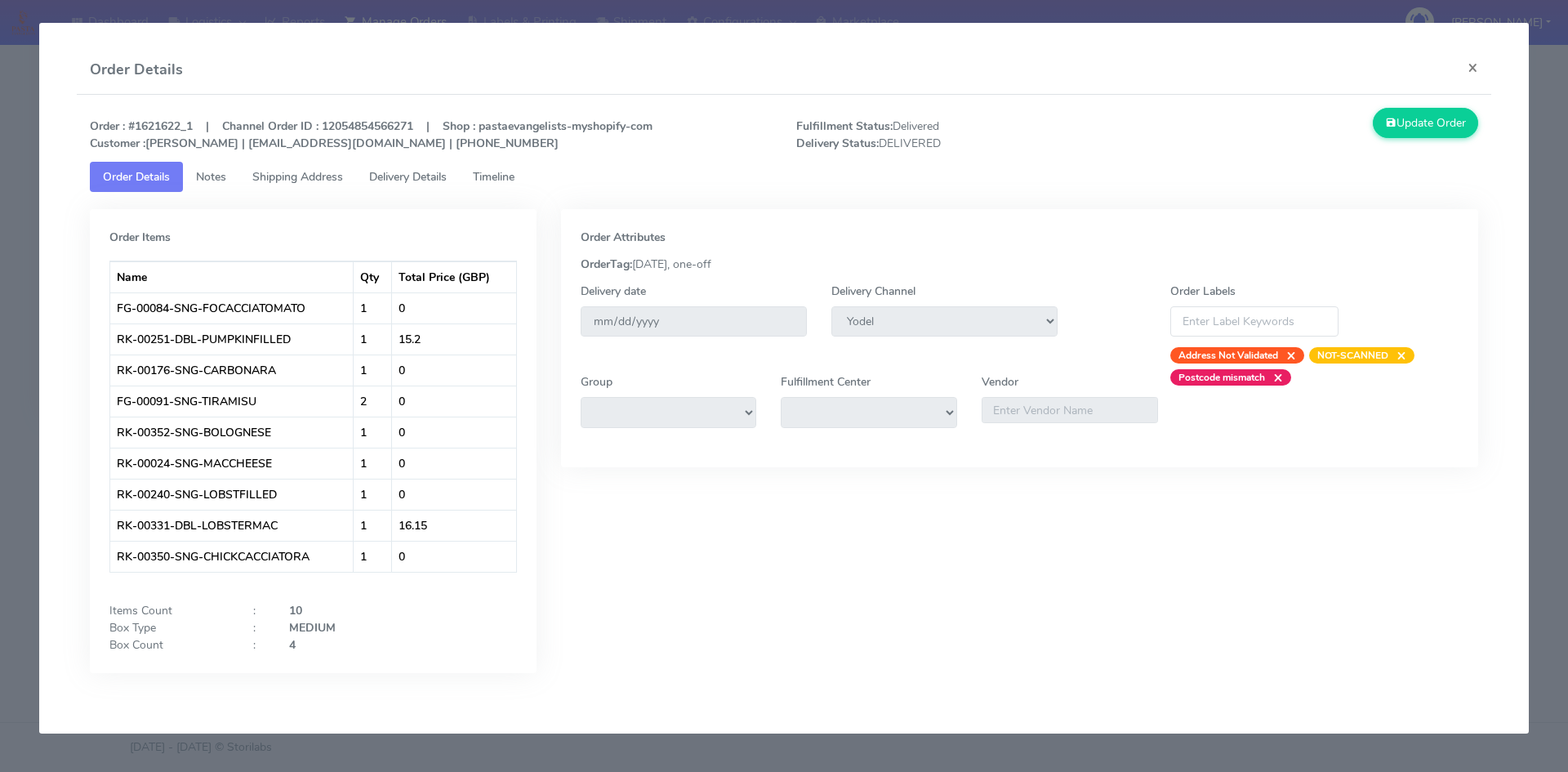
click at [420, 187] on link "Delivery Details" at bounding box center [408, 177] width 104 height 31
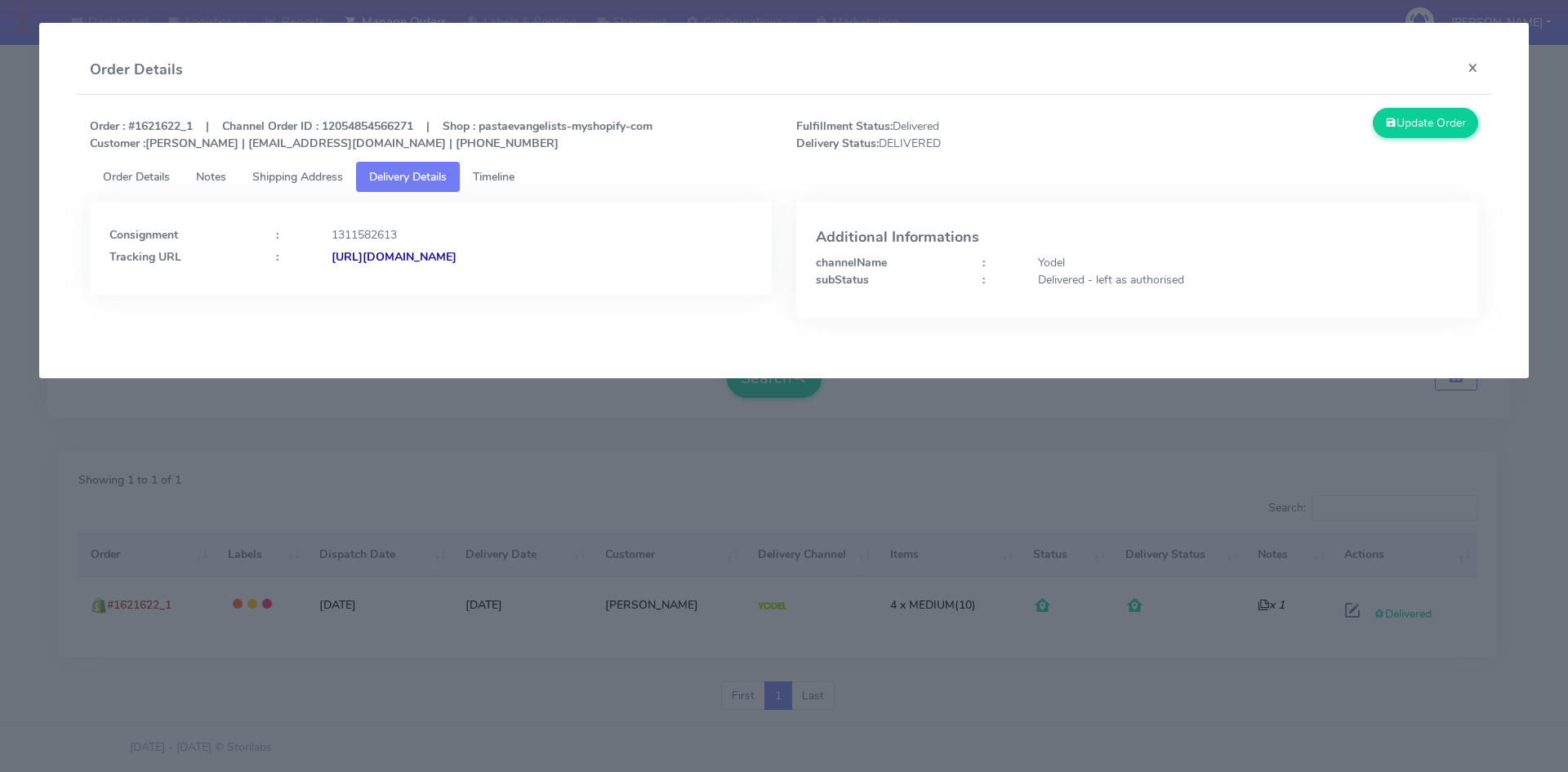
click at [456, 249] on strong "[URL][DOMAIN_NAME]" at bounding box center [394, 256] width 125 height 15
click at [307, 188] on link "Shipping Address" at bounding box center [297, 177] width 116 height 31
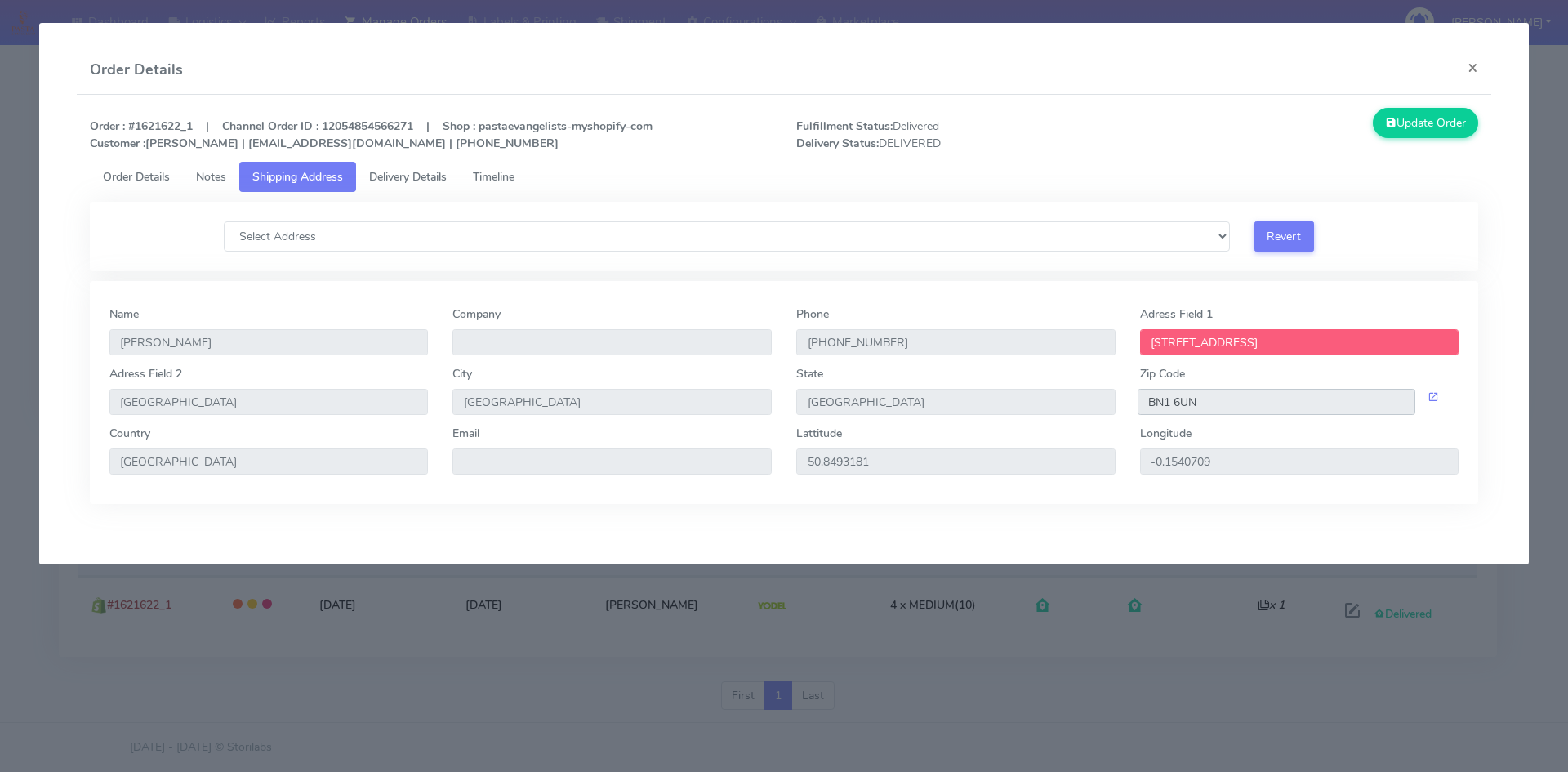
click at [1172, 404] on input "BN1 6UN" at bounding box center [1276, 401] width 279 height 26
click at [394, 173] on span "Delivery Details" at bounding box center [408, 176] width 78 height 15
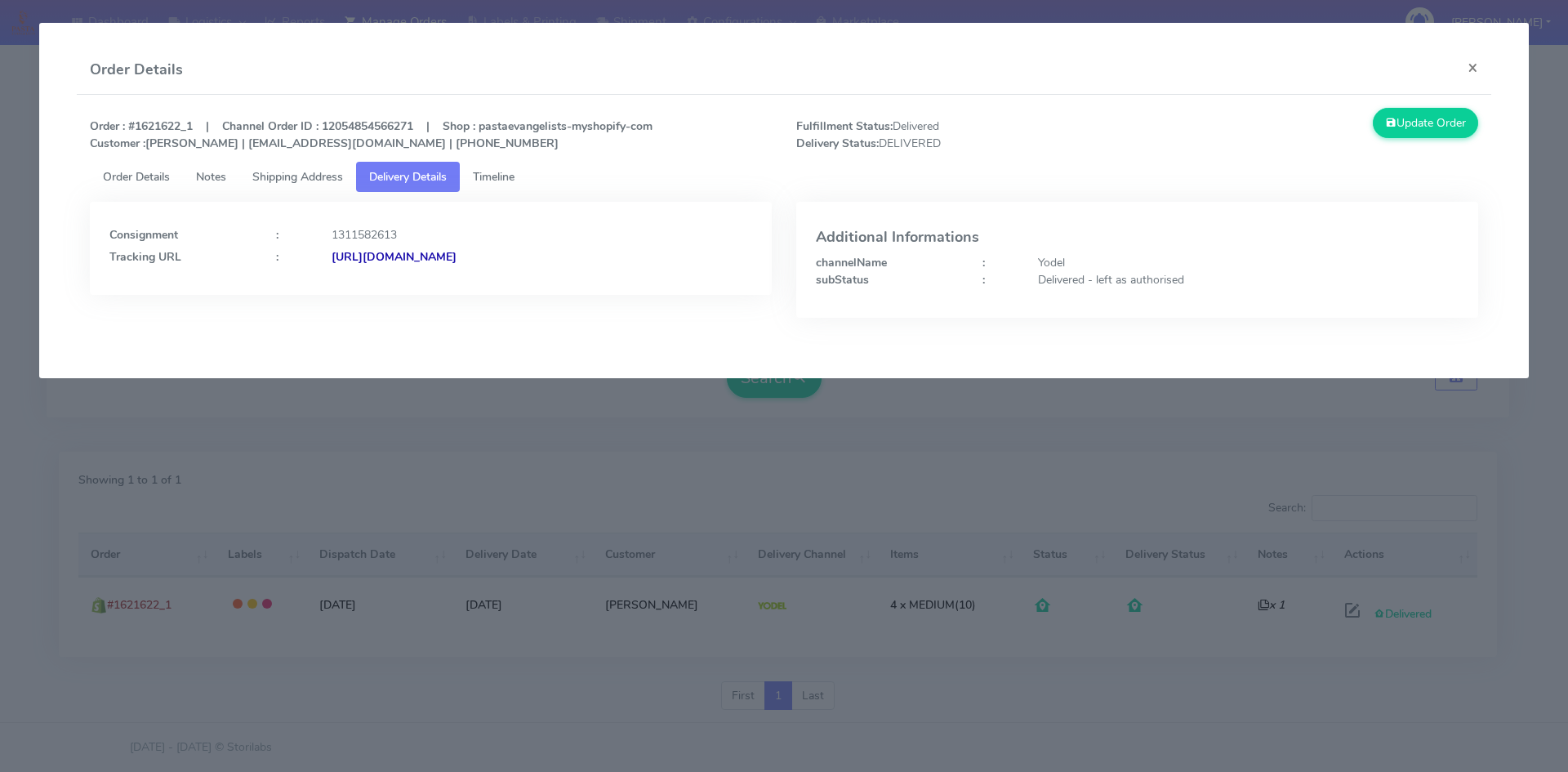
click at [491, 170] on span "Timeline" at bounding box center [493, 176] width 41 height 15
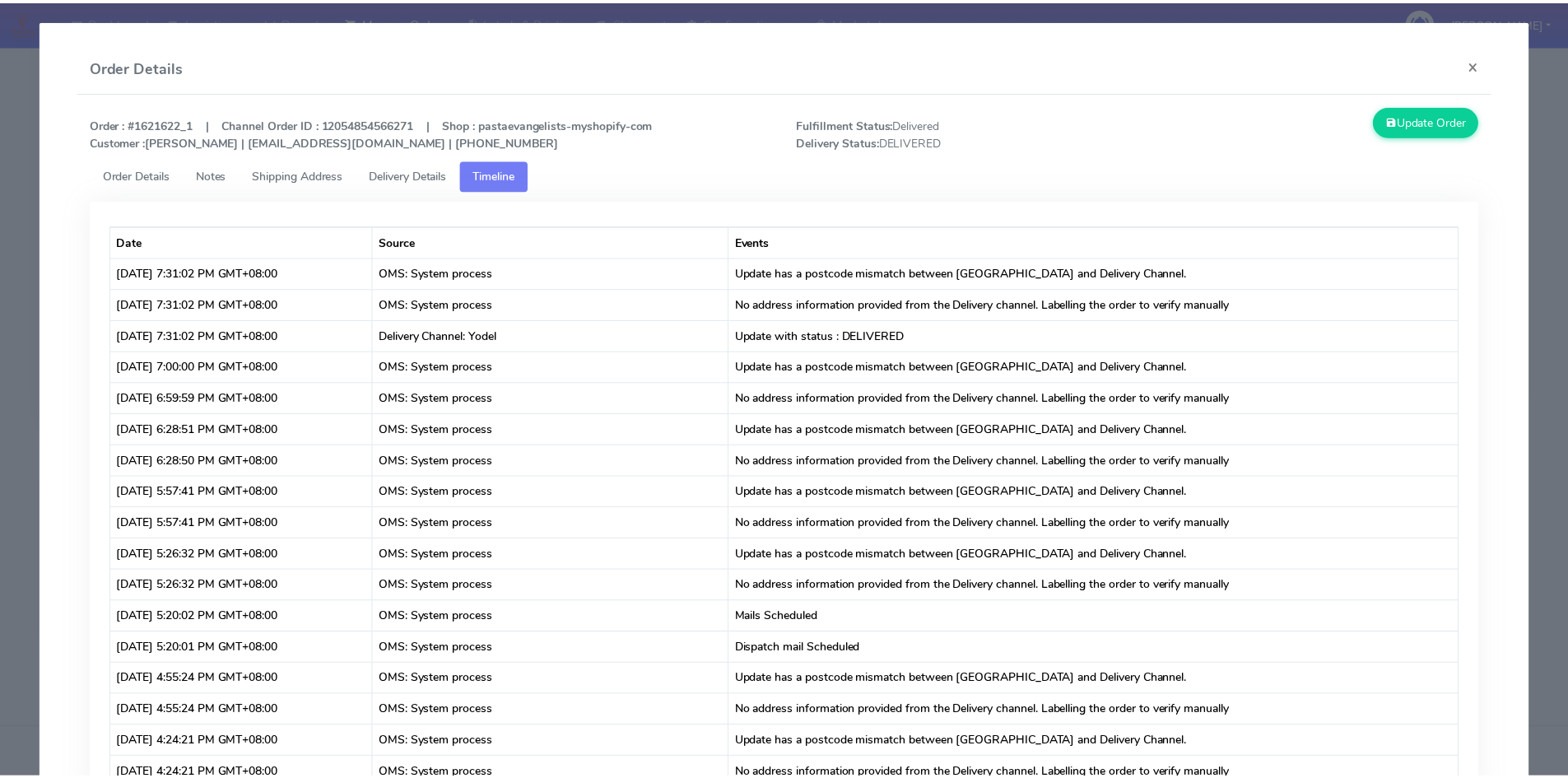
scroll to position [0, 0]
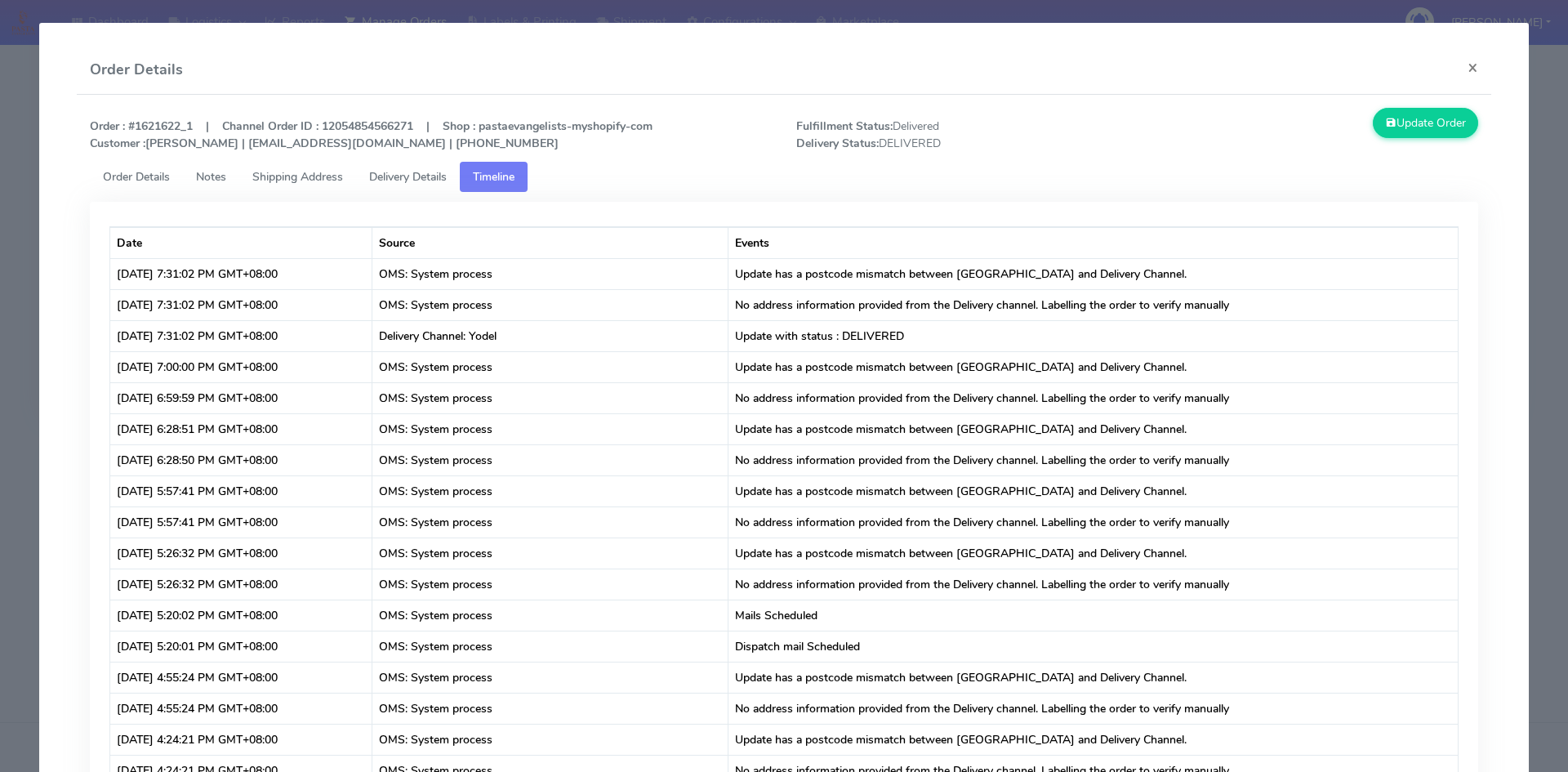
click at [300, 178] on span "Shipping Address" at bounding box center [298, 176] width 91 height 15
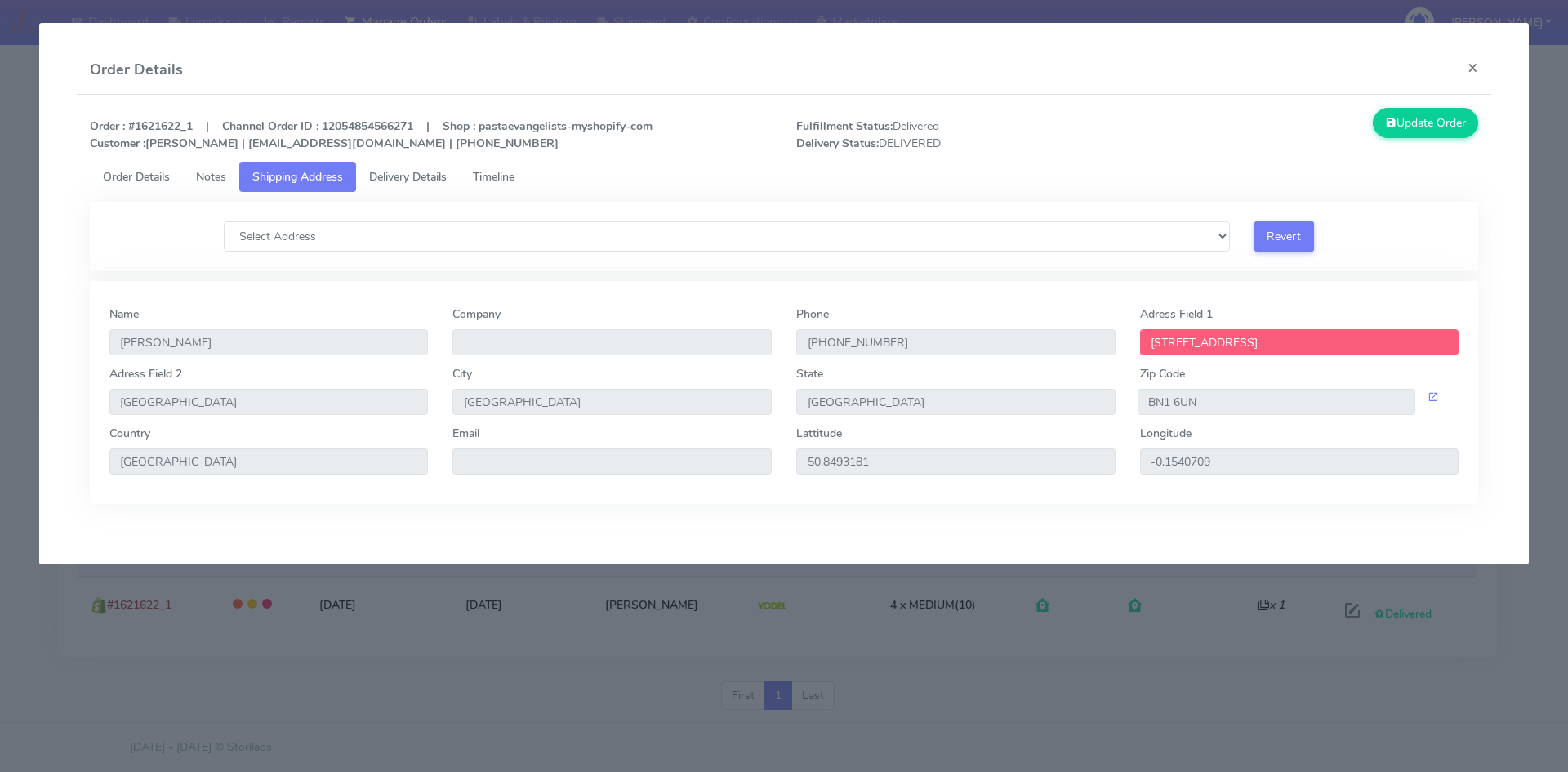
click at [131, 176] on span "Order Details" at bounding box center [136, 176] width 67 height 15
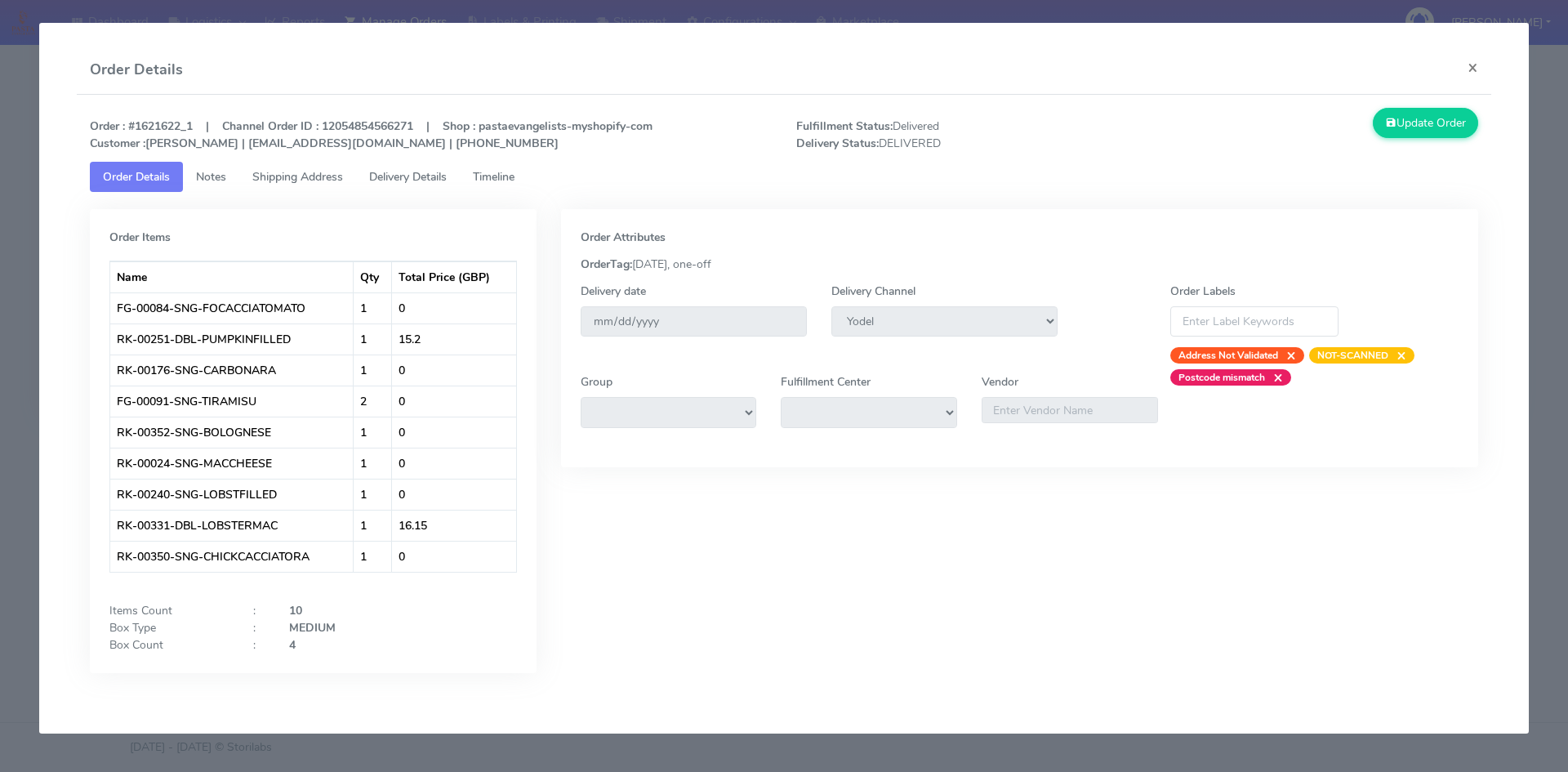
click at [224, 183] on span "Notes" at bounding box center [211, 176] width 31 height 15
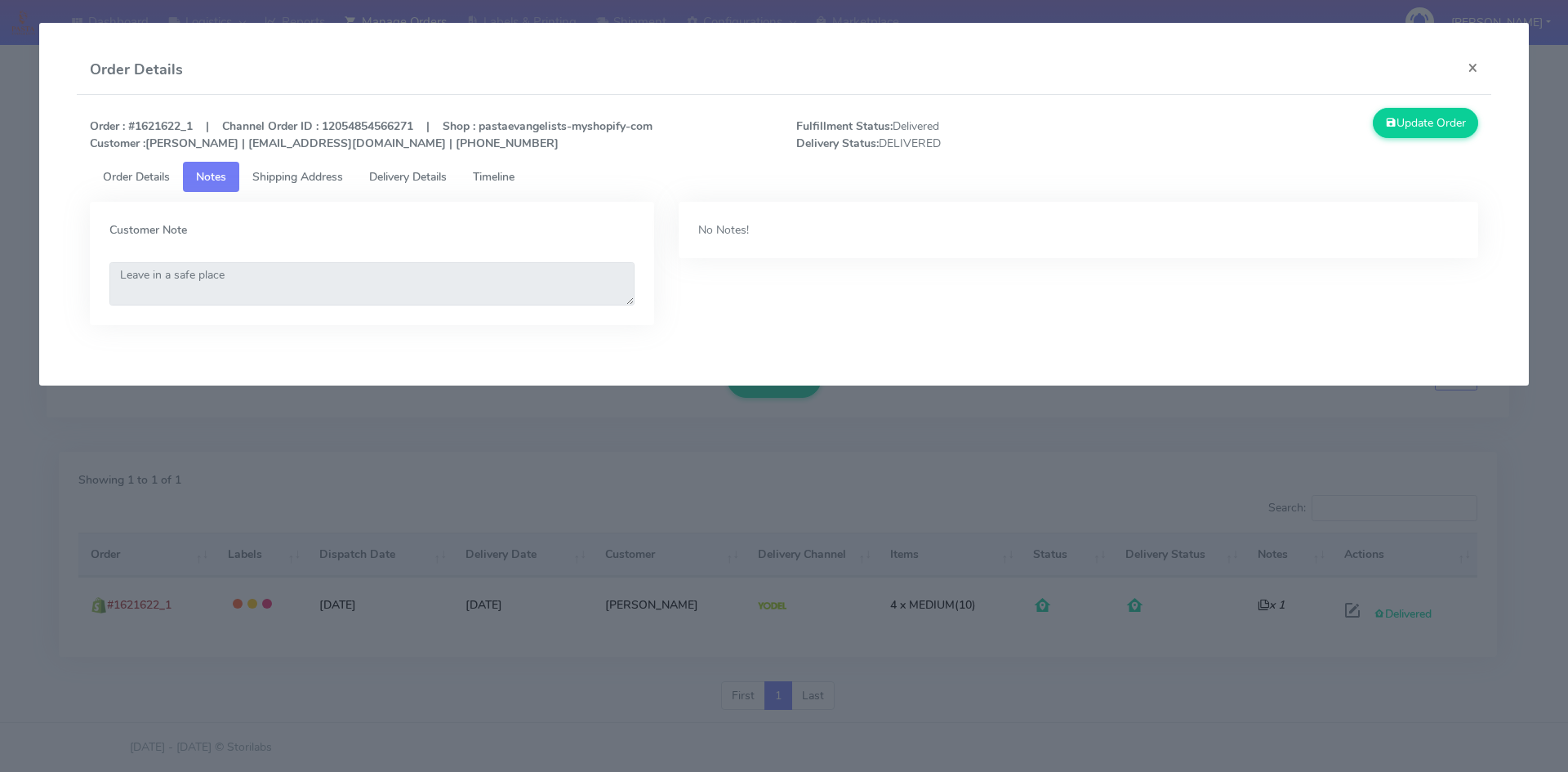
click at [143, 168] on link "Order Details" at bounding box center [136, 177] width 93 height 31
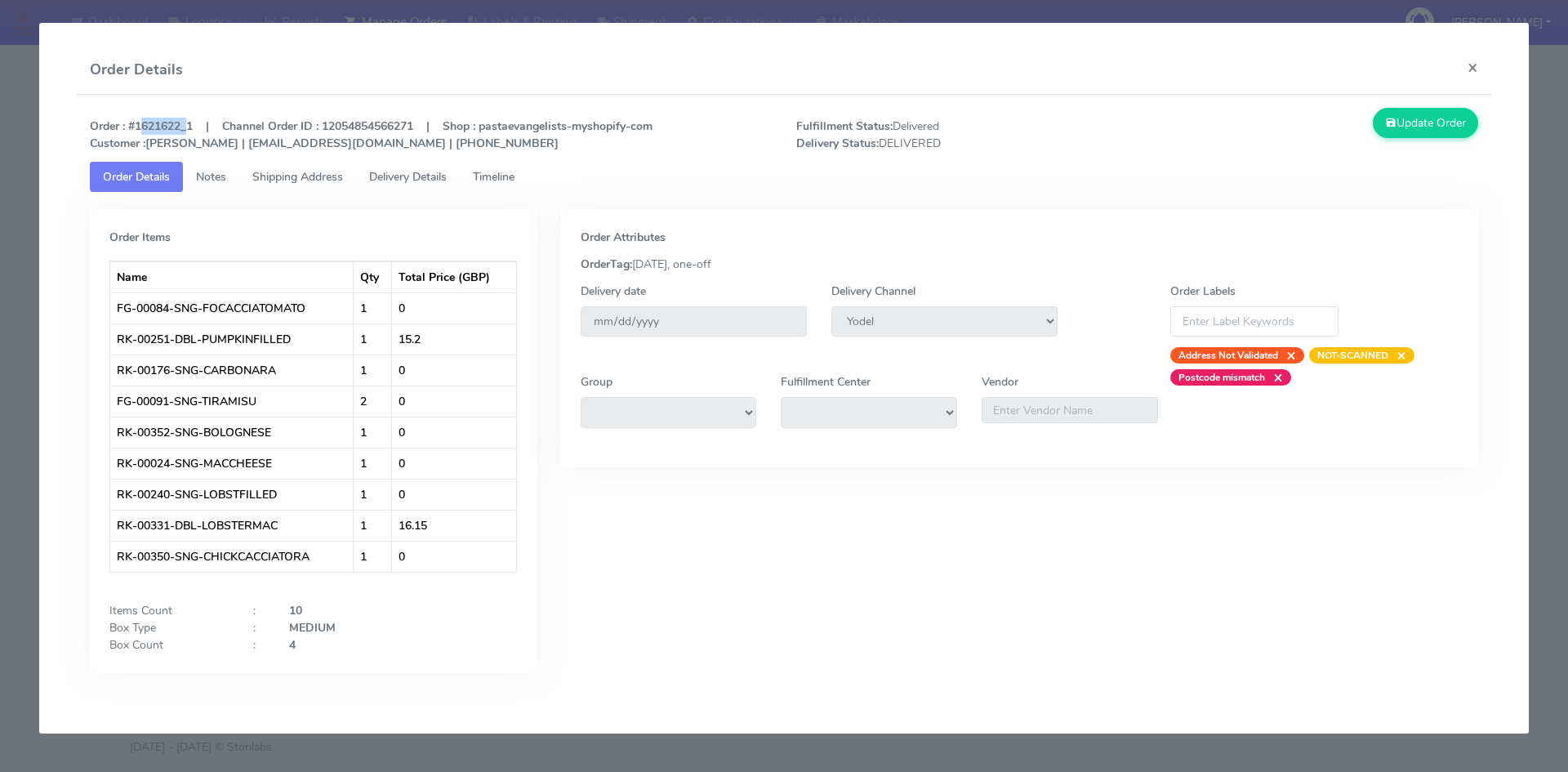
drag, startPoint x: 182, startPoint y: 123, endPoint x: 137, endPoint y: 124, distance: 45.0
click at [137, 124] on strong "Order : #1621622_1 | Channel Order ID : 12054854566271 | Shop : pastaevangelist…" at bounding box center [371, 134] width 563 height 32
drag, startPoint x: 1478, startPoint y: 71, endPoint x: 1447, endPoint y: 74, distance: 31.1
click at [1478, 71] on button "×" at bounding box center [1472, 68] width 37 height 43
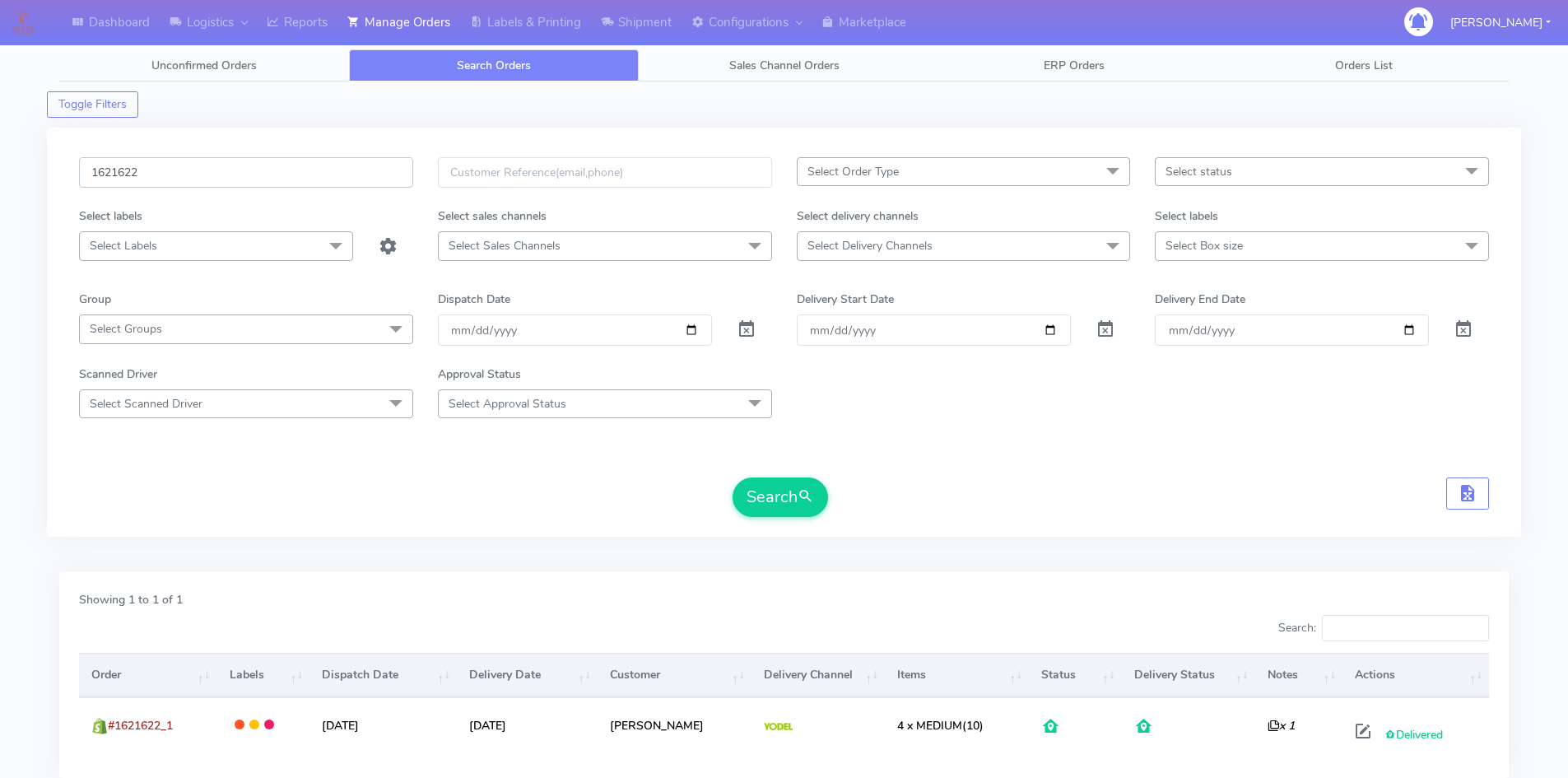
drag, startPoint x: 215, startPoint y: 181, endPoint x: 24, endPoint y: 173, distance: 191.2
click at [24, 173] on div "Dashboard Logistics London Logistics Reports Manage Orders Labels & Printing Sh…" at bounding box center [784, 437] width 1568 height 815
paste input "4330"
click at [759, 500] on button "Search" at bounding box center [780, 496] width 95 height 39
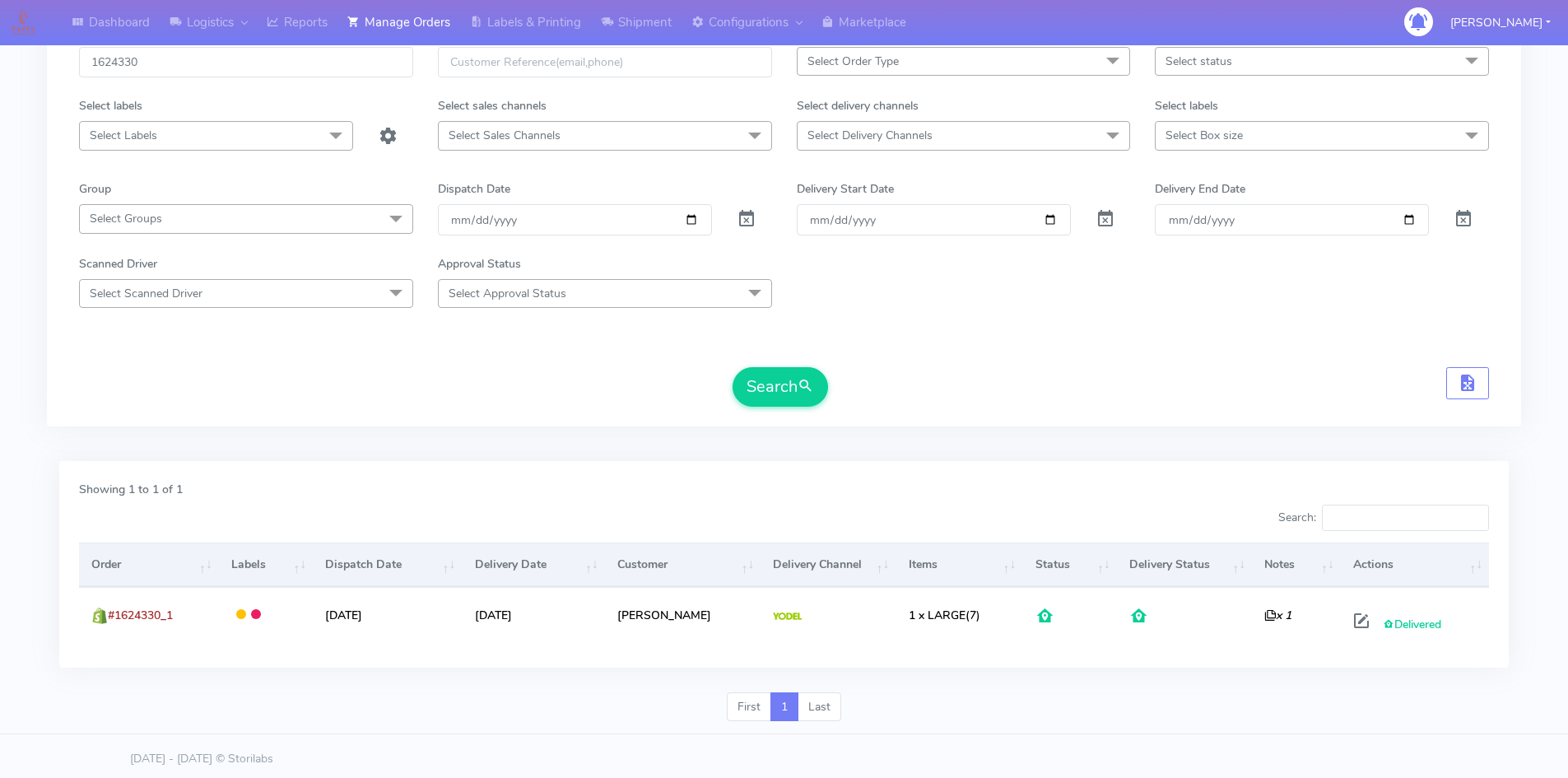
scroll to position [116, 0]
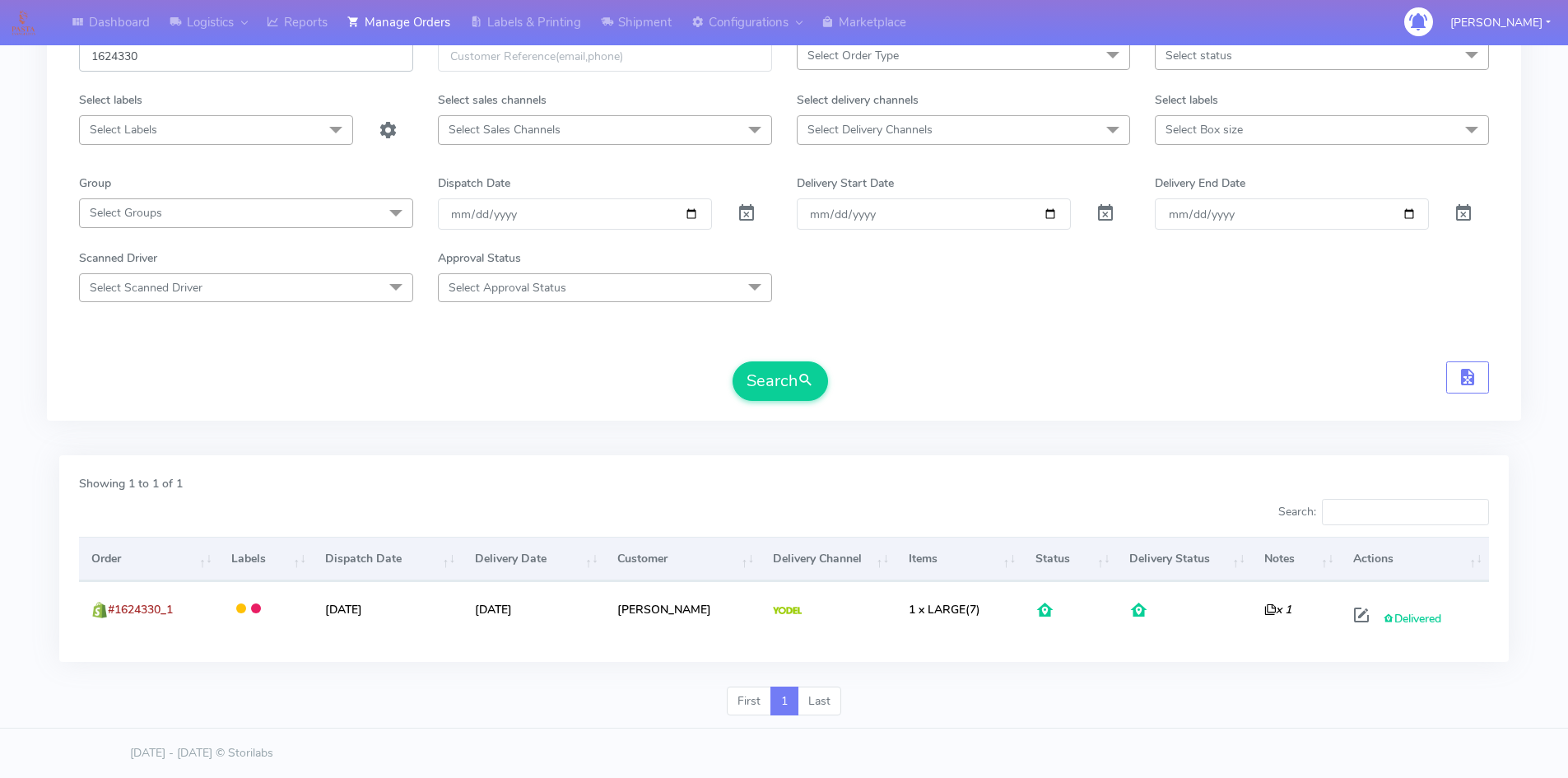
drag, startPoint x: 176, startPoint y: 56, endPoint x: 56, endPoint y: 45, distance: 120.5
click at [57, 48] on div "1624330 Select Order Type Select All MEALS ATAVI One Off Pasta Club Gift Kit Ev…" at bounding box center [784, 216] width 1474 height 409
paste input "3ZZKLW63"
click at [770, 384] on button "Search" at bounding box center [780, 381] width 95 height 39
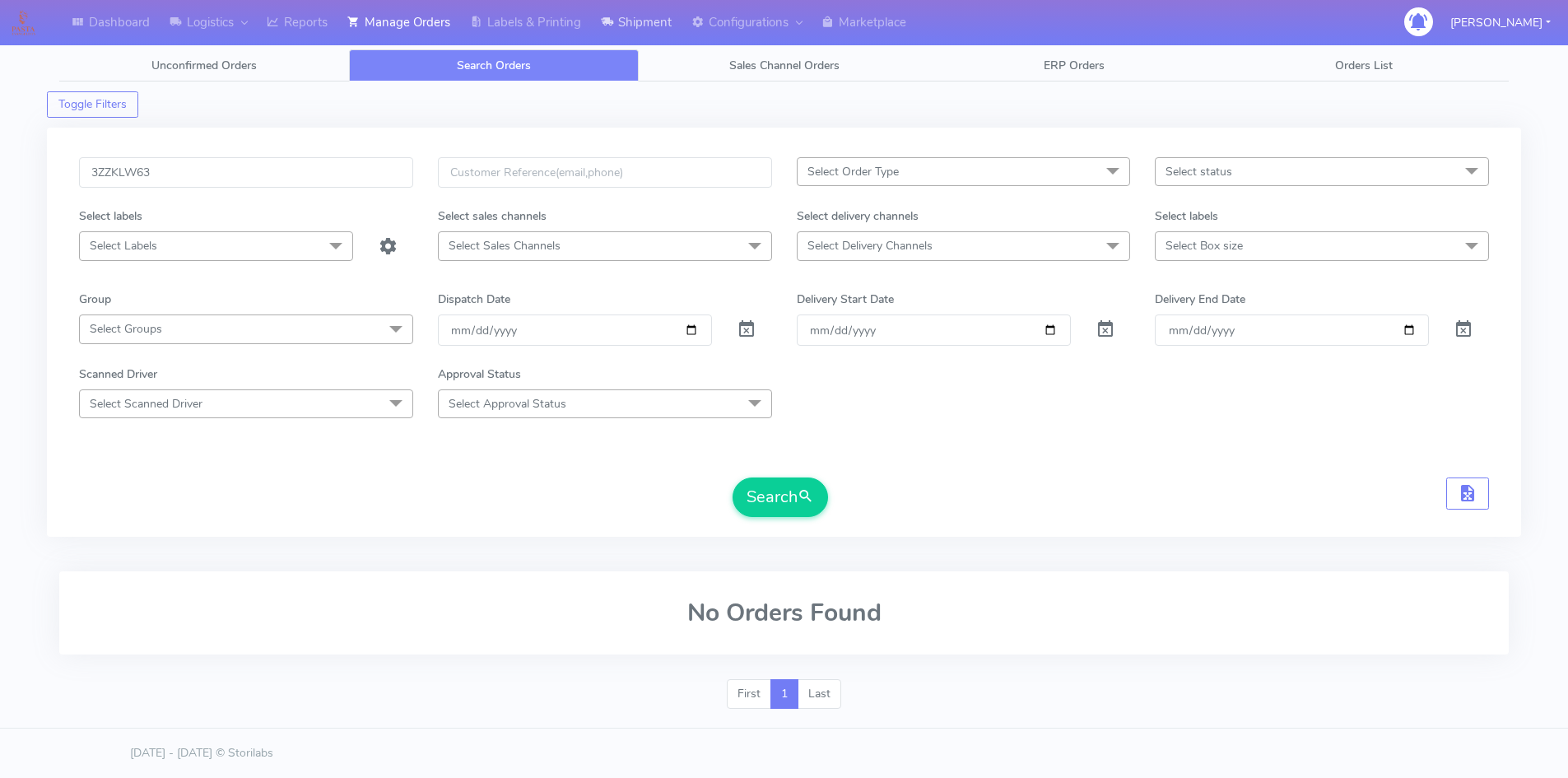
scroll to position [0, 0]
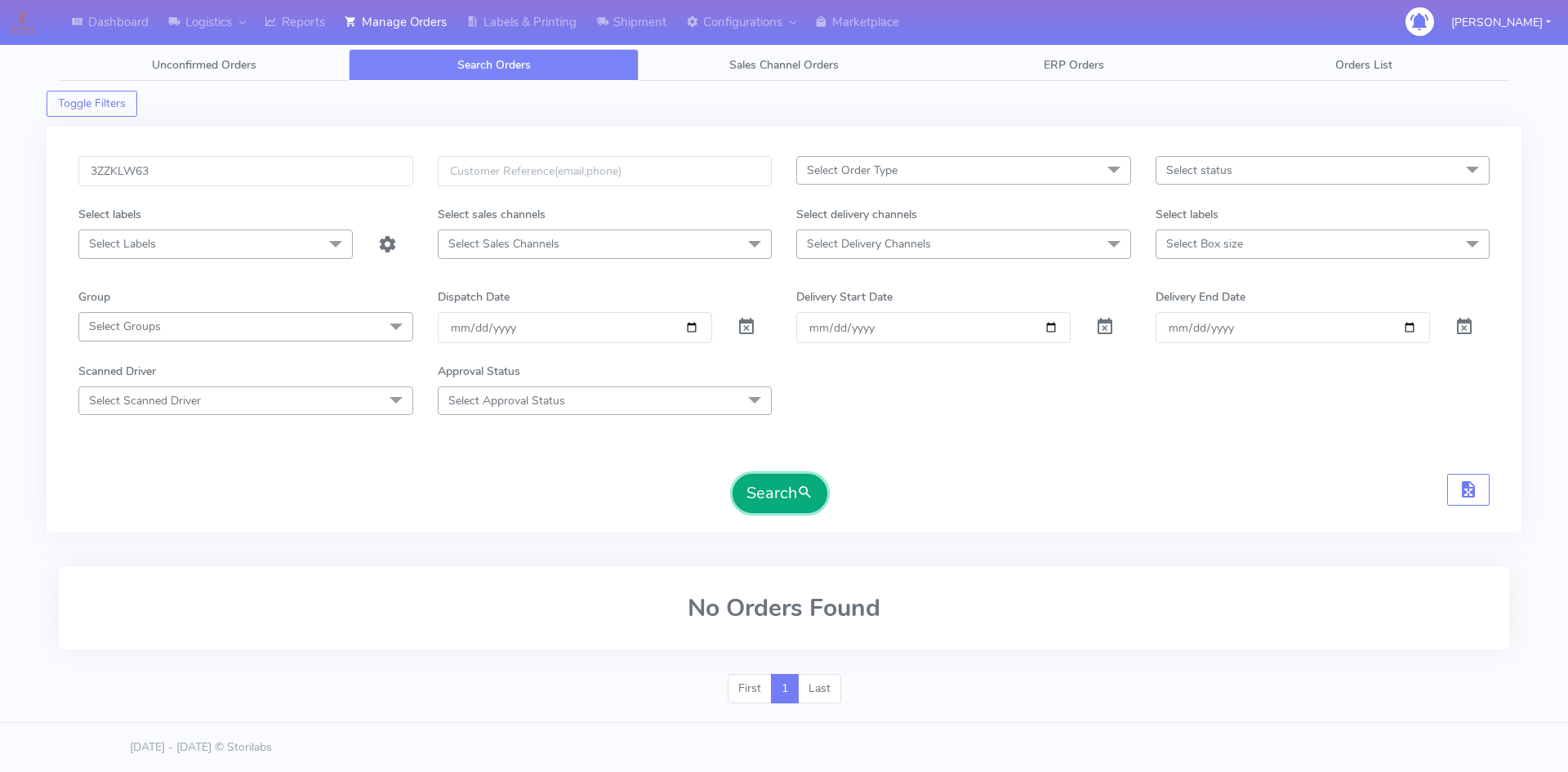
click at [733, 492] on button "Search" at bounding box center [779, 492] width 95 height 39
drag, startPoint x: 191, startPoint y: 194, endPoint x: 151, endPoint y: 140, distance: 67.2
click at [96, 139] on div "3ZZKLW63 Select Order Type Select All MEALS ATAVI One Off Pasta Club Gift Kit E…" at bounding box center [784, 329] width 1474 height 406
drag, startPoint x: 199, startPoint y: 156, endPoint x: 21, endPoint y: 139, distance: 178.8
click at [21, 139] on div "Dashboard Logistics London Logistics Reports Manage Orders Labels & Printing Sh…" at bounding box center [784, 373] width 1568 height 687
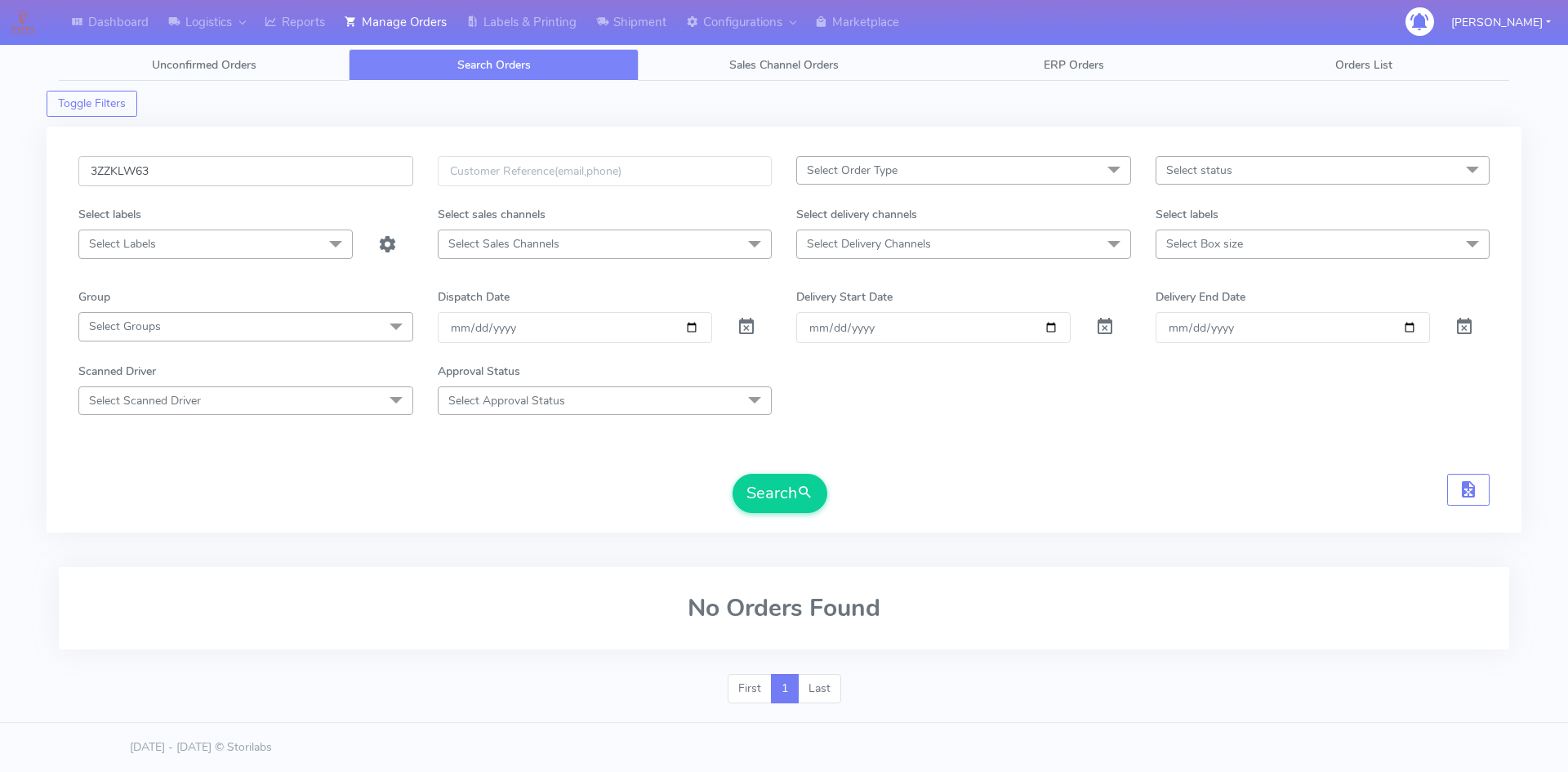
paste input "1625217"
type input "1625217"
click at [732, 473] on button "Search" at bounding box center [779, 492] width 95 height 39
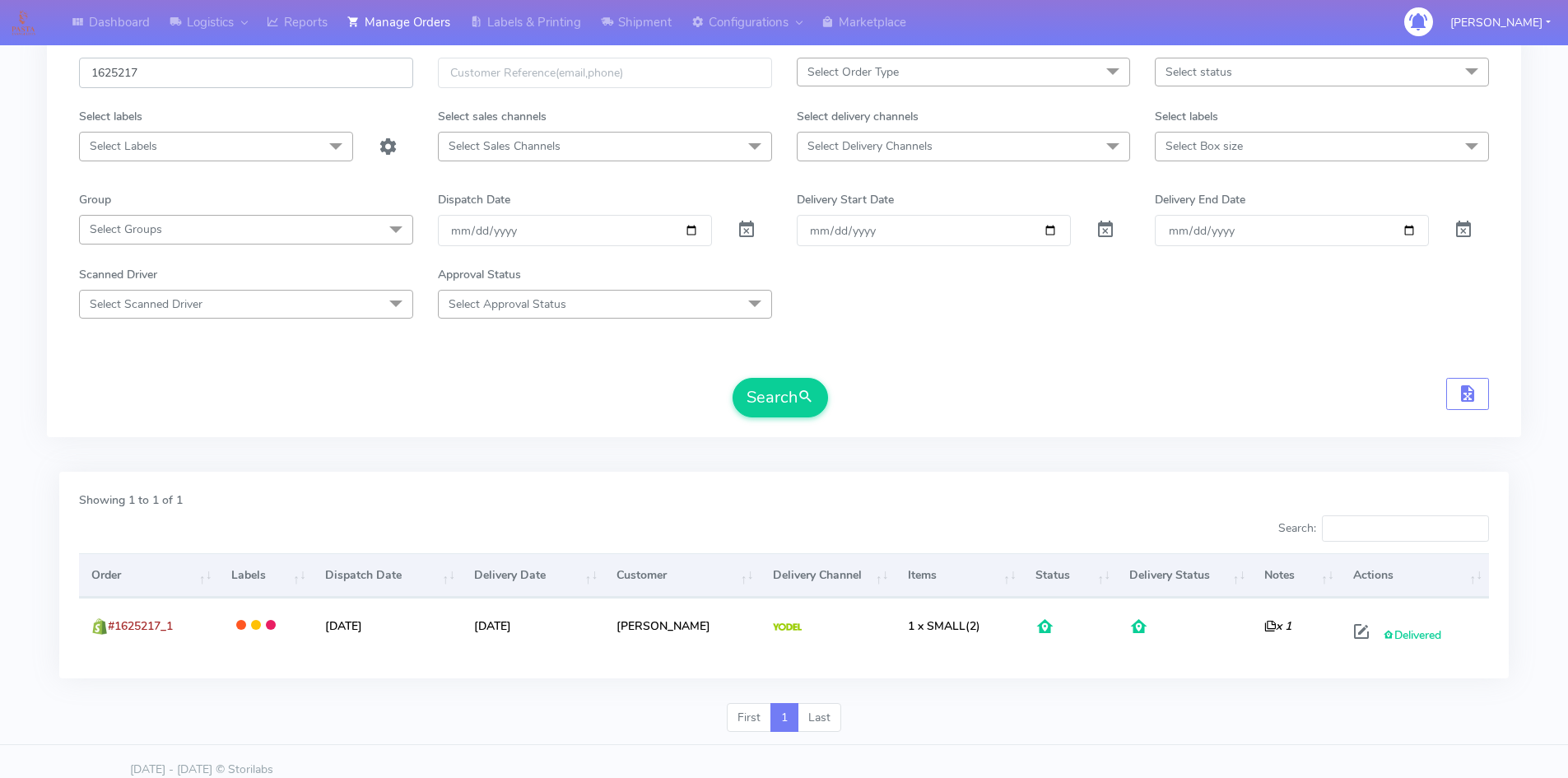
scroll to position [116, 0]
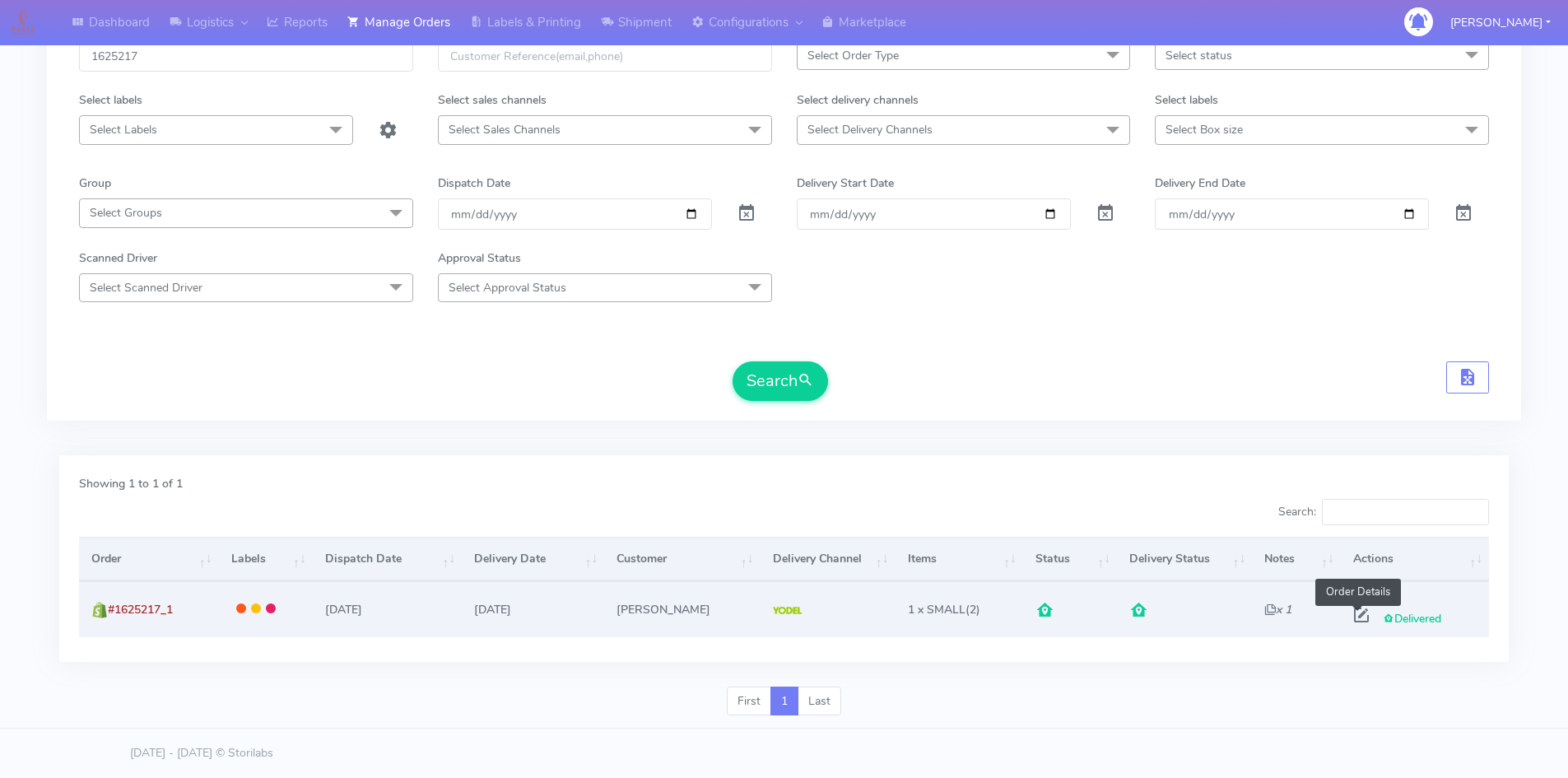
click at [1353, 613] on span at bounding box center [1362, 618] width 30 height 15
select select "5"
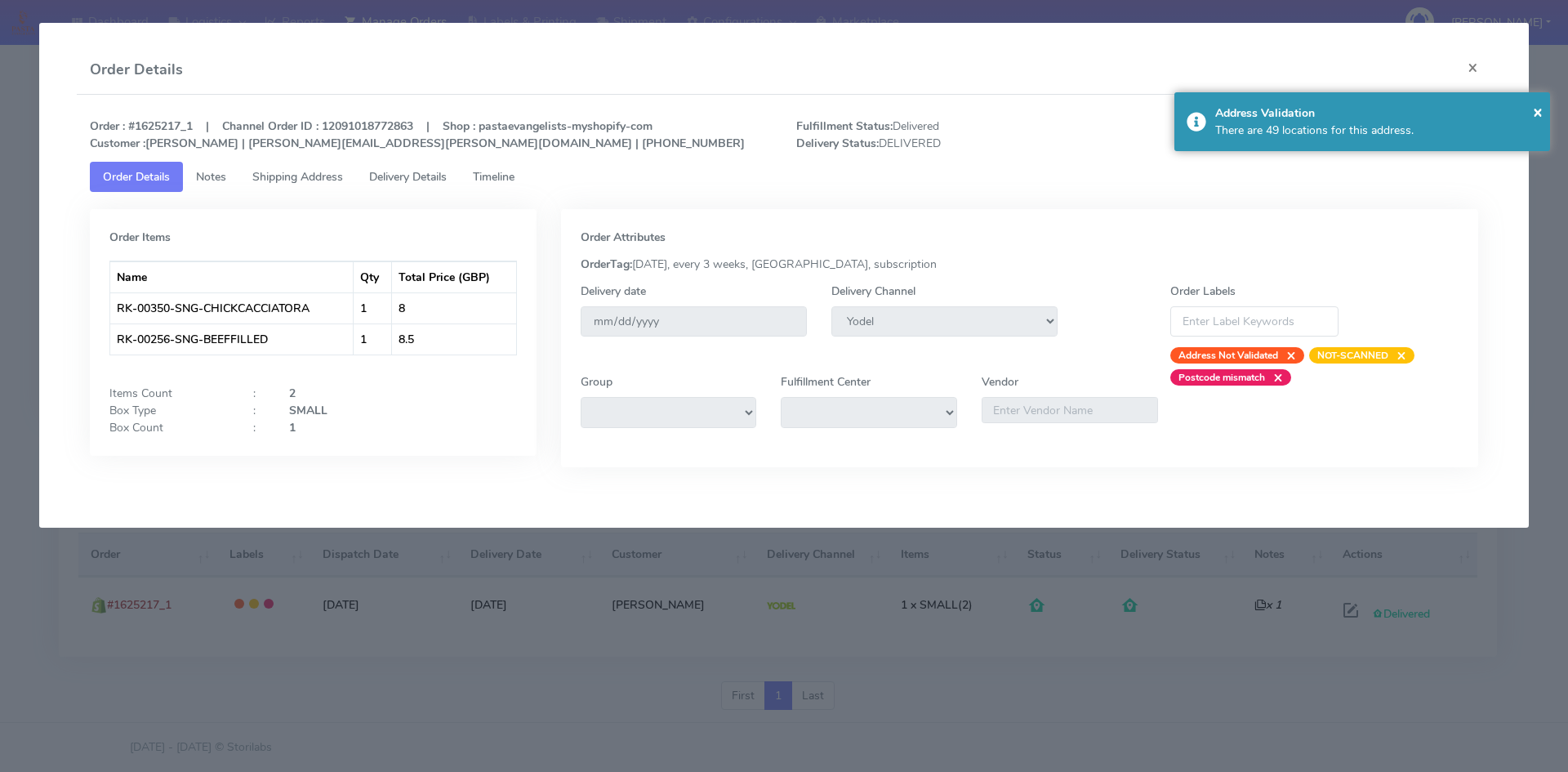
click at [415, 182] on span "Delivery Details" at bounding box center [408, 176] width 78 height 15
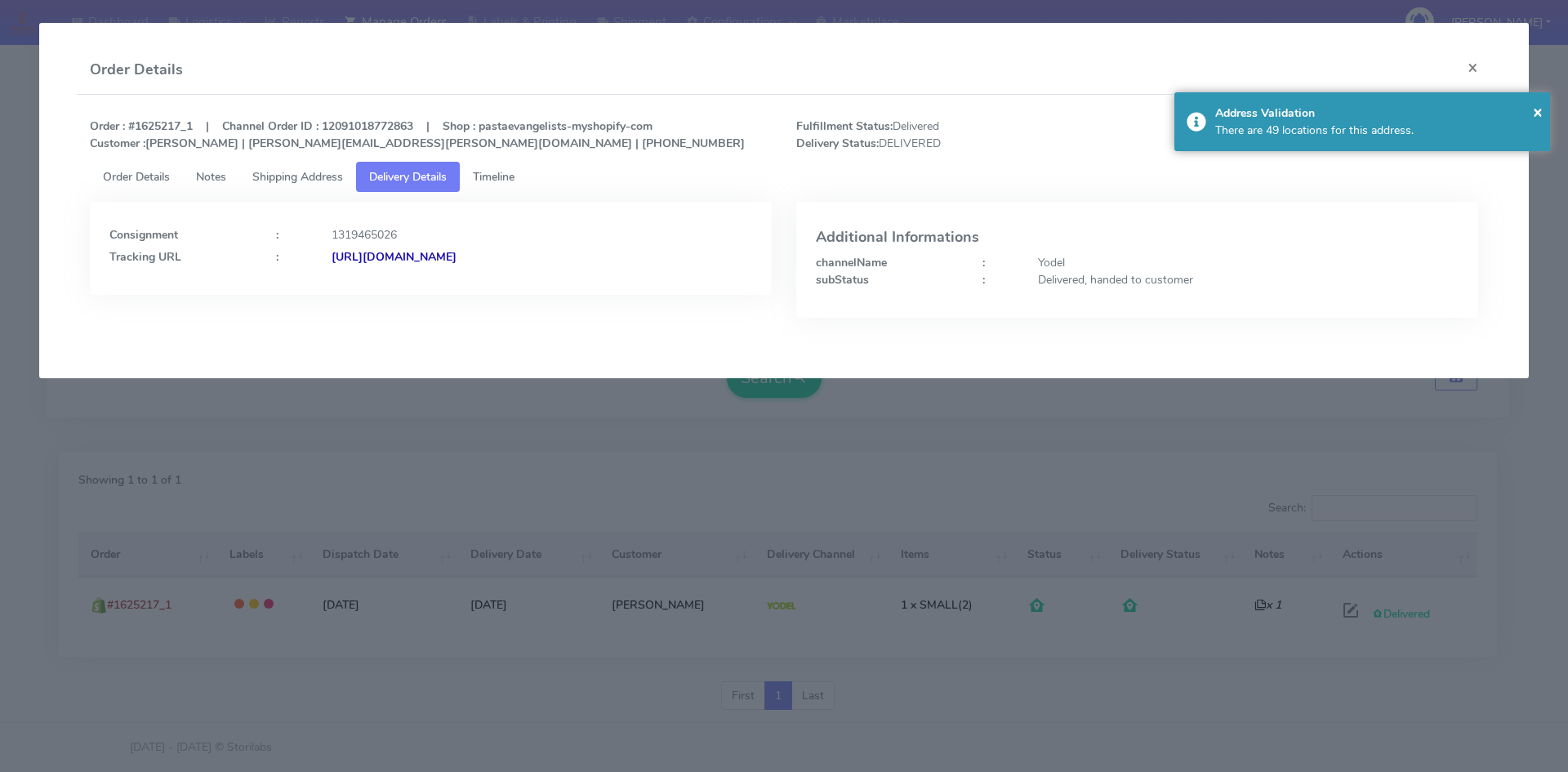
click at [315, 171] on span "Shipping Address" at bounding box center [298, 176] width 91 height 15
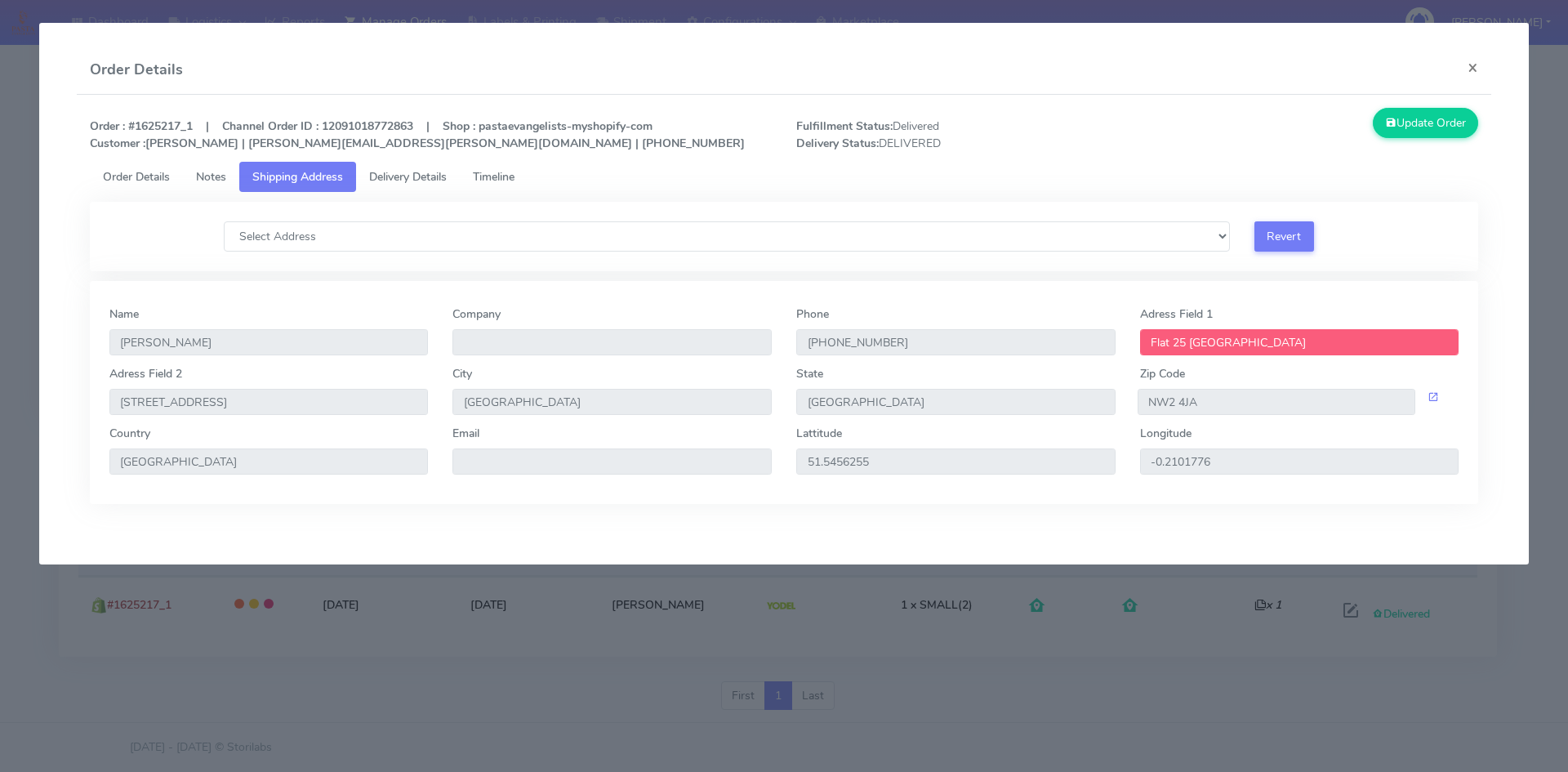
click at [122, 173] on span "Order Details" at bounding box center [136, 176] width 67 height 15
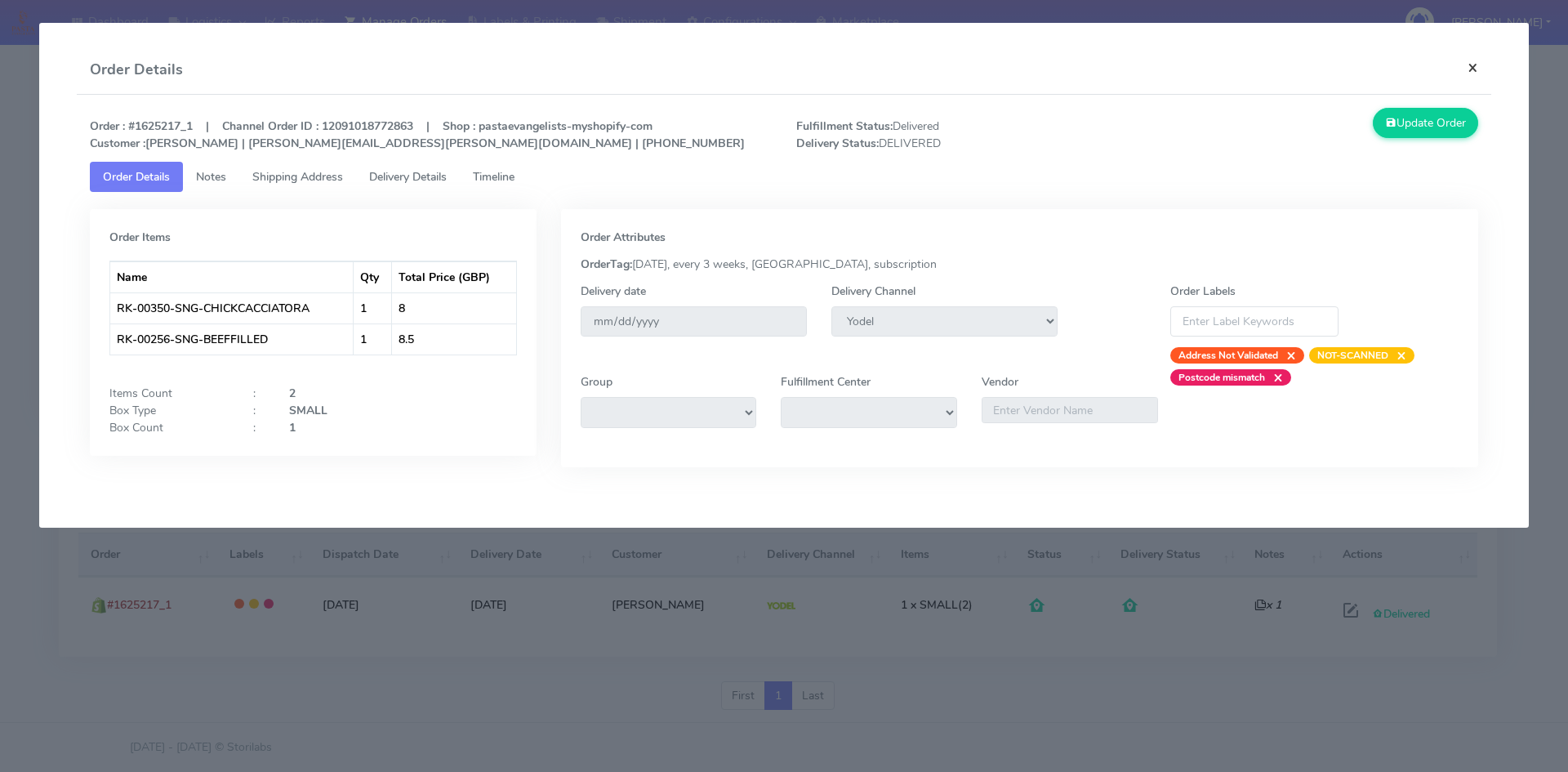
click at [1480, 64] on button "×" at bounding box center [1472, 68] width 37 height 43
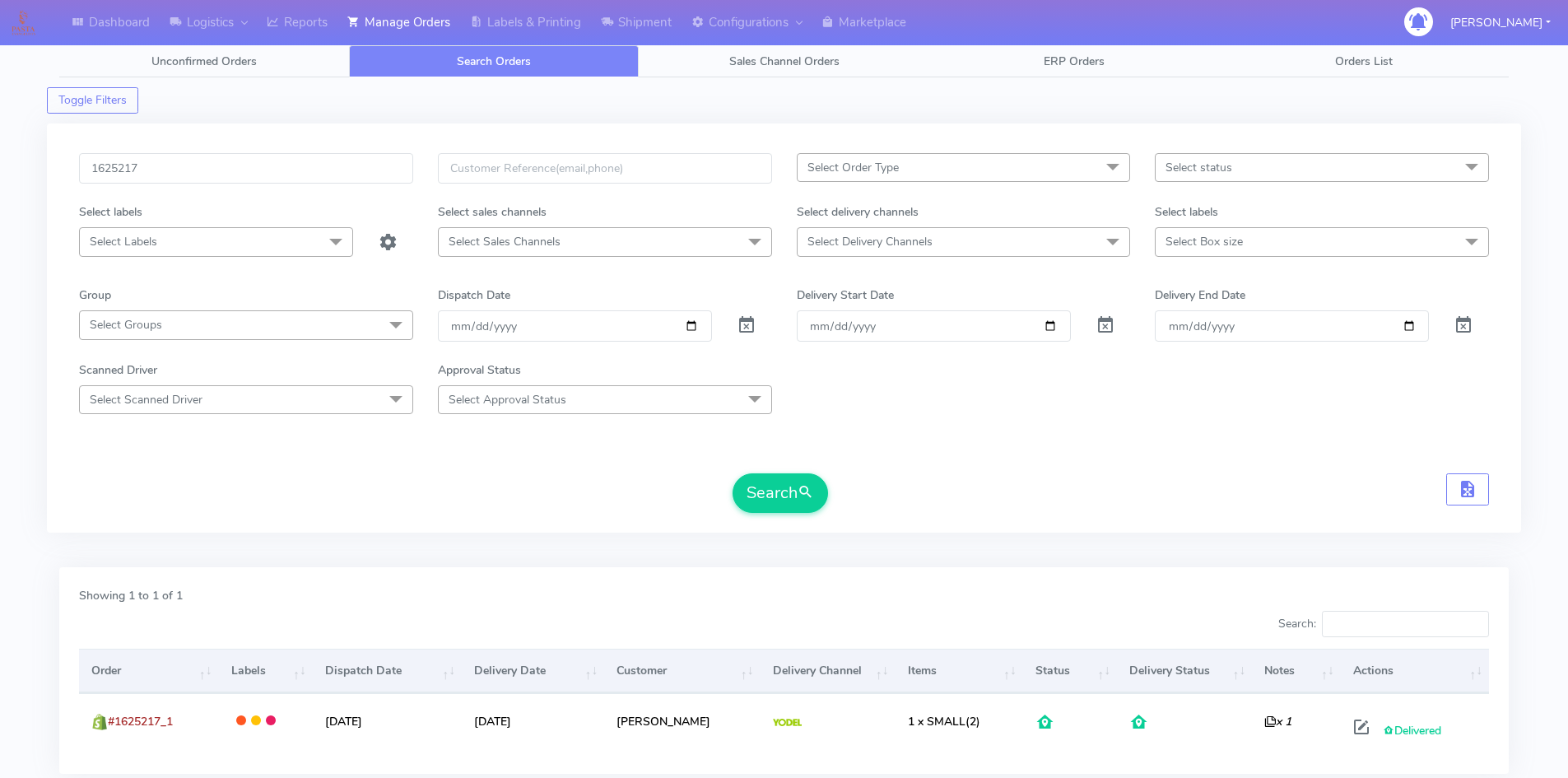
scroll to position [0, 0]
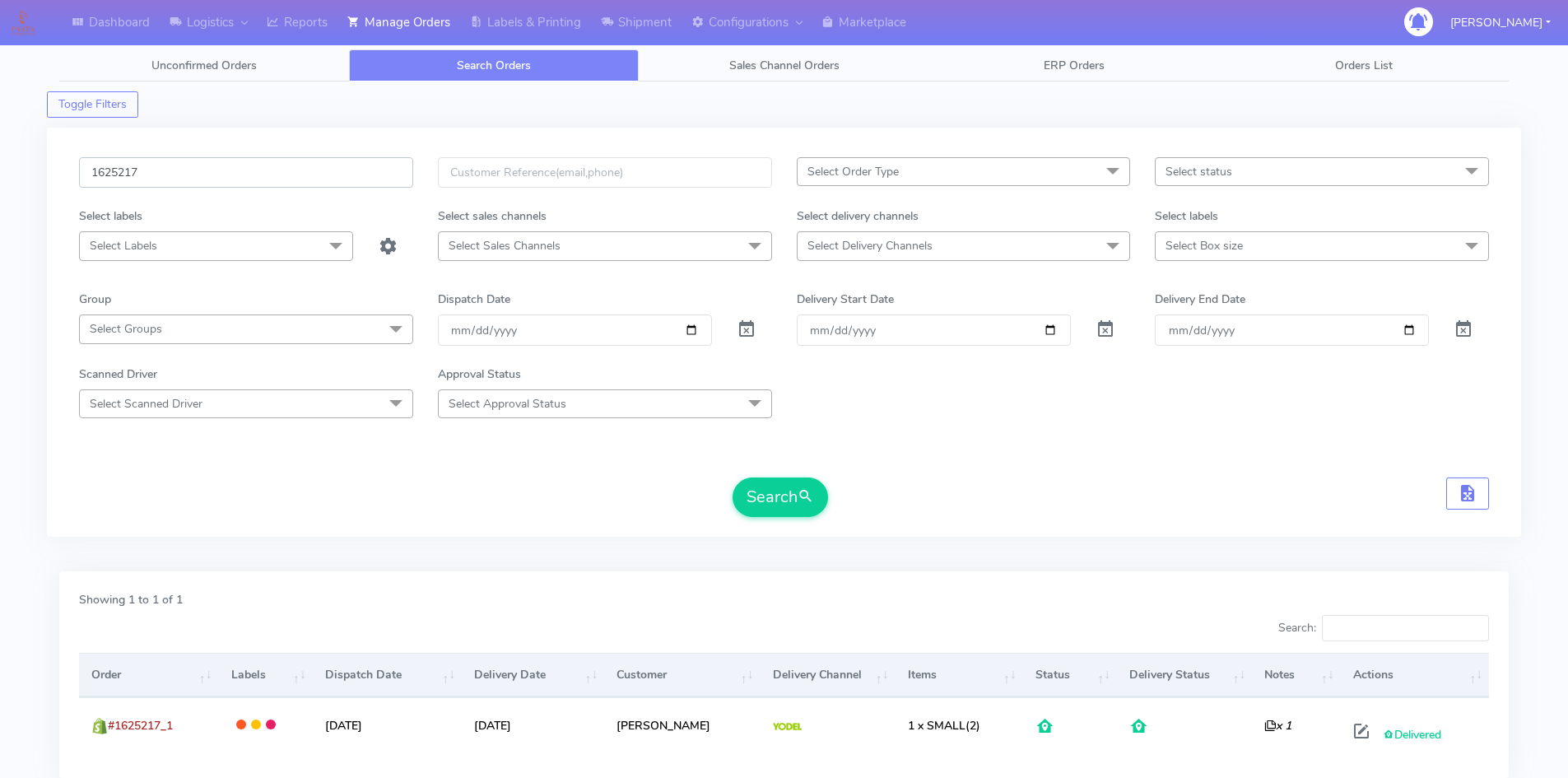
click at [135, 172] on input "1625217" at bounding box center [246, 173] width 335 height 31
drag, startPoint x: 155, startPoint y: 171, endPoint x: 57, endPoint y: 170, distance: 98.0
click at [57, 170] on div "1625217 Select Order Type Select All MEALS ATAVI One Off Pasta Club Gift Kit Ev…" at bounding box center [784, 332] width 1474 height 409
paste input "392YDV91"
type input "392YDV91"
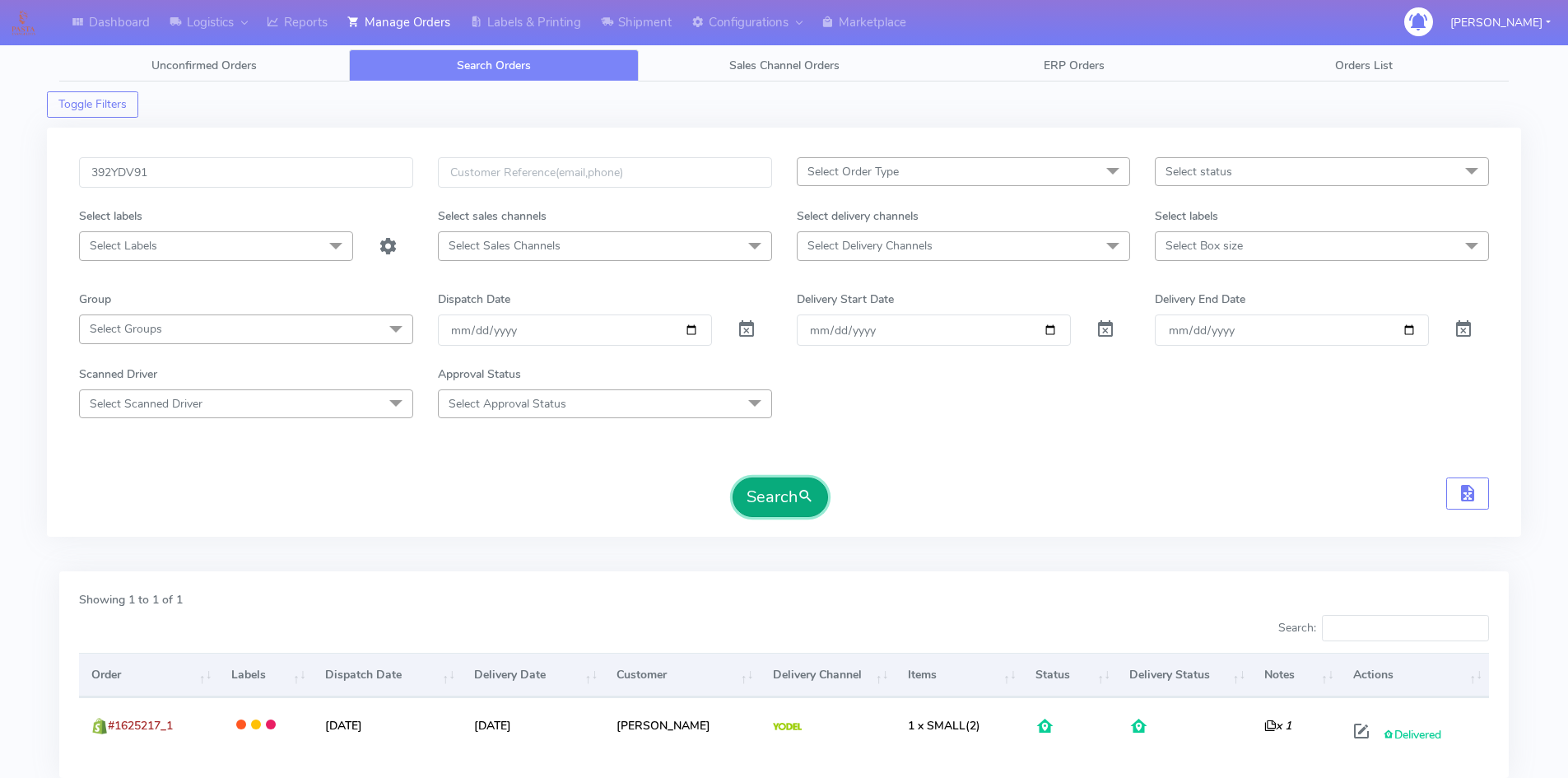
click at [755, 504] on button "Search" at bounding box center [780, 496] width 95 height 39
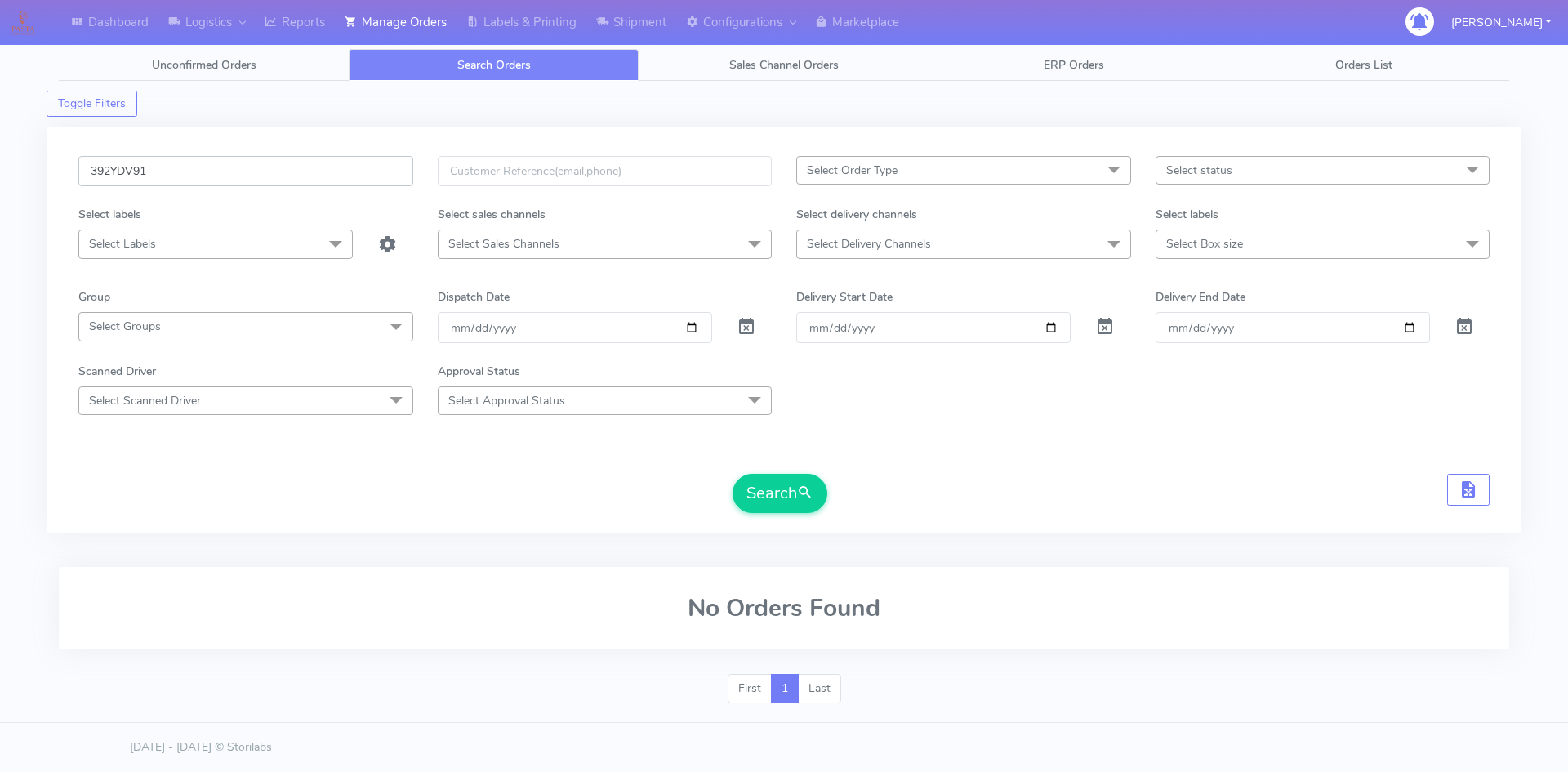
click at [194, 175] on input "392YDV91" at bounding box center [245, 171] width 335 height 31
drag, startPoint x: 194, startPoint y: 175, endPoint x: 44, endPoint y: 178, distance: 150.0
click at [44, 178] on div "Dashboard Logistics London Logistics Reports Manage Orders Labels & Printing Sh…" at bounding box center [784, 373] width 1568 height 687
click at [170, 173] on input "text" at bounding box center [245, 171] width 335 height 31
paste input "[GEOGRAPHIC_DATA]"
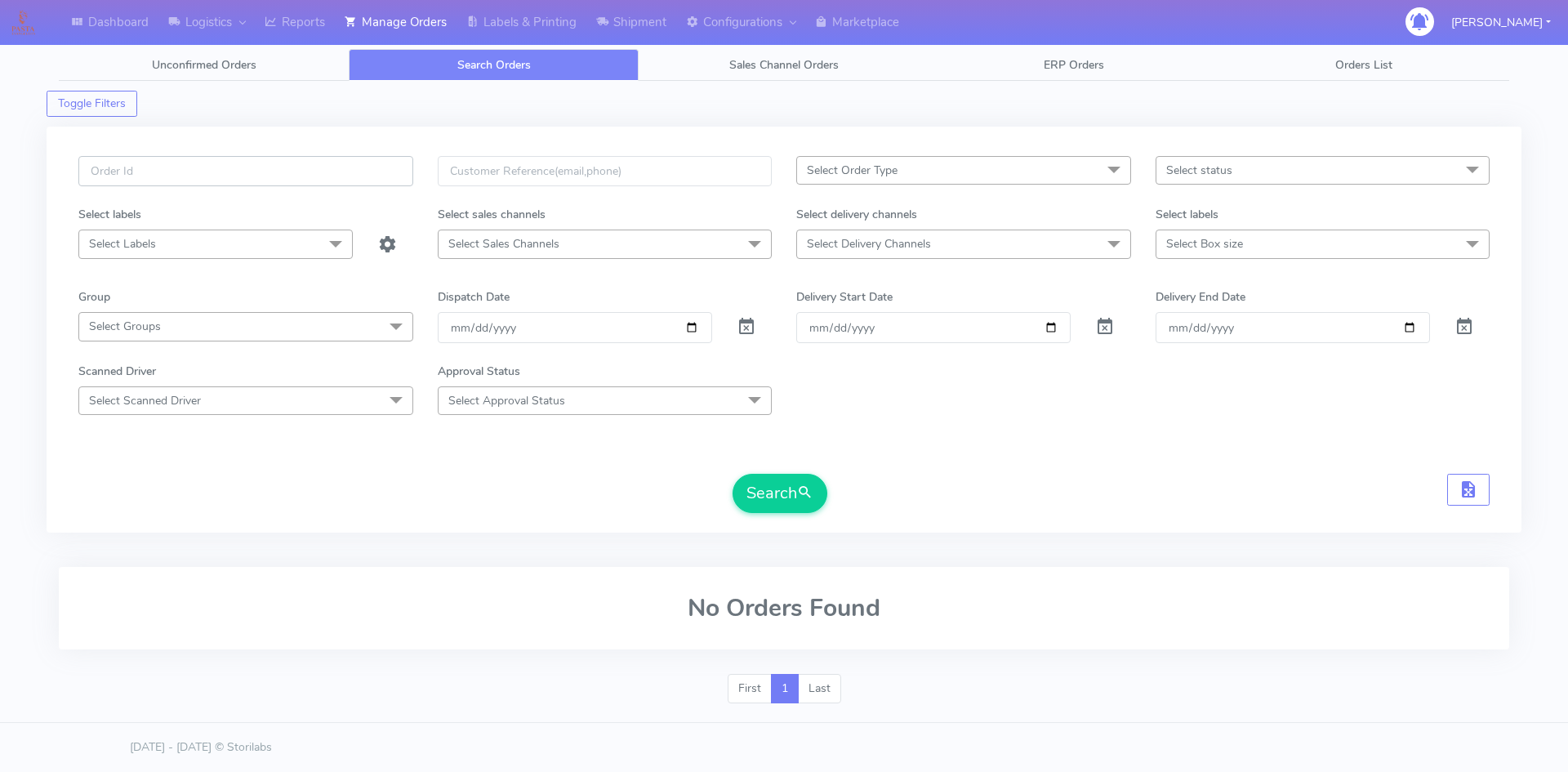
type input "[GEOGRAPHIC_DATA]"
click at [54, 157] on div "Scunthorpe Select Order Type Select All MEALS ATAVI One Off Pasta Club Gift Kit…" at bounding box center [784, 329] width 1474 height 406
click at [184, 178] on input "text" at bounding box center [245, 171] width 335 height 31
paste input "1624061"
type input "1624061"
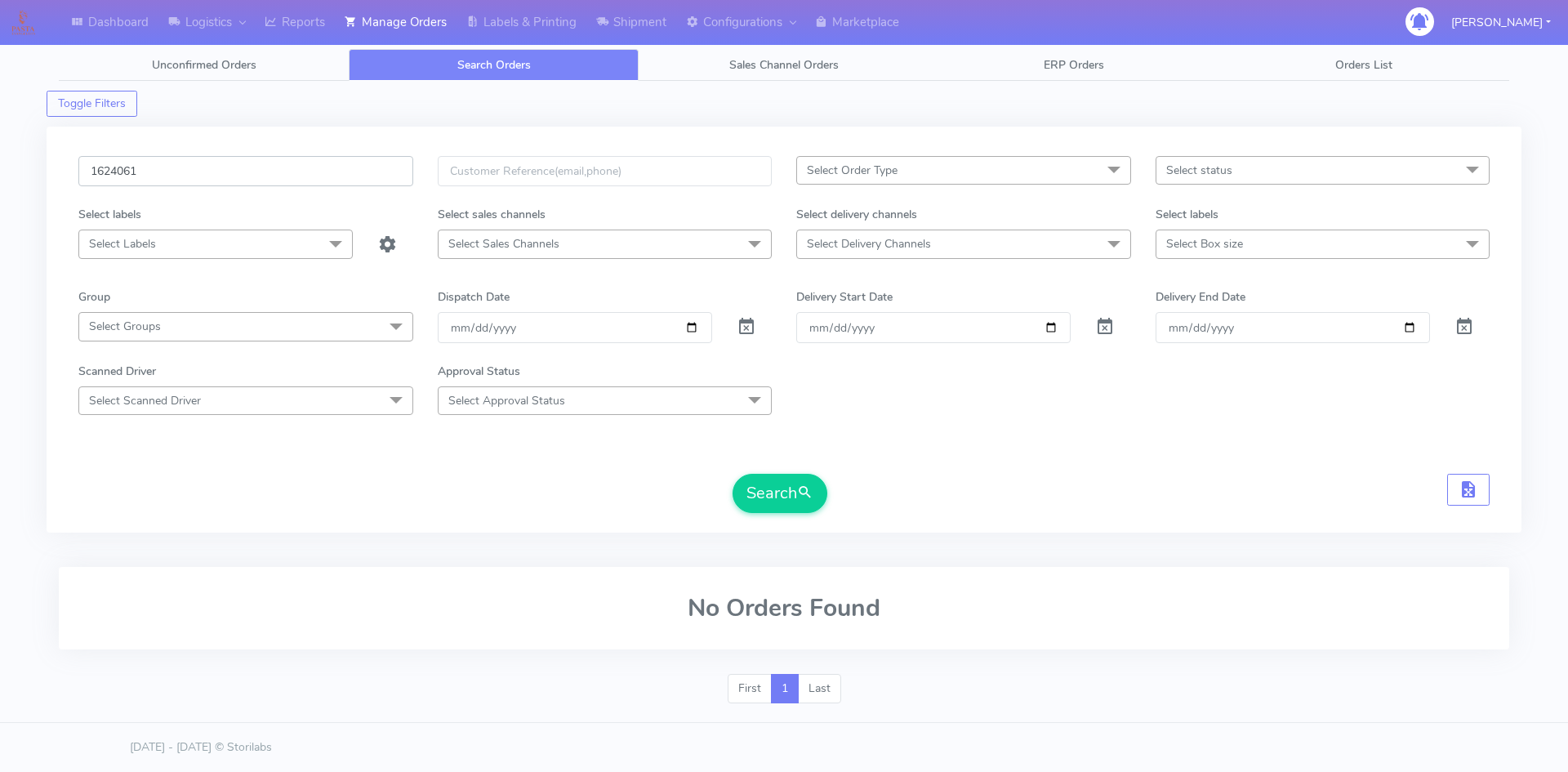
click at [732, 473] on button "Search" at bounding box center [779, 492] width 95 height 39
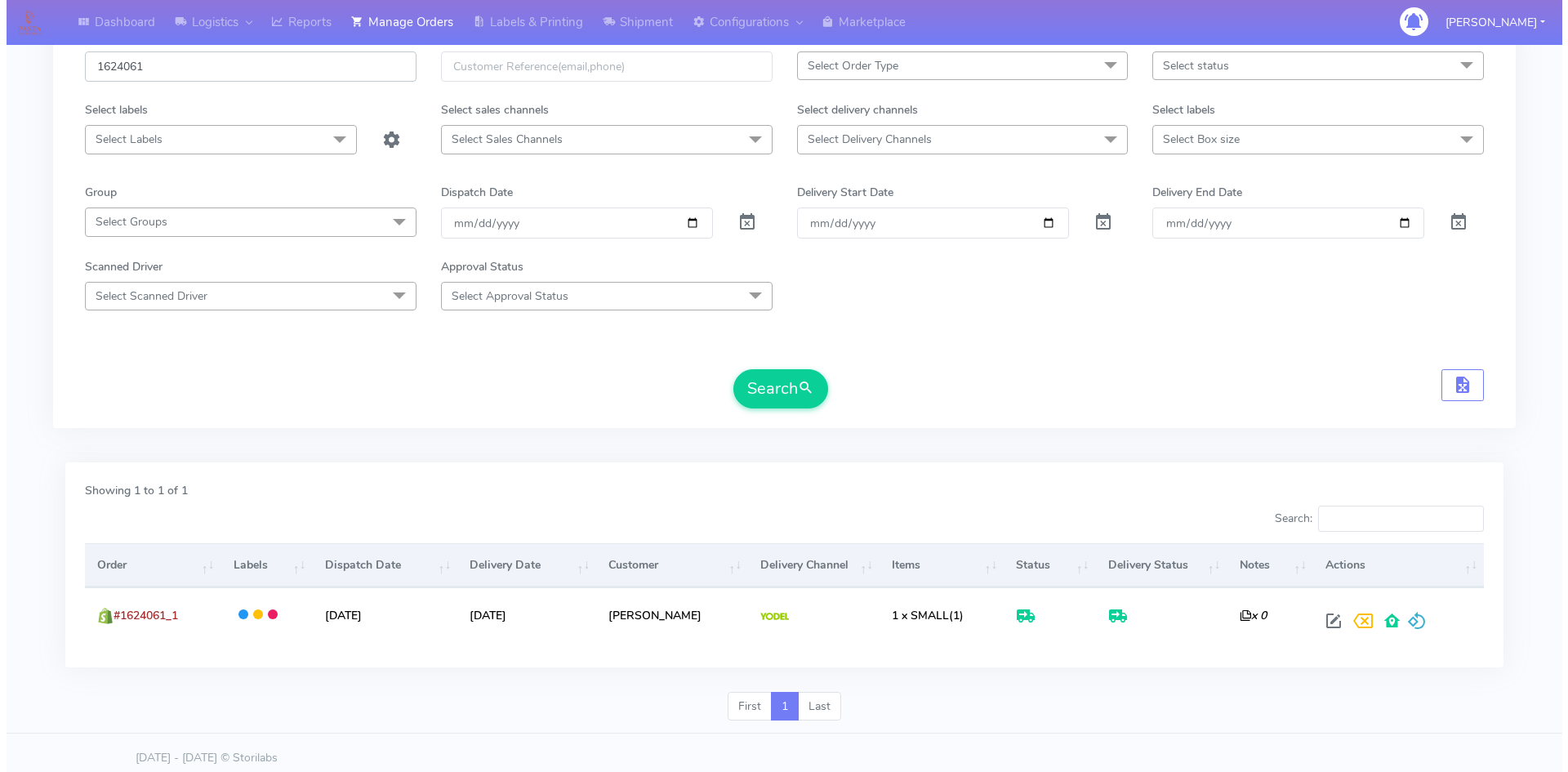
scroll to position [115, 0]
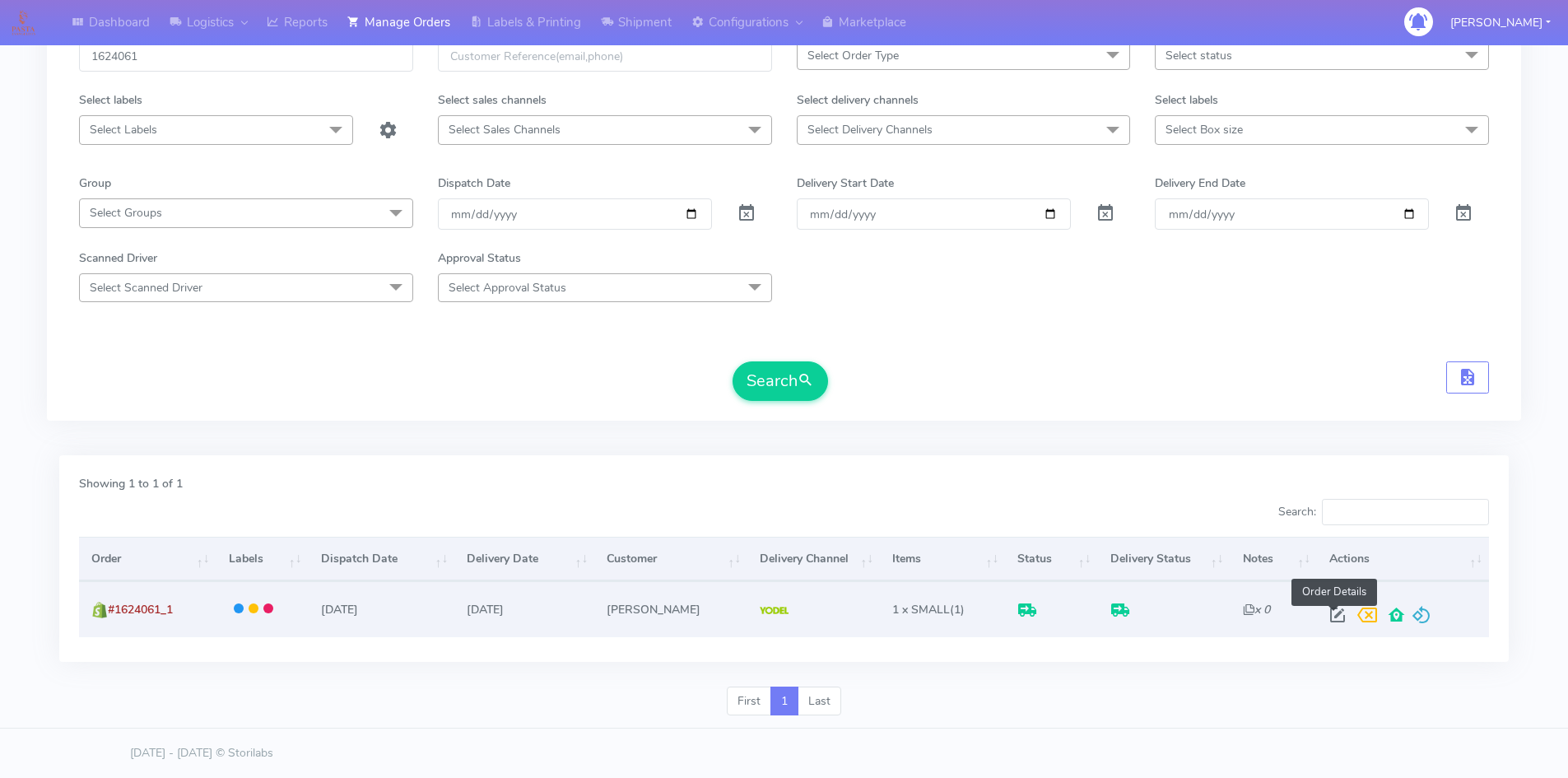
click at [1337, 618] on span at bounding box center [1337, 618] width 30 height 15
select select "5"
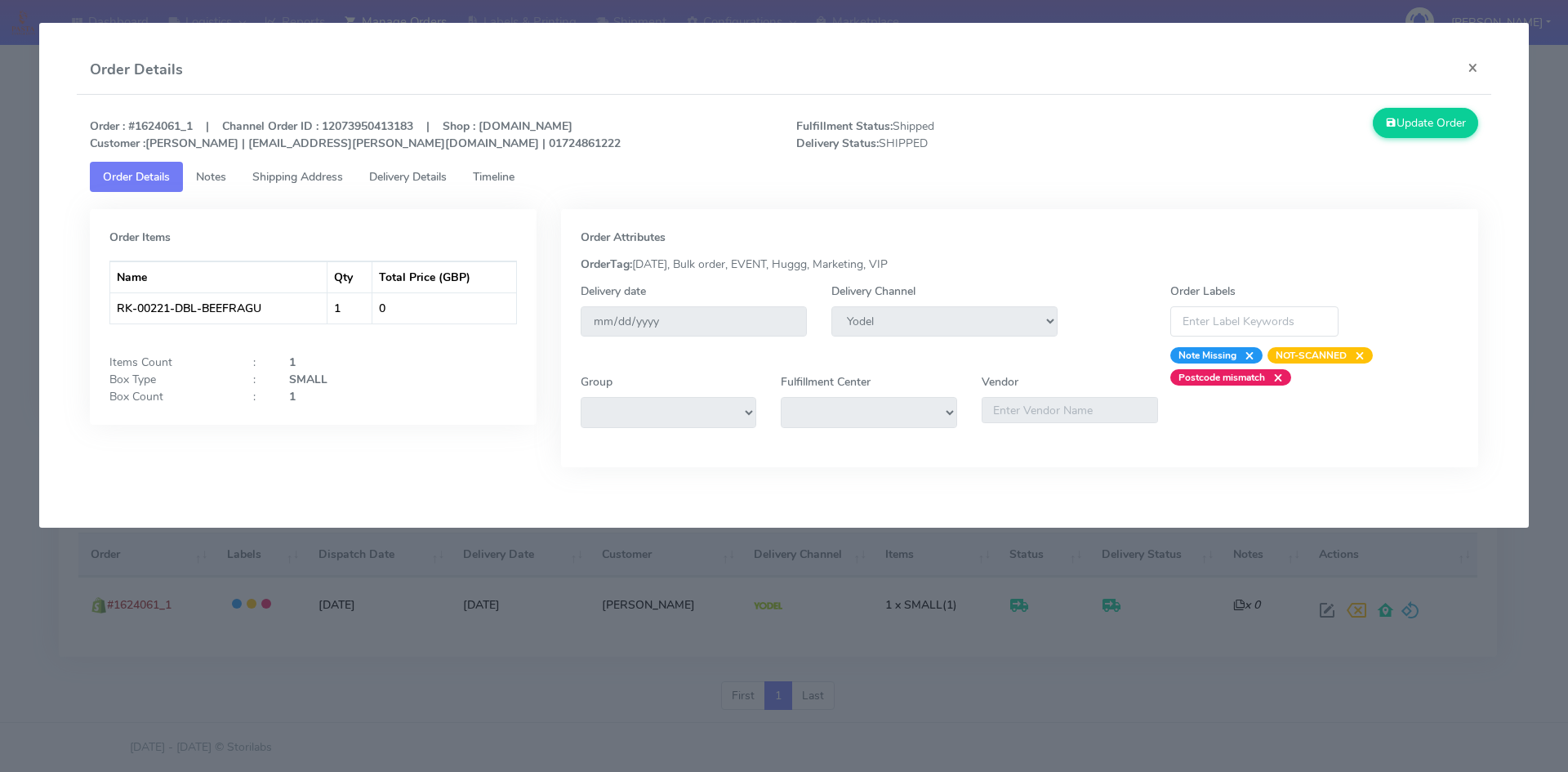
click at [410, 175] on span "Delivery Details" at bounding box center [408, 176] width 78 height 15
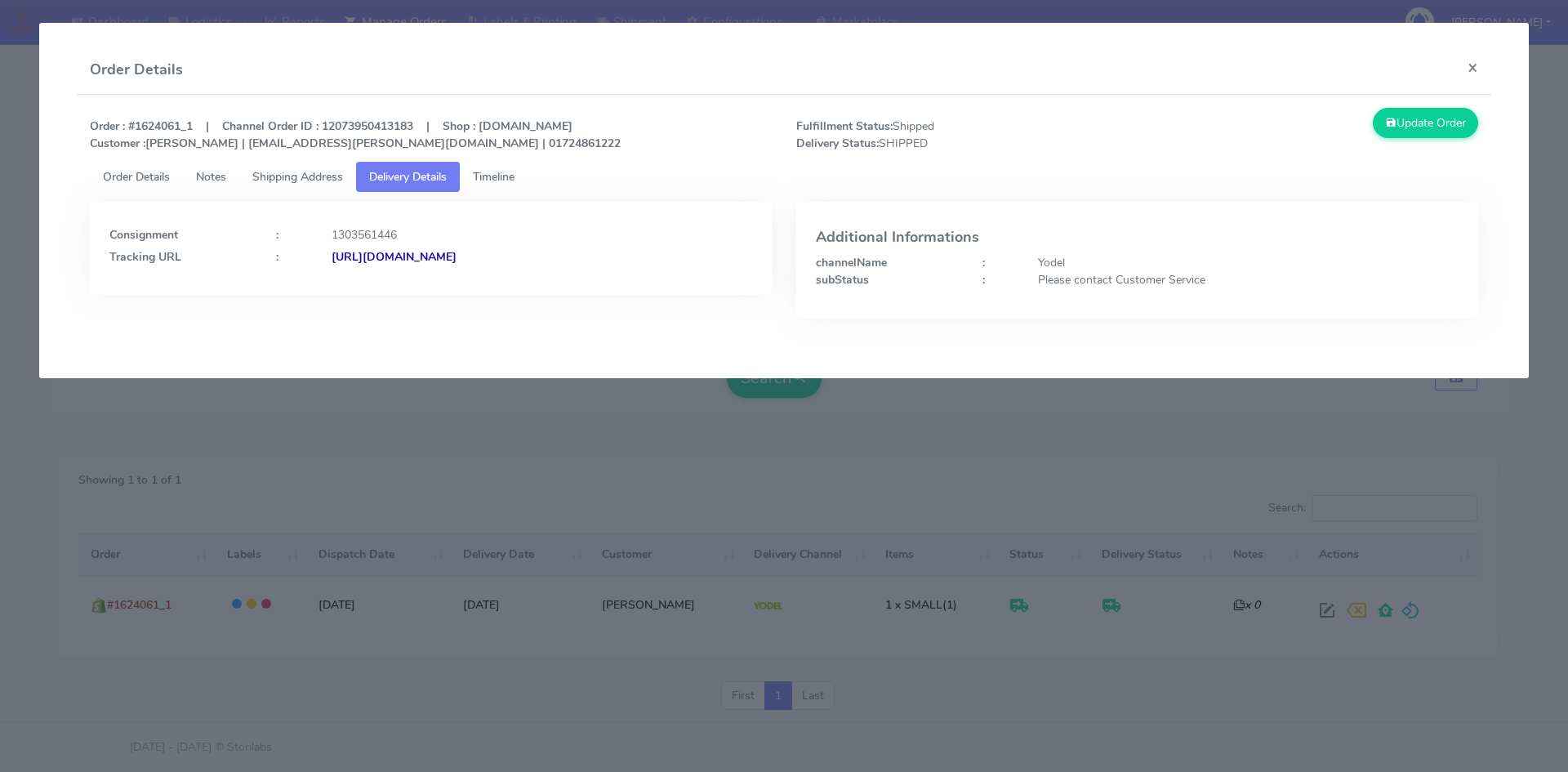
click at [456, 255] on strong "[URL][DOMAIN_NAME]" at bounding box center [394, 256] width 125 height 15
click at [322, 169] on link "Shipping Address" at bounding box center [297, 177] width 116 height 31
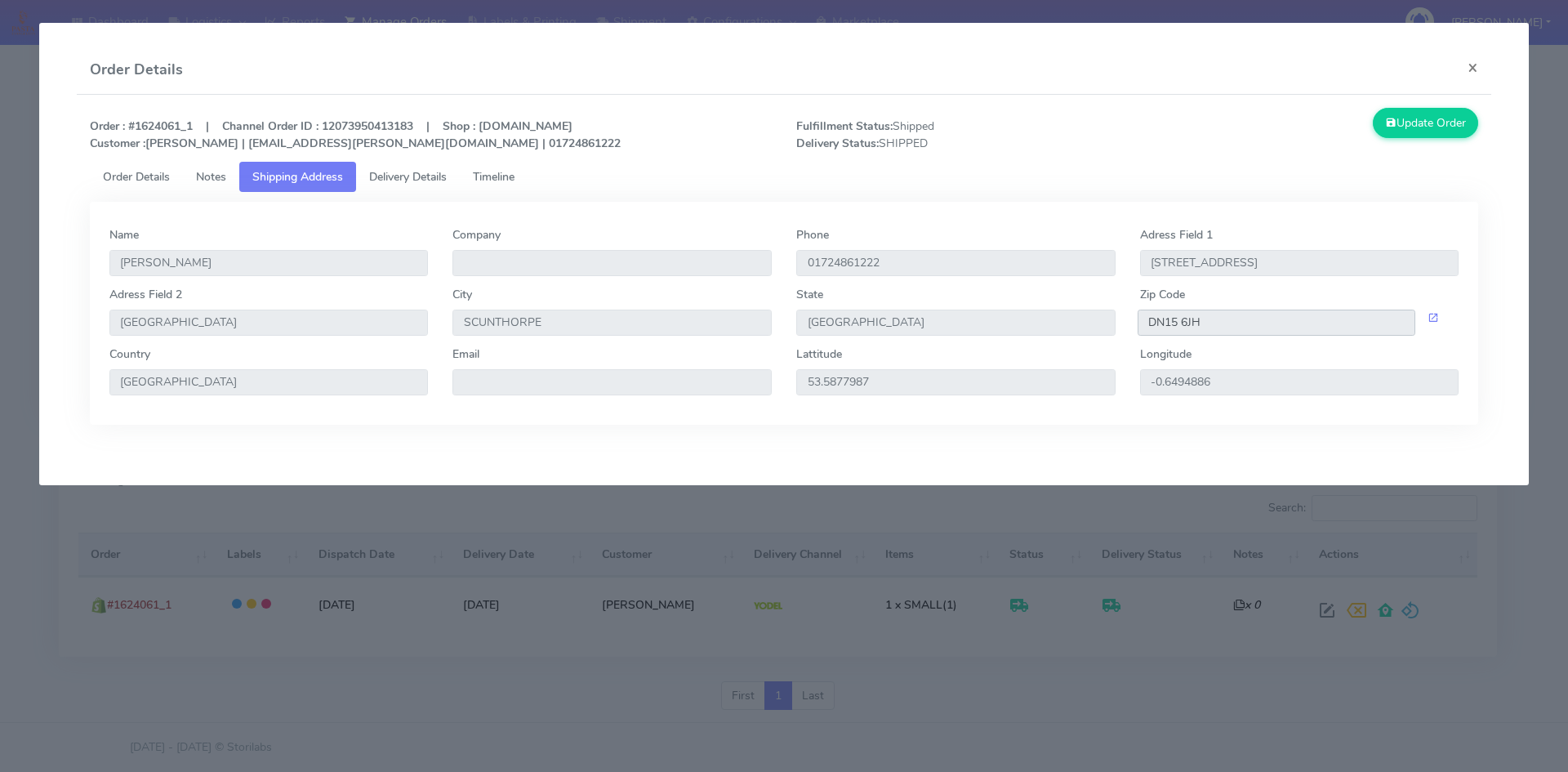
drag, startPoint x: 1198, startPoint y: 326, endPoint x: 1130, endPoint y: 326, distance: 68.0
click at [1130, 326] on div "DN15 6JH" at bounding box center [1299, 322] width 344 height 26
click at [414, 176] on span "Delivery Details" at bounding box center [408, 176] width 78 height 15
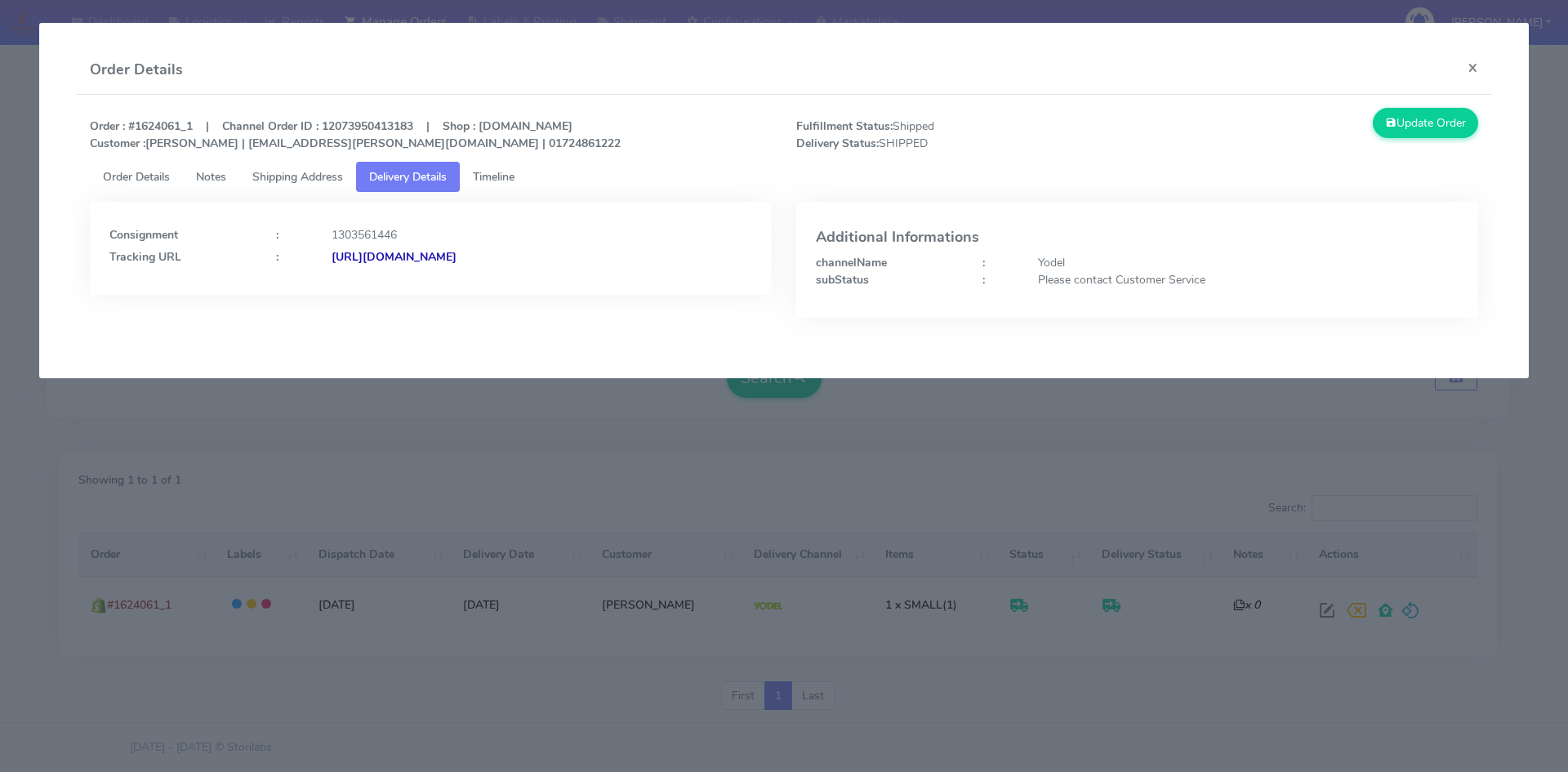
click at [456, 255] on strong "[URL][DOMAIN_NAME]" at bounding box center [394, 256] width 125 height 15
click at [514, 178] on span "Timeline" at bounding box center [493, 176] width 41 height 15
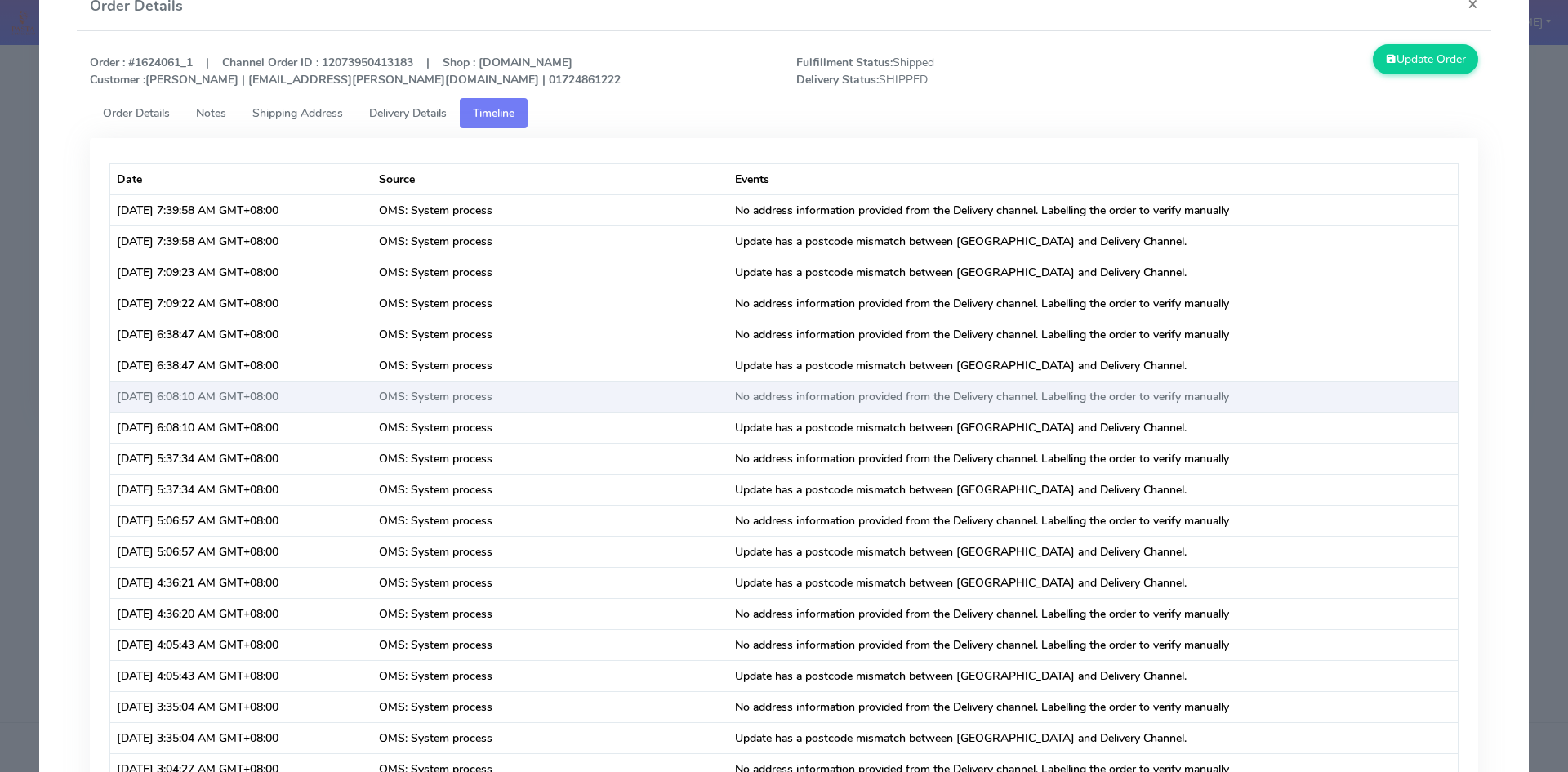
scroll to position [82, 0]
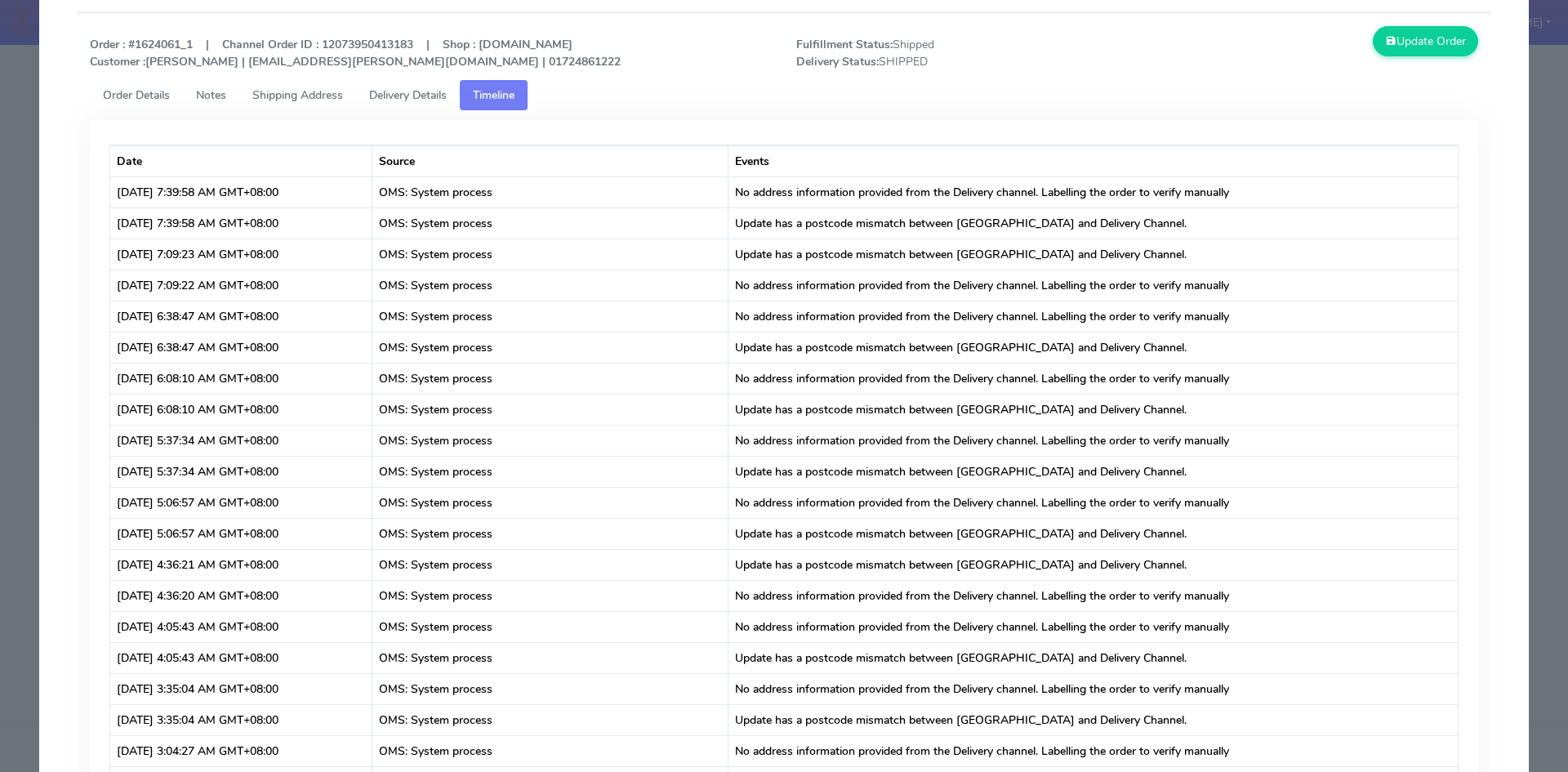
click at [212, 91] on span "Notes" at bounding box center [211, 95] width 31 height 15
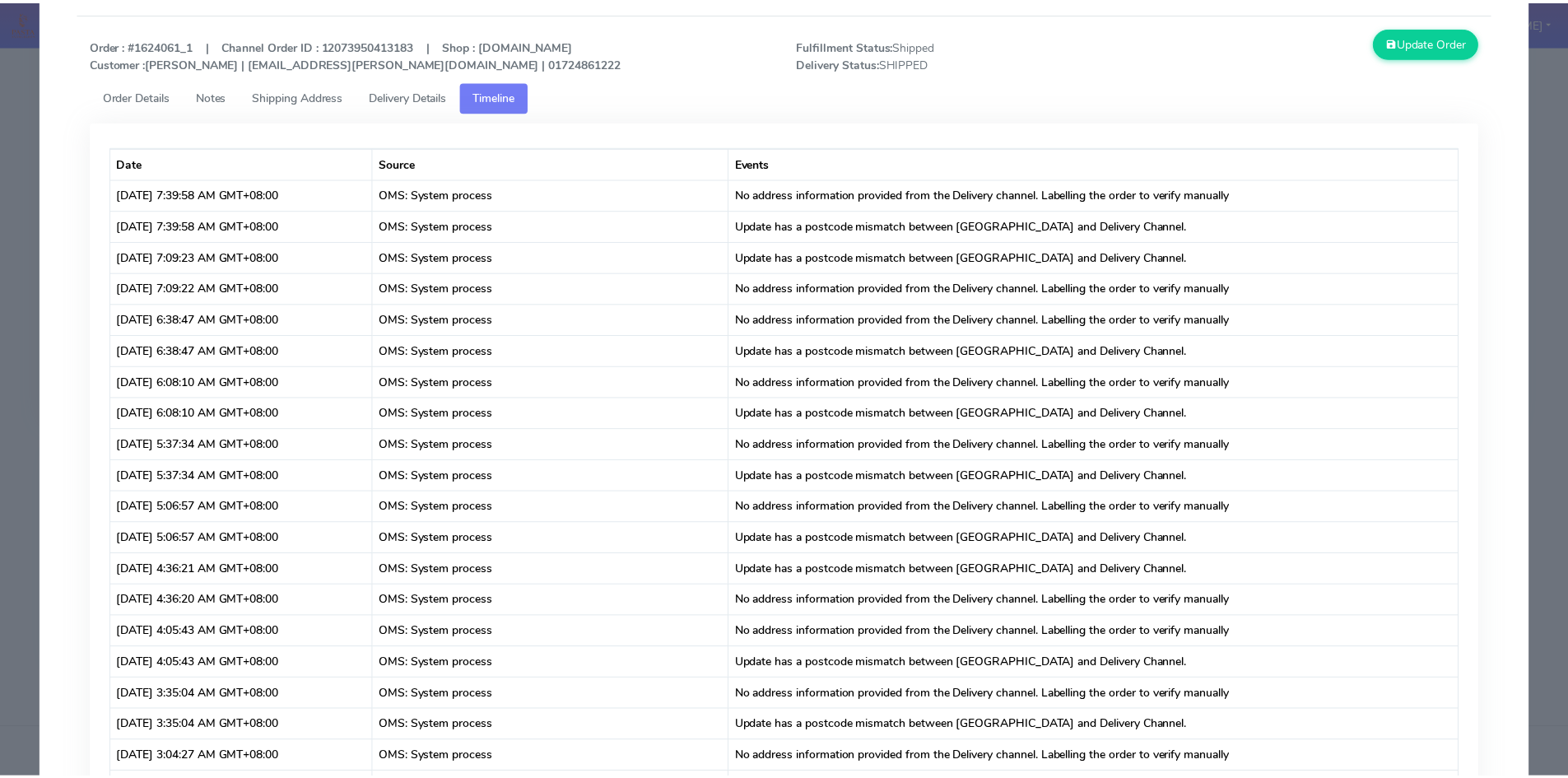
scroll to position [0, 0]
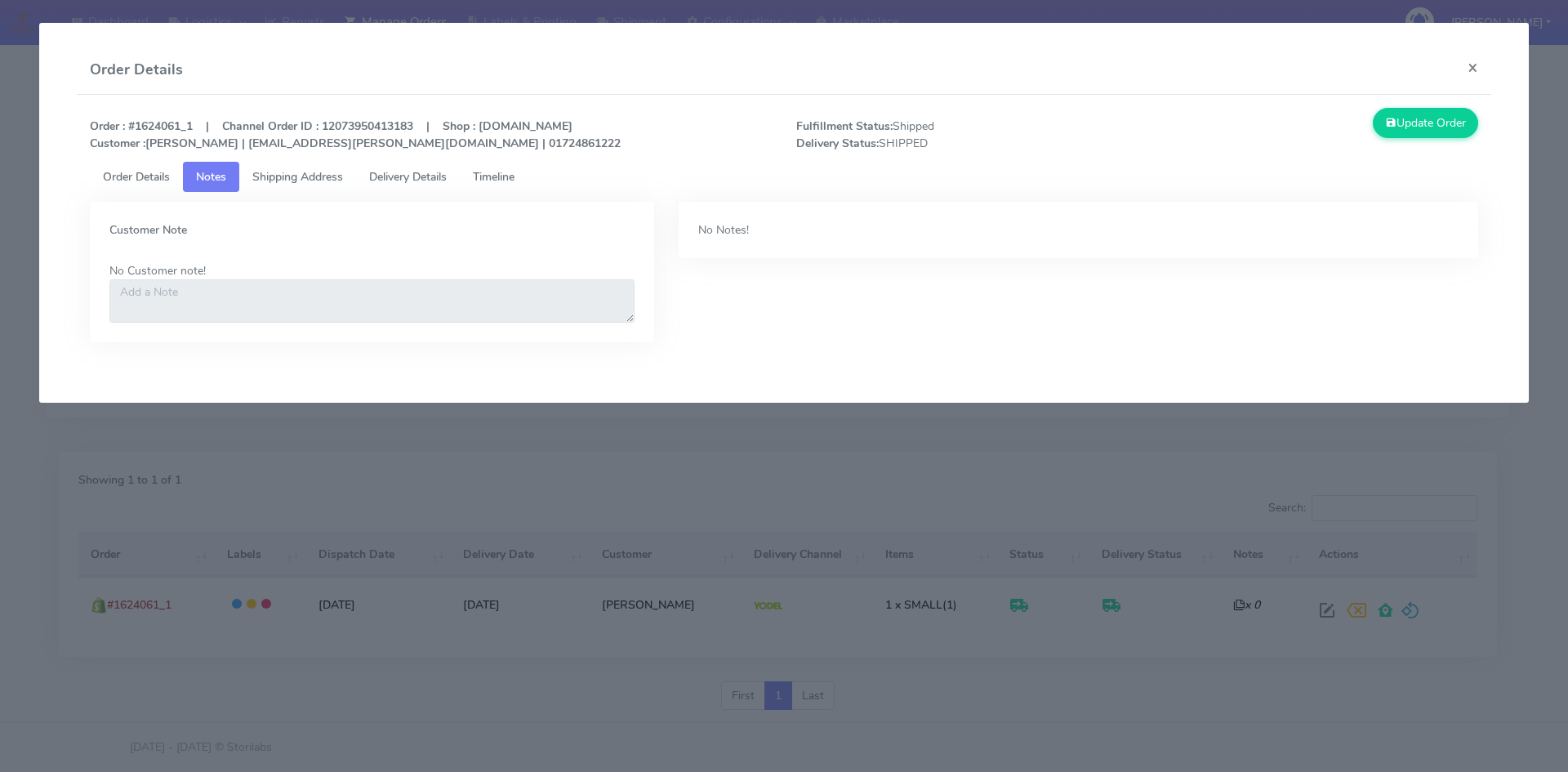
click at [125, 175] on span "Order Details" at bounding box center [136, 176] width 67 height 15
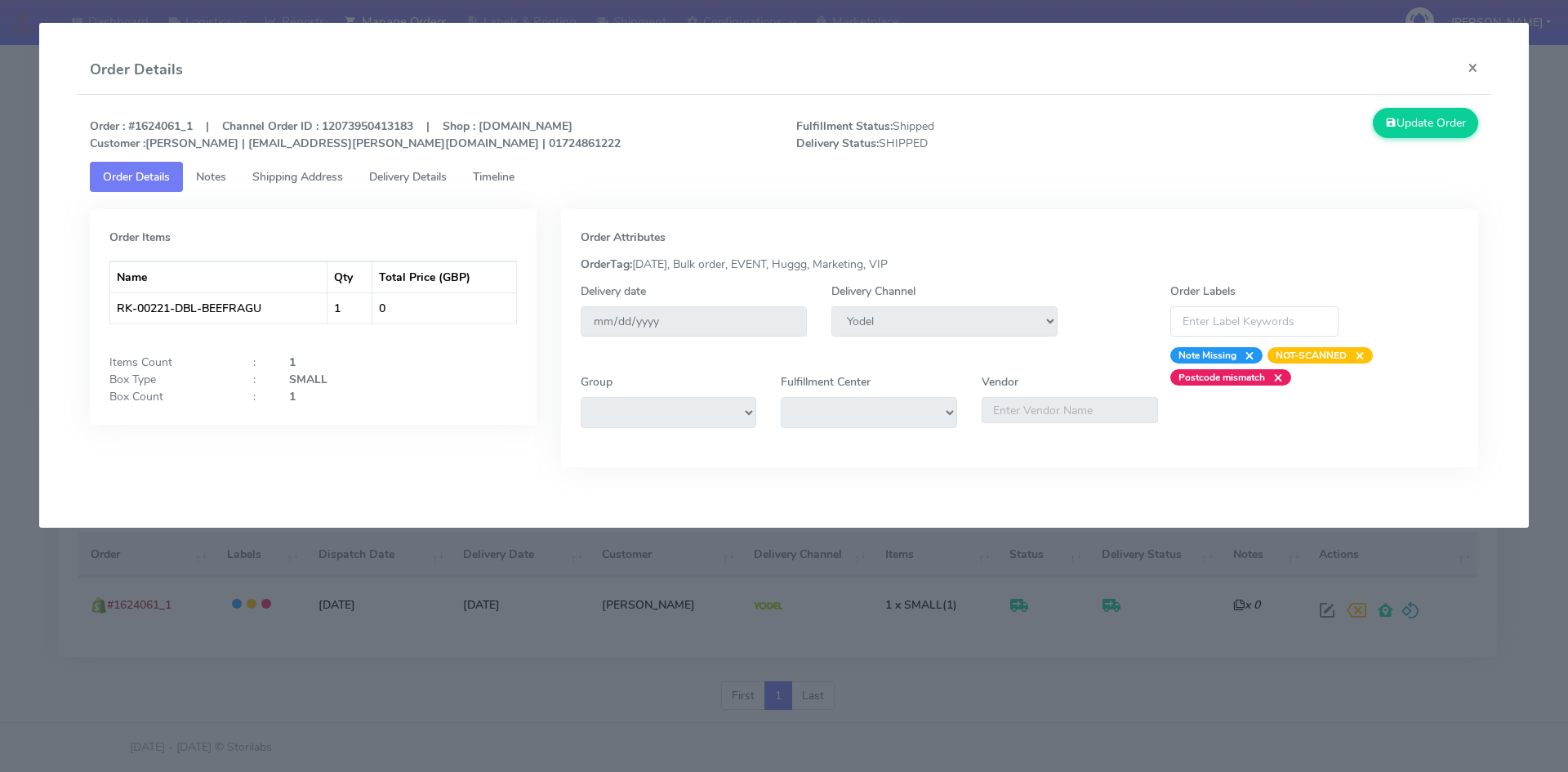
click at [410, 181] on span "Delivery Details" at bounding box center [408, 176] width 78 height 15
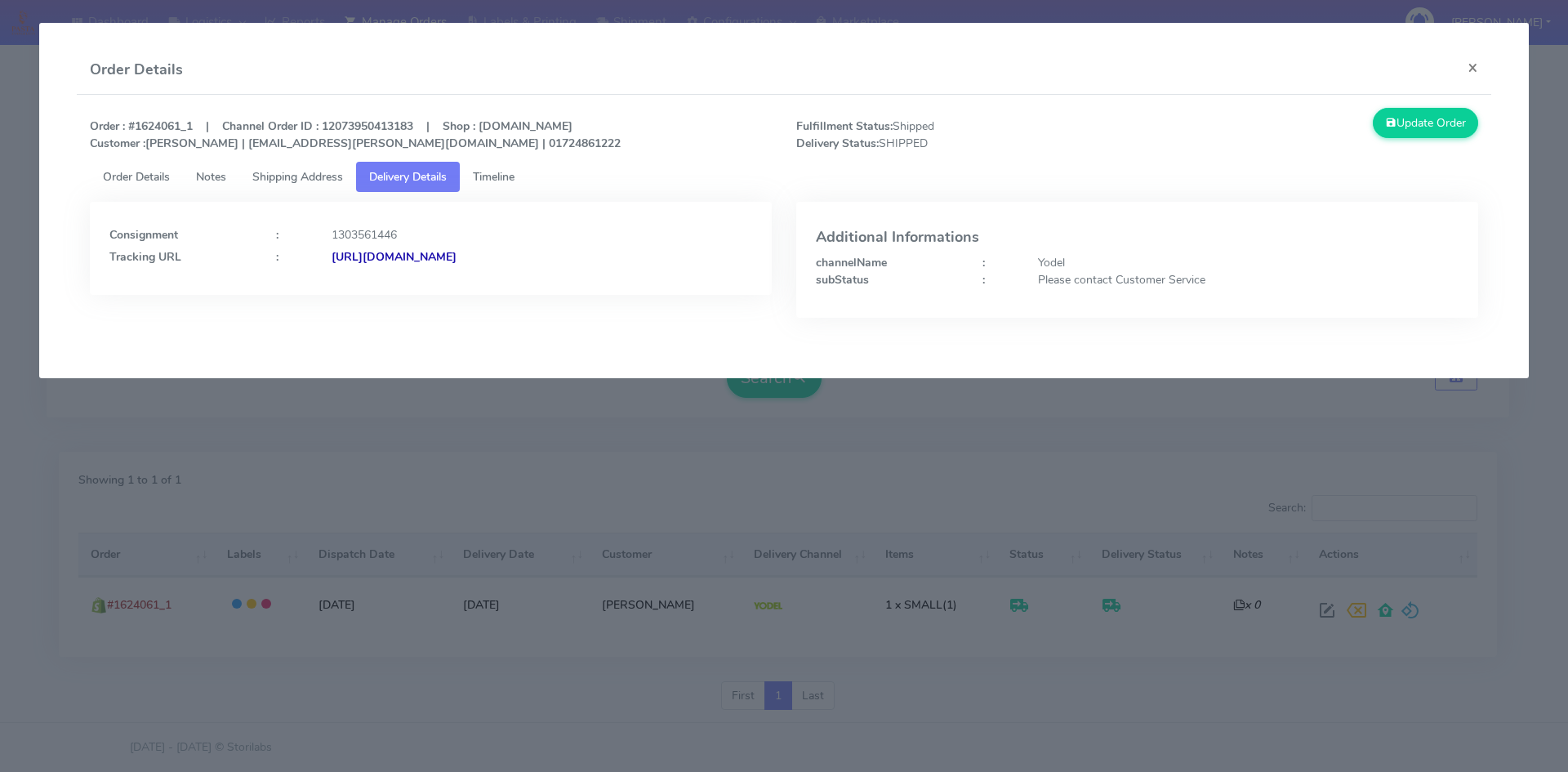
click at [508, 180] on span "Timeline" at bounding box center [493, 176] width 41 height 15
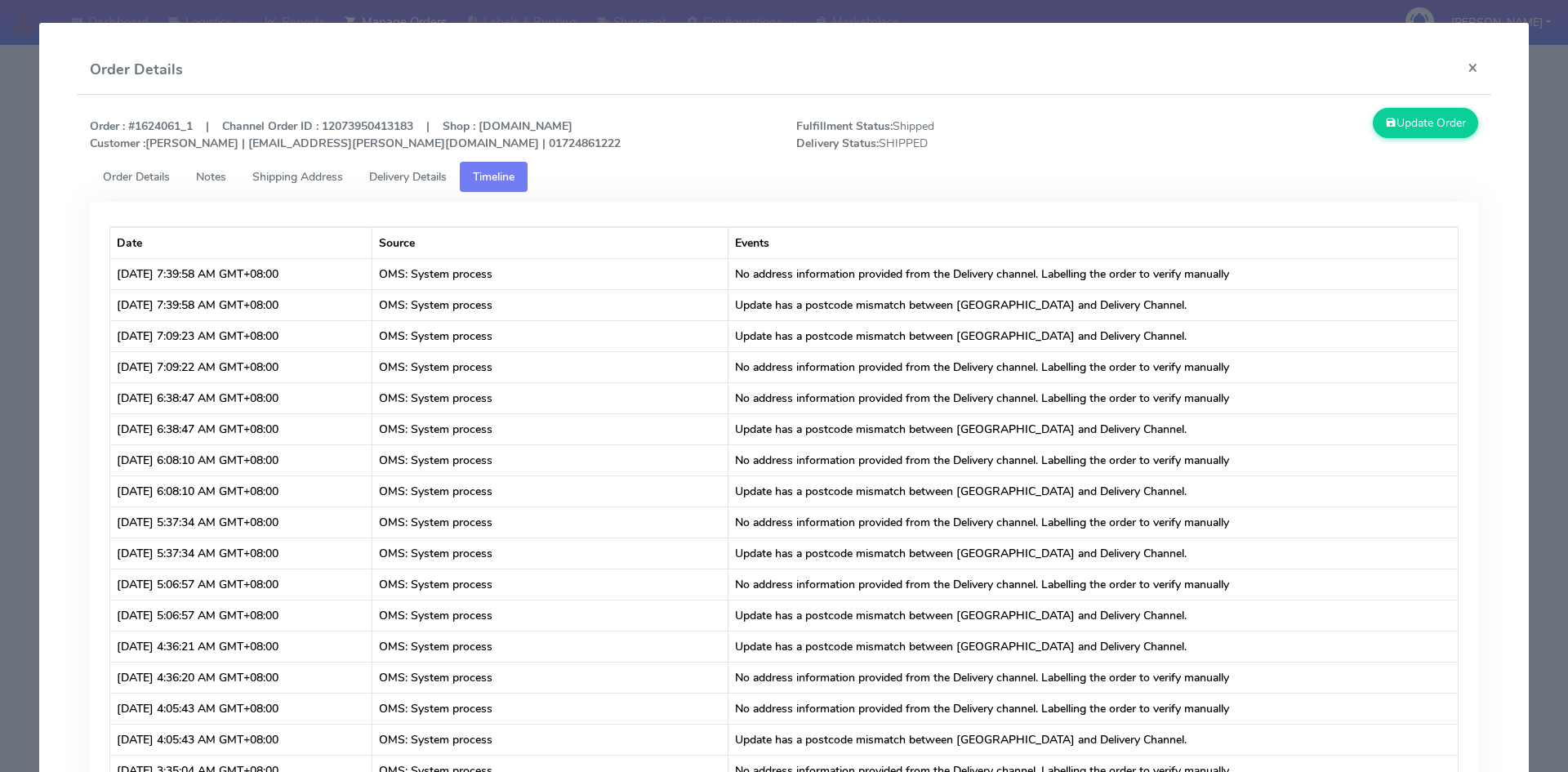
click at [134, 171] on span "Order Details" at bounding box center [136, 176] width 67 height 15
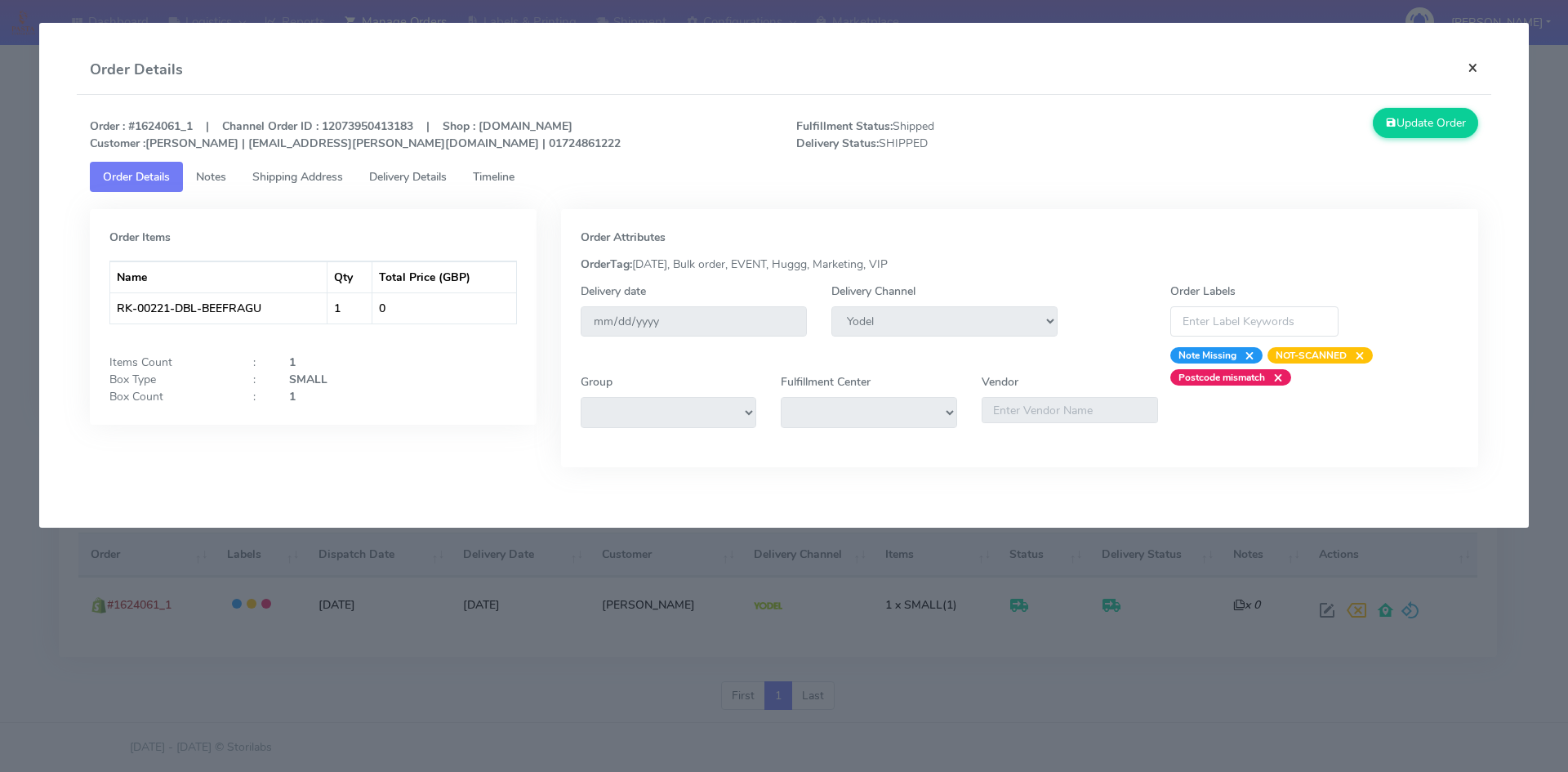
click at [1472, 71] on button "×" at bounding box center [1472, 68] width 37 height 43
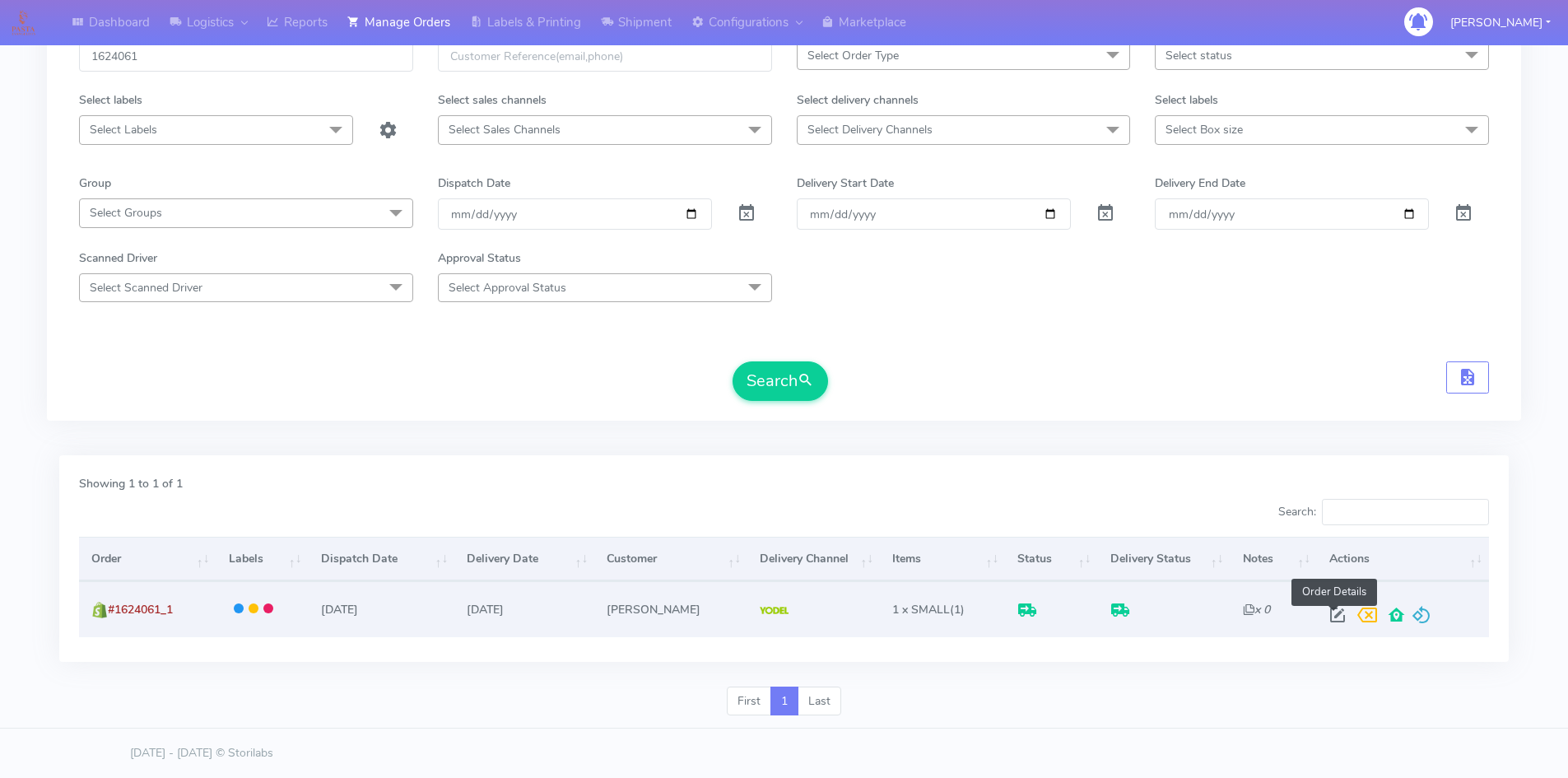
click at [1334, 613] on span at bounding box center [1337, 618] width 30 height 15
select select "5"
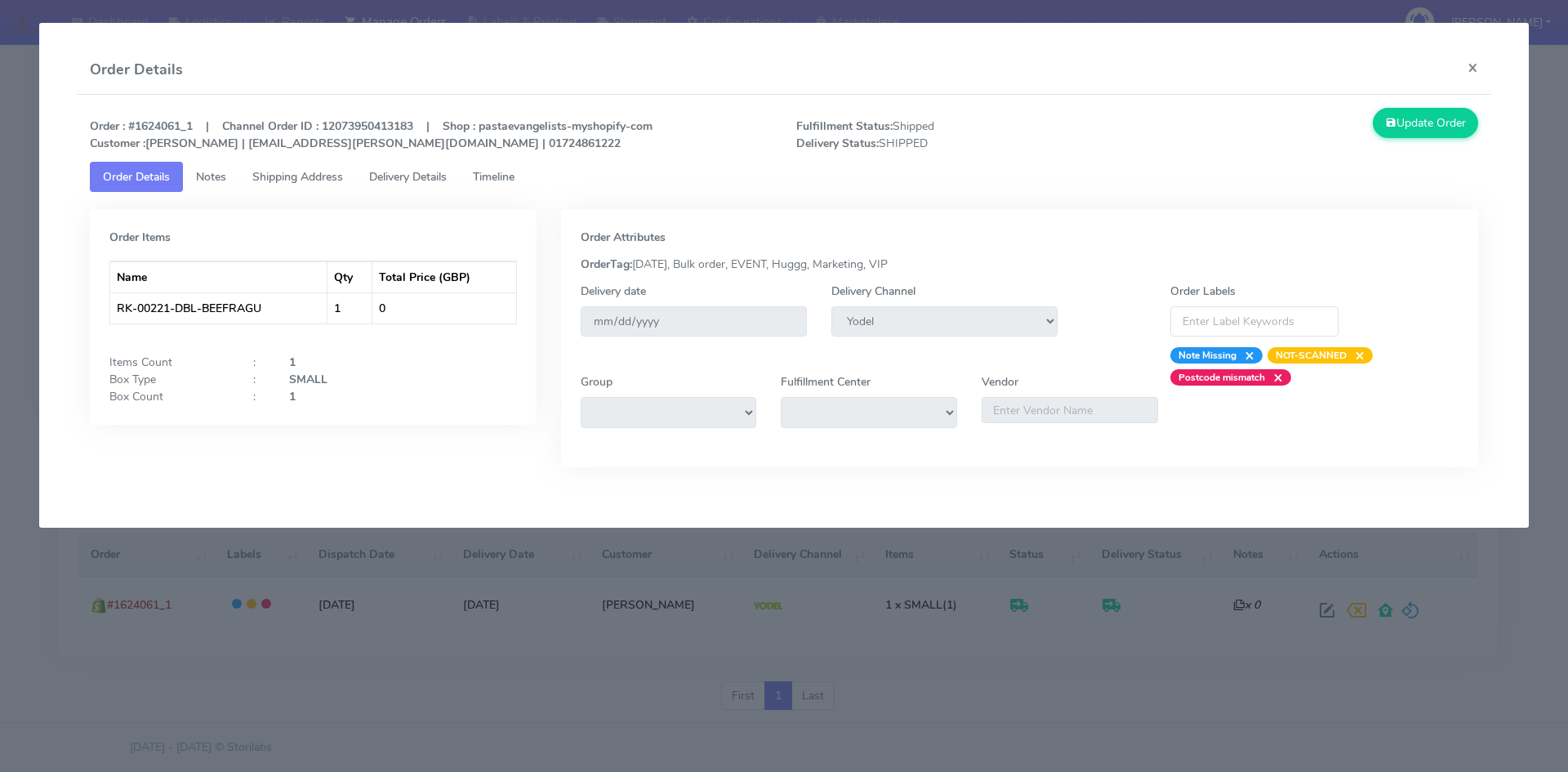
click at [408, 178] on span "Delivery Details" at bounding box center [408, 176] width 78 height 15
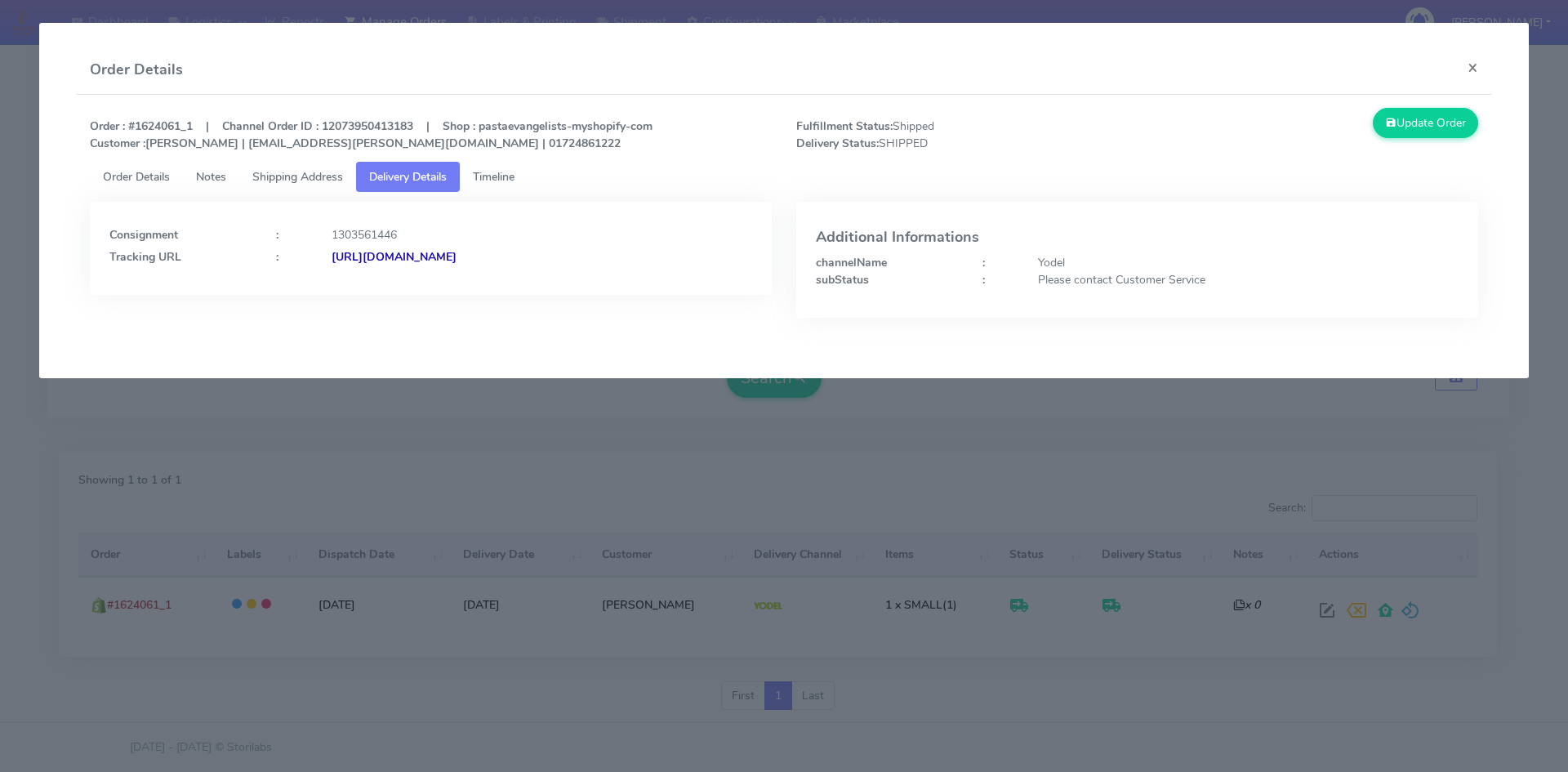
drag, startPoint x: 659, startPoint y: 262, endPoint x: 360, endPoint y: 263, distance: 299.0
click at [360, 263] on div "[URL][DOMAIN_NAME]" at bounding box center [542, 256] width 445 height 17
click at [1475, 70] on button "×" at bounding box center [1472, 68] width 37 height 43
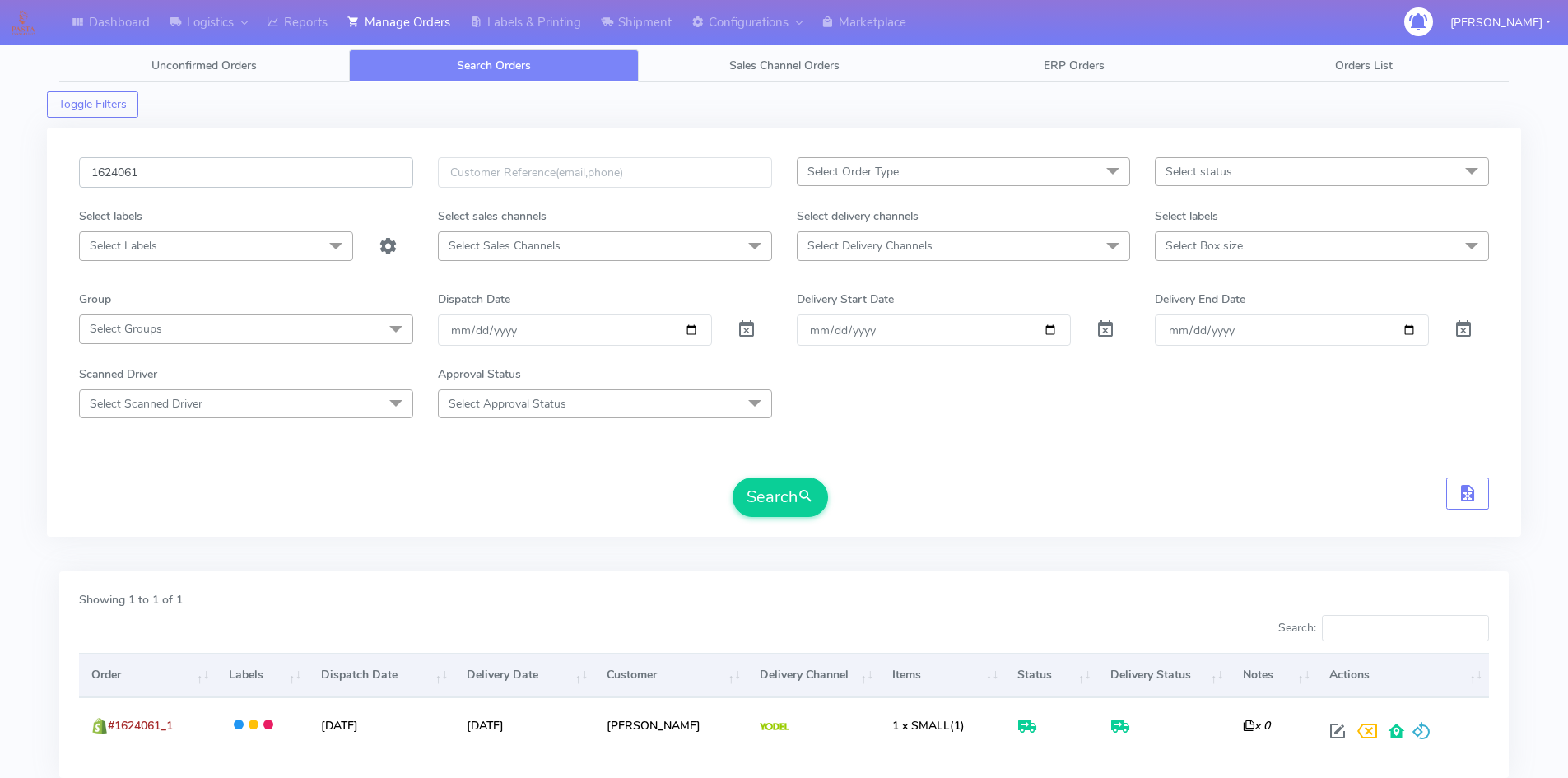
drag, startPoint x: 163, startPoint y: 170, endPoint x: 76, endPoint y: 173, distance: 87.1
click at [58, 171] on div "1624061 Select Order Type Select All MEALS ATAVI One Off Pasta Club Gift Kit Ev…" at bounding box center [784, 332] width 1474 height 409
paste input "2150"
type input "1622150"
click at [764, 499] on button "Search" at bounding box center [780, 496] width 95 height 39
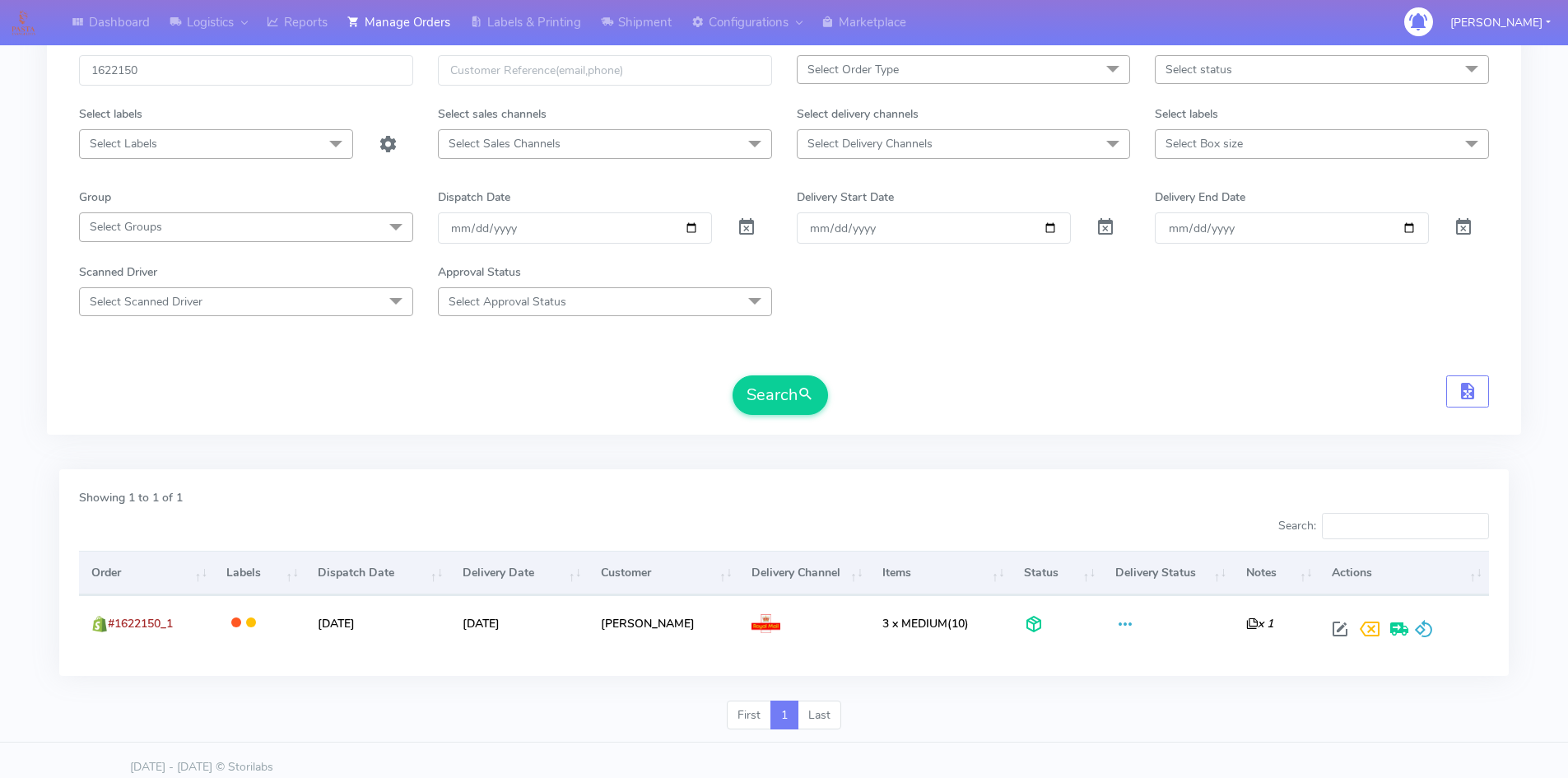
scroll to position [116, 0]
